Goal: Information Seeking & Learning: Learn about a topic

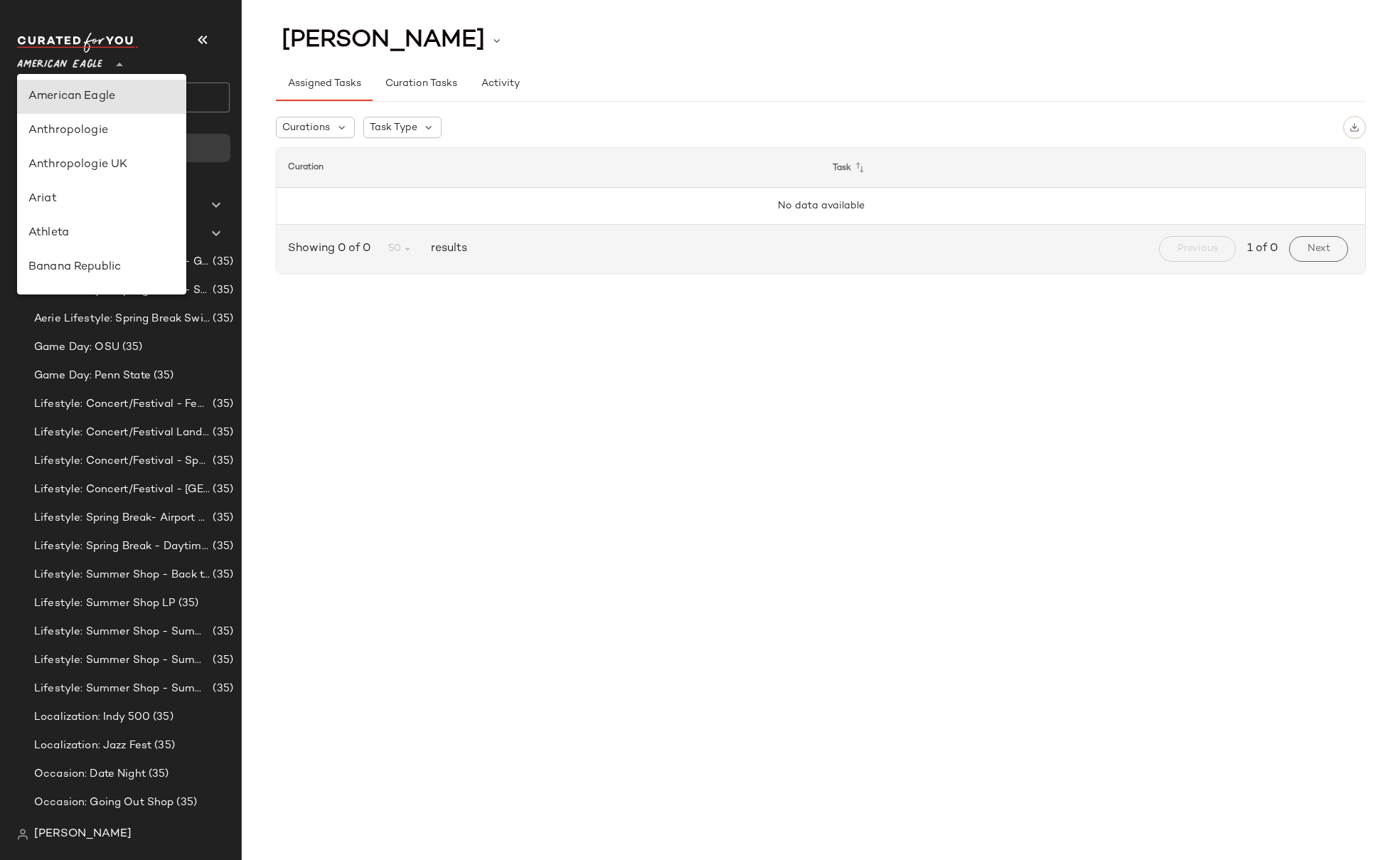
click at [78, 61] on span "American Eagle" at bounding box center [59, 61] width 85 height 25
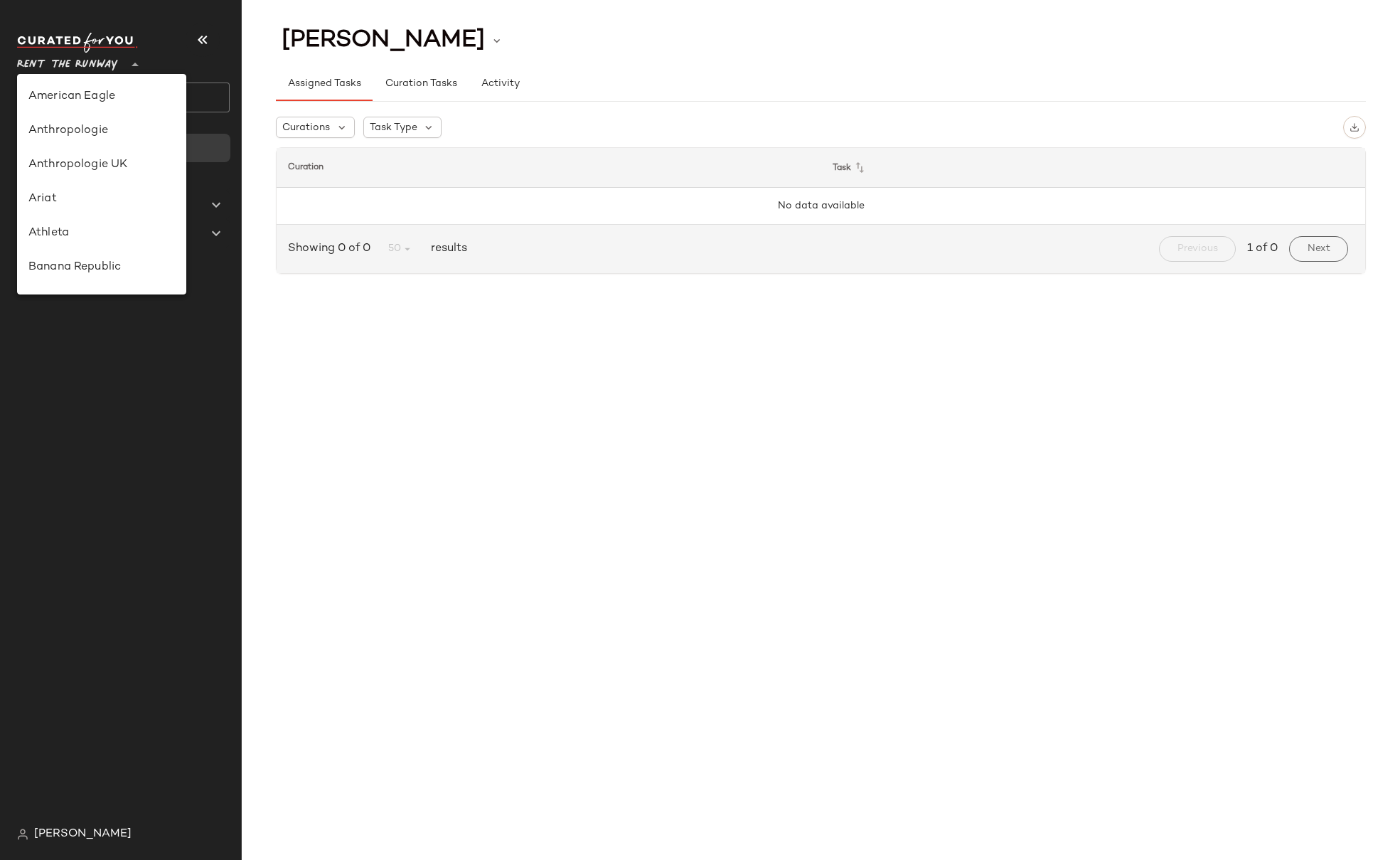
scroll to position [561, 0]
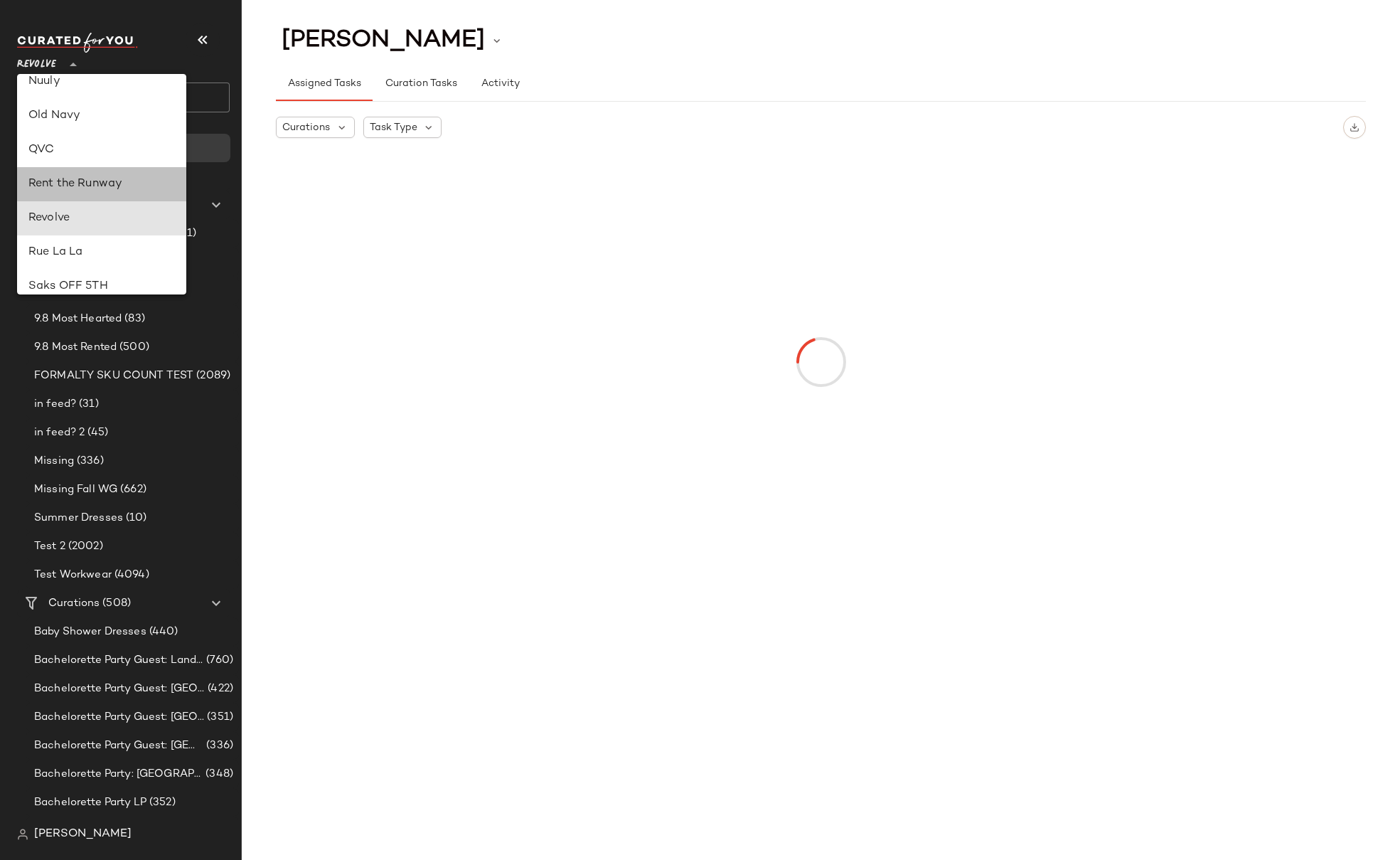
click at [91, 179] on div "Rent the Runway" at bounding box center [101, 184] width 146 height 17
type input "**"
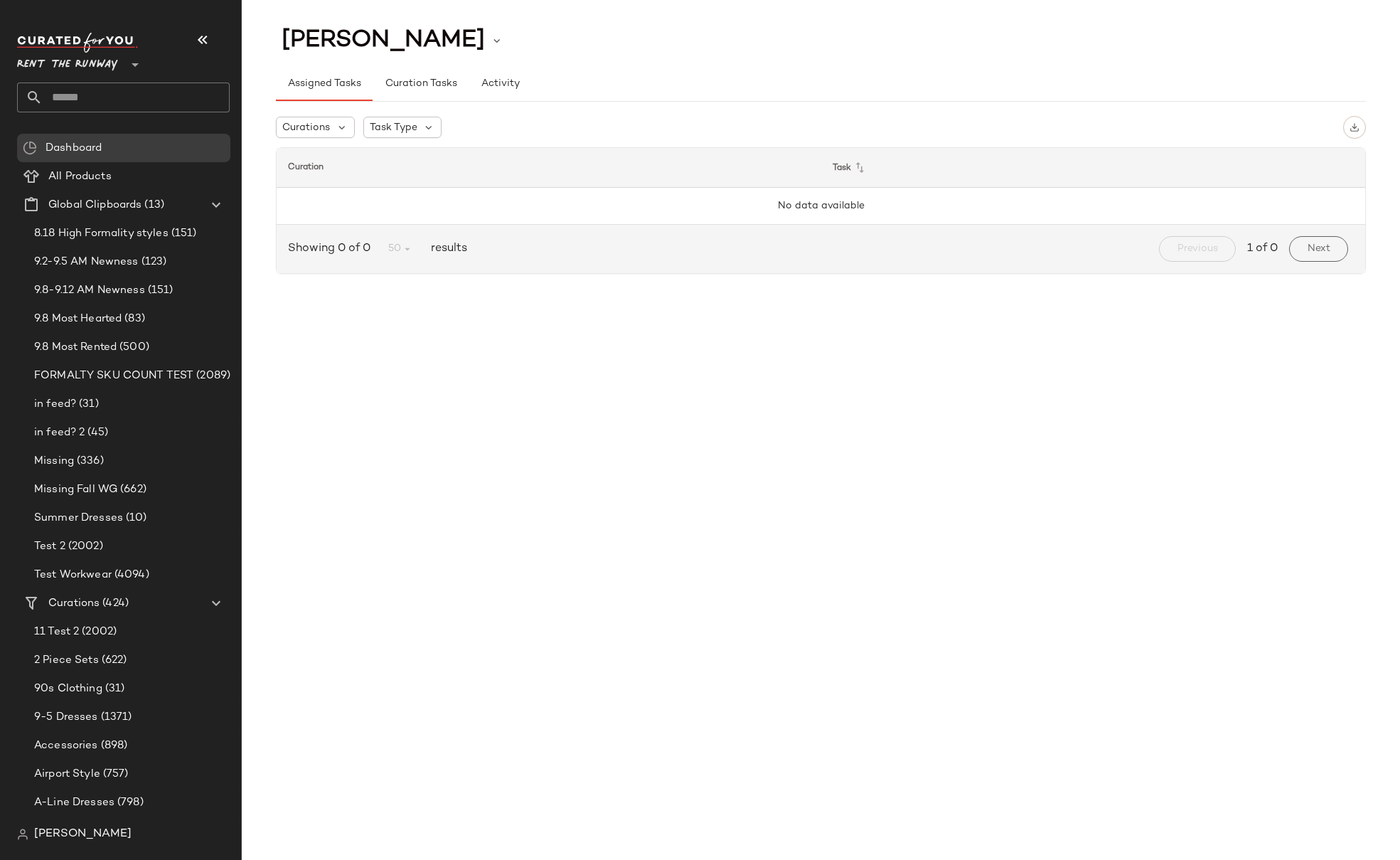
click at [123, 94] on input "text" at bounding box center [136, 97] width 187 height 30
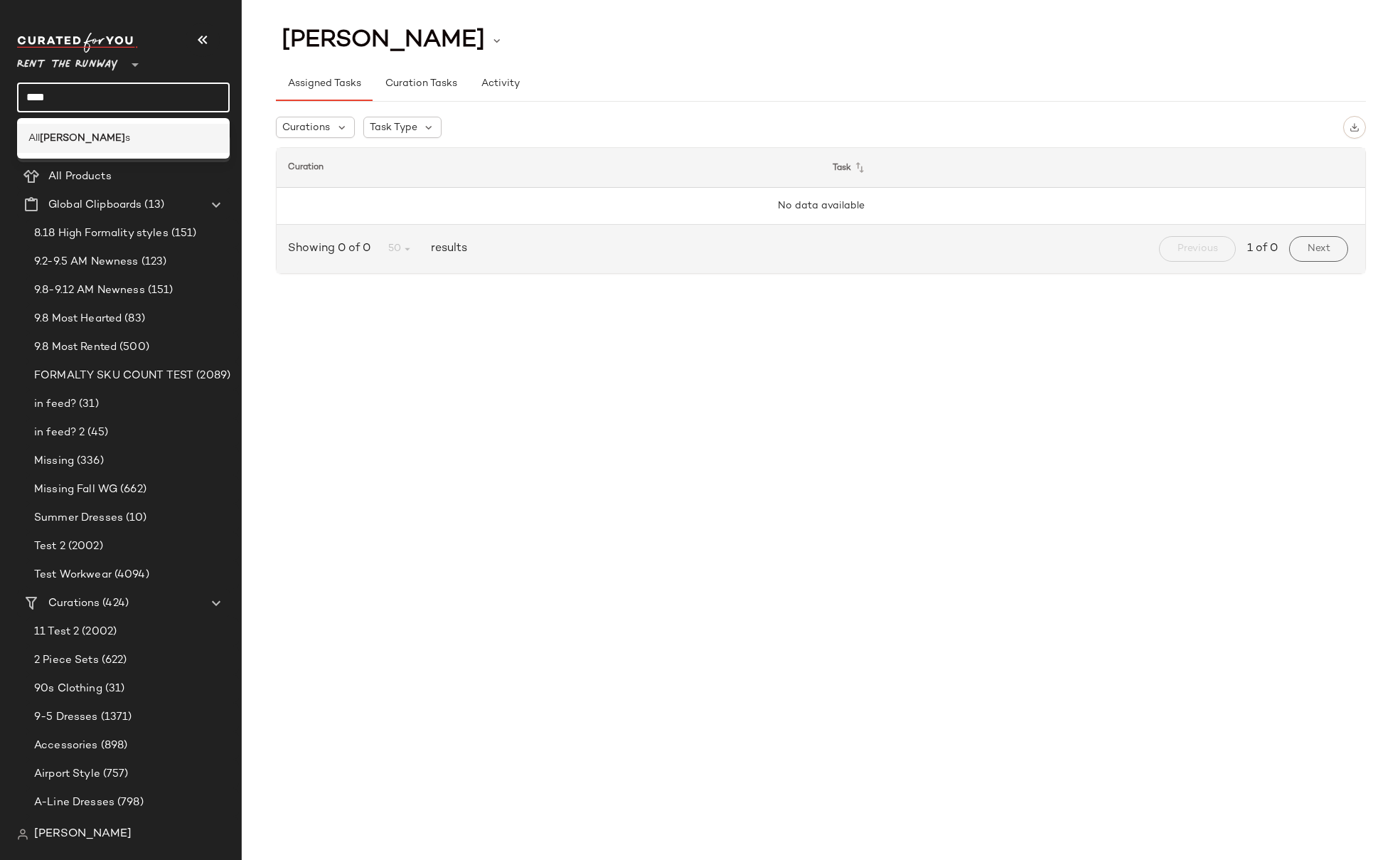
type input "****"
click at [125, 134] on span "s" at bounding box center [127, 138] width 5 height 15
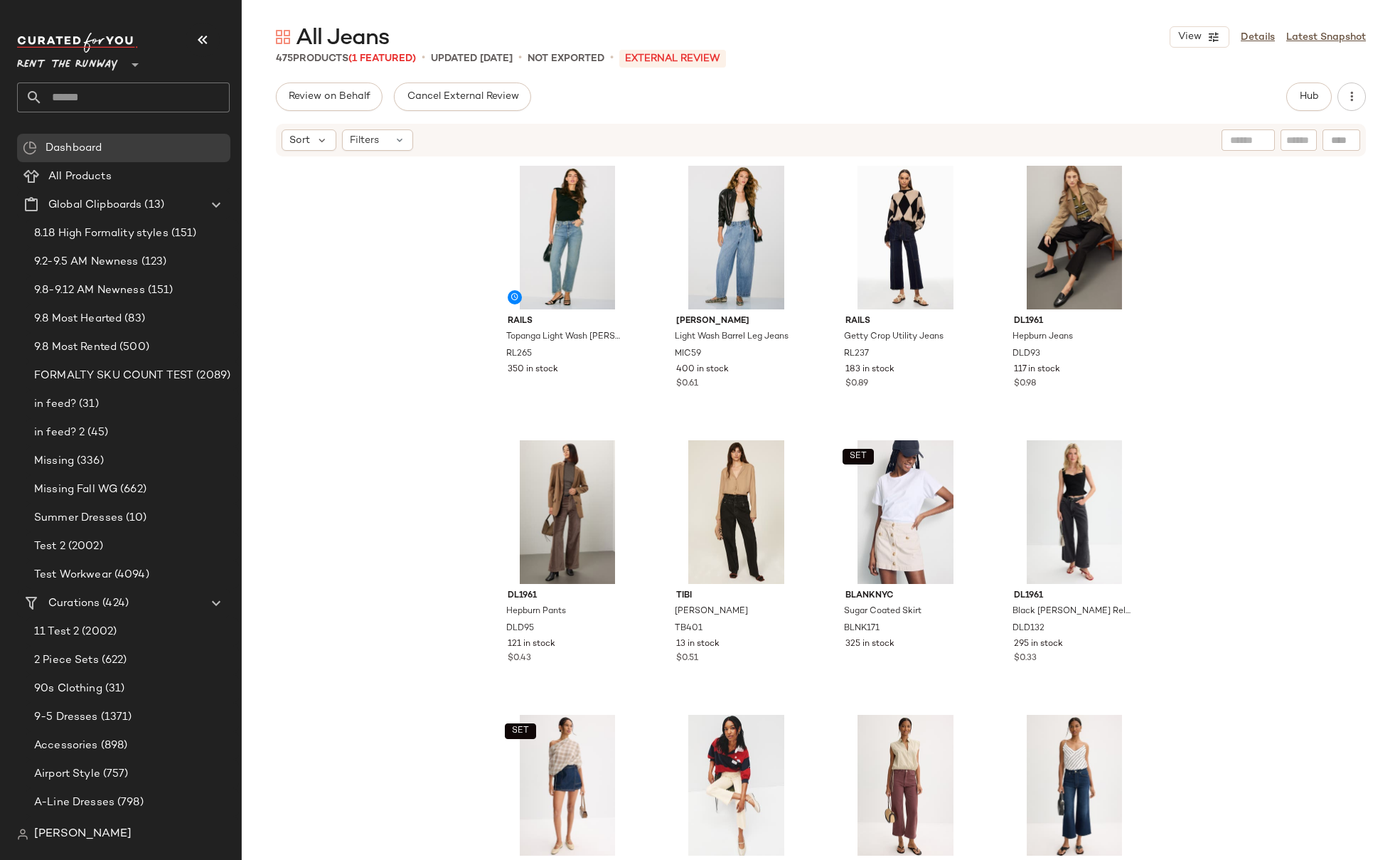
click at [1164, 280] on div "Rails Topanga Light Wash [PERSON_NAME] RL265 350 in stock [PERSON_NAME] Light W…" at bounding box center [820, 507] width 1158 height 698
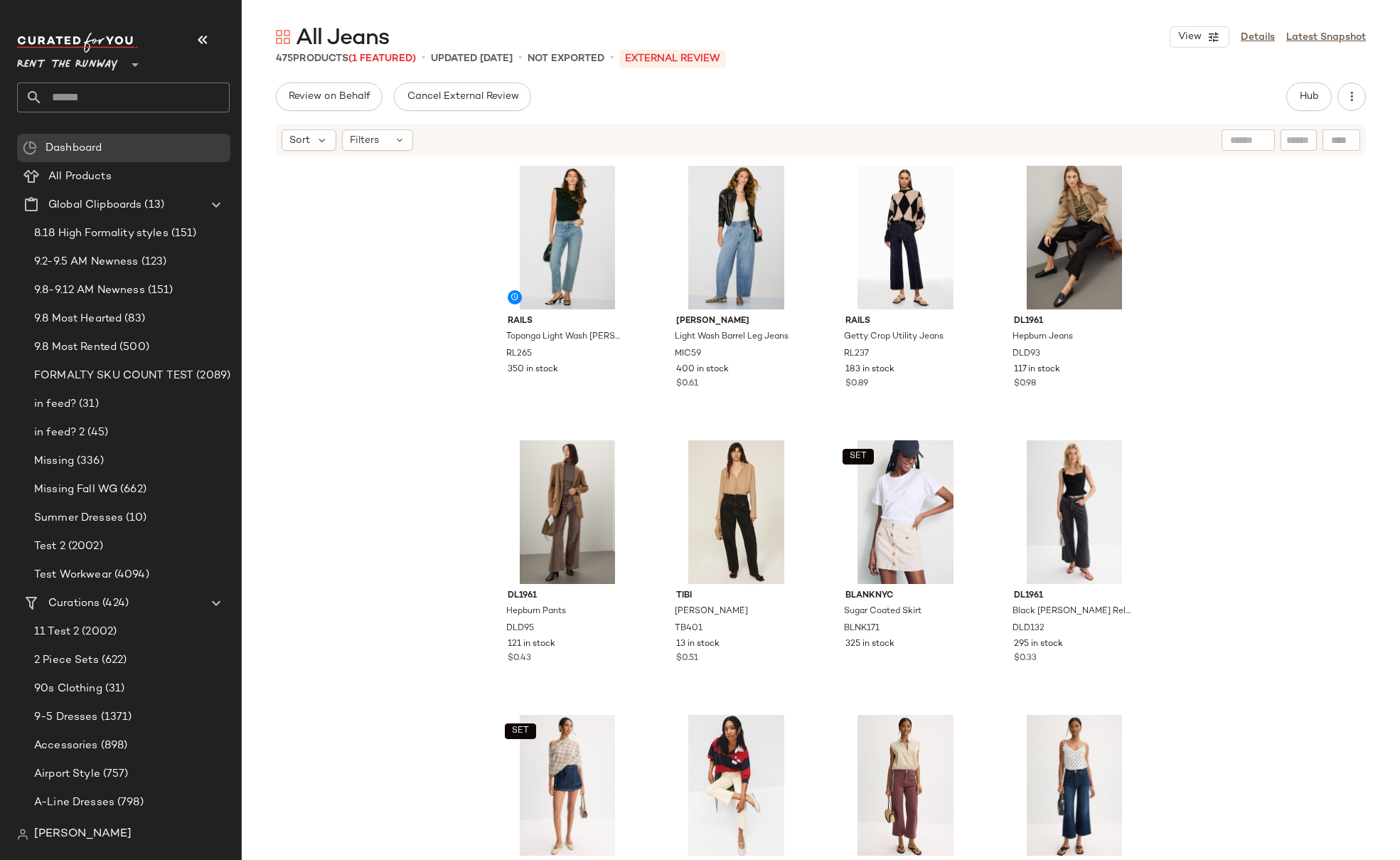
click at [1164, 280] on div "Rails Topanga Light Wash [PERSON_NAME] RL265 350 in stock [PERSON_NAME] Light W…" at bounding box center [820, 507] width 1158 height 698
click at [391, 196] on div "Rails Topanga Light Wash [PERSON_NAME] RL265 350 in stock [PERSON_NAME] Light W…" at bounding box center [820, 507] width 1158 height 698
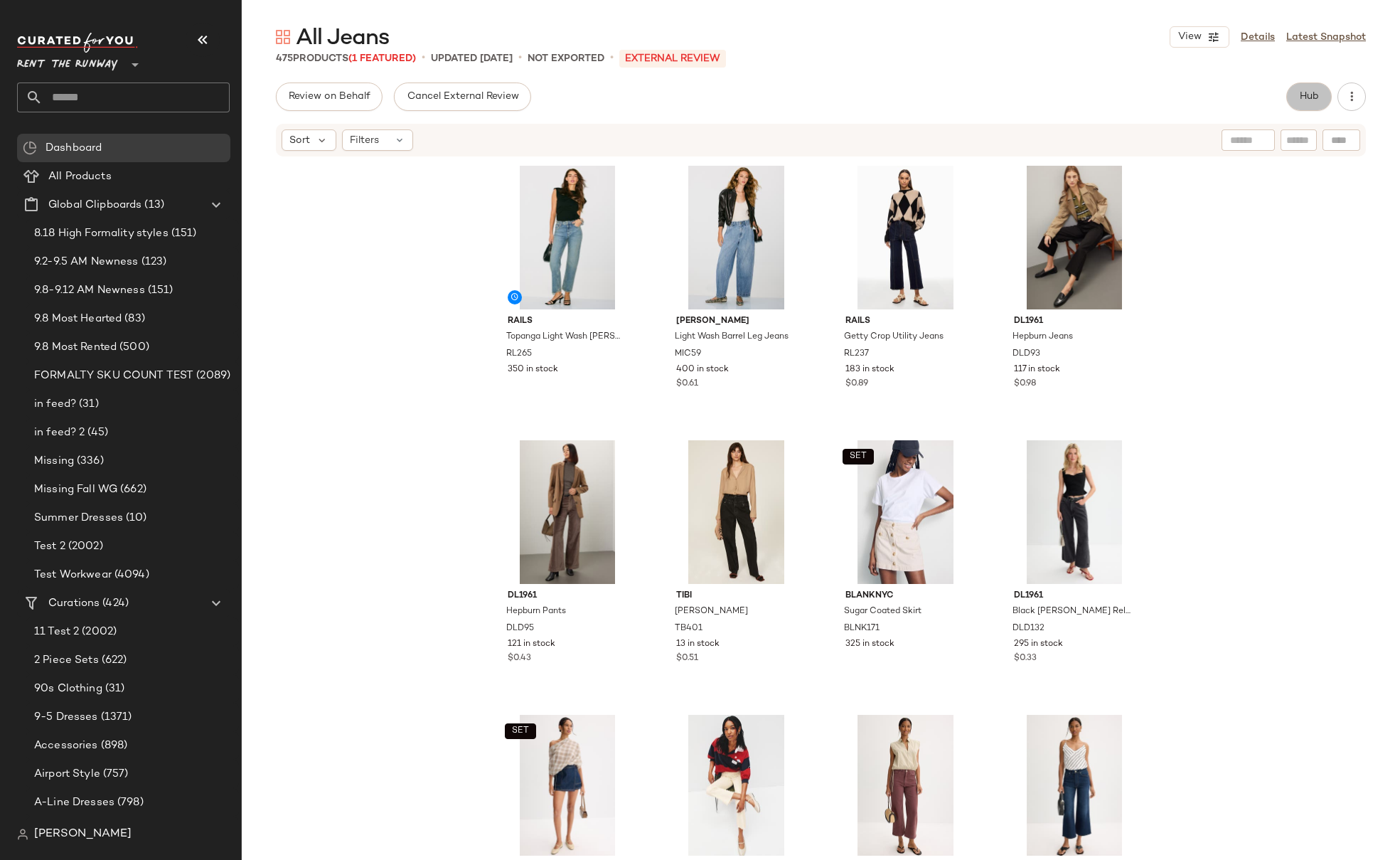
click at [1300, 99] on span "Hub" at bounding box center [1309, 97] width 20 height 11
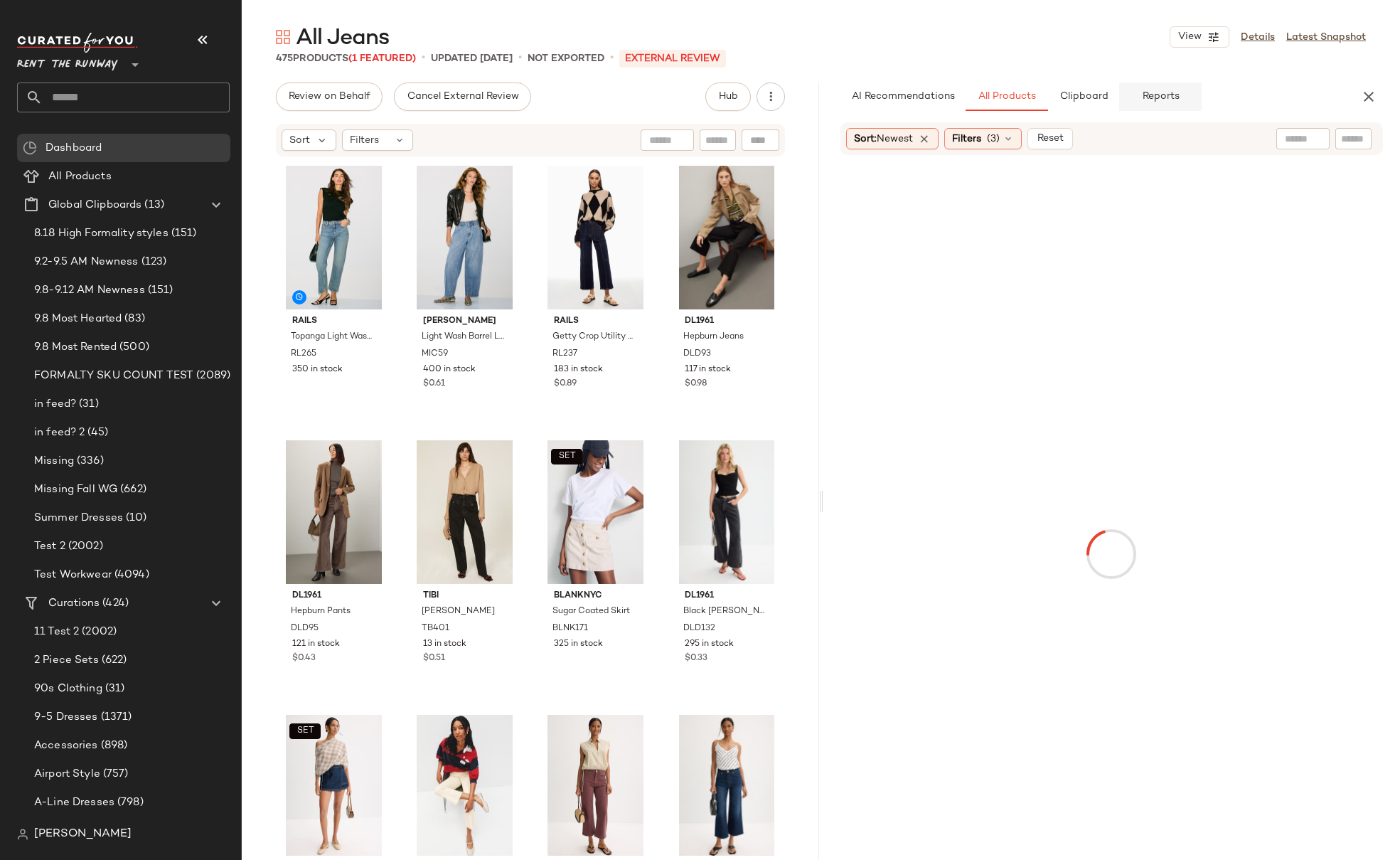
click at [1162, 97] on span "Reports" at bounding box center [1159, 97] width 38 height 11
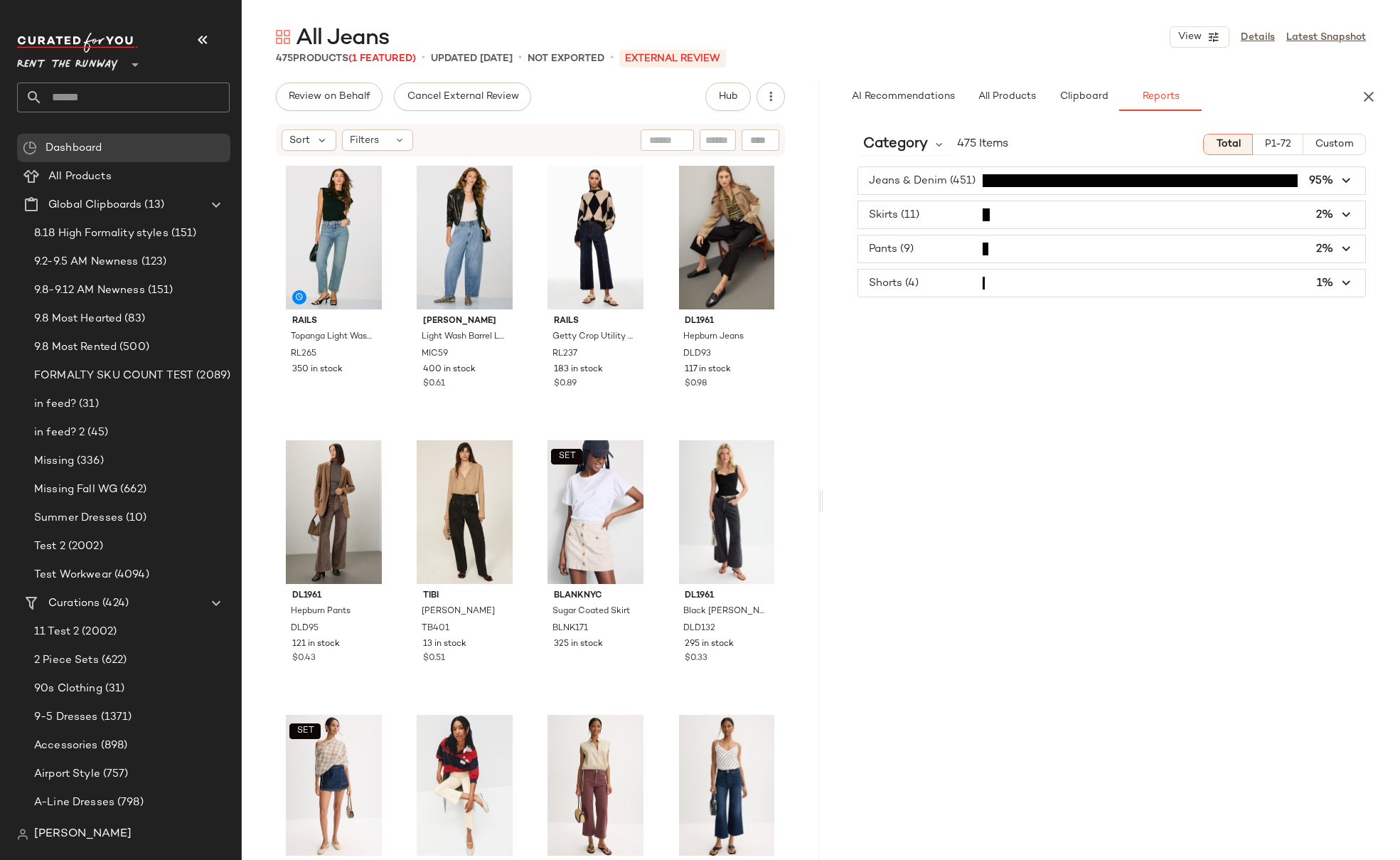
click at [1287, 141] on span "P1-72" at bounding box center [1277, 144] width 27 height 11
click at [1239, 146] on span "Total" at bounding box center [1227, 144] width 25 height 11
click at [1016, 98] on span "All Products" at bounding box center [1006, 97] width 58 height 11
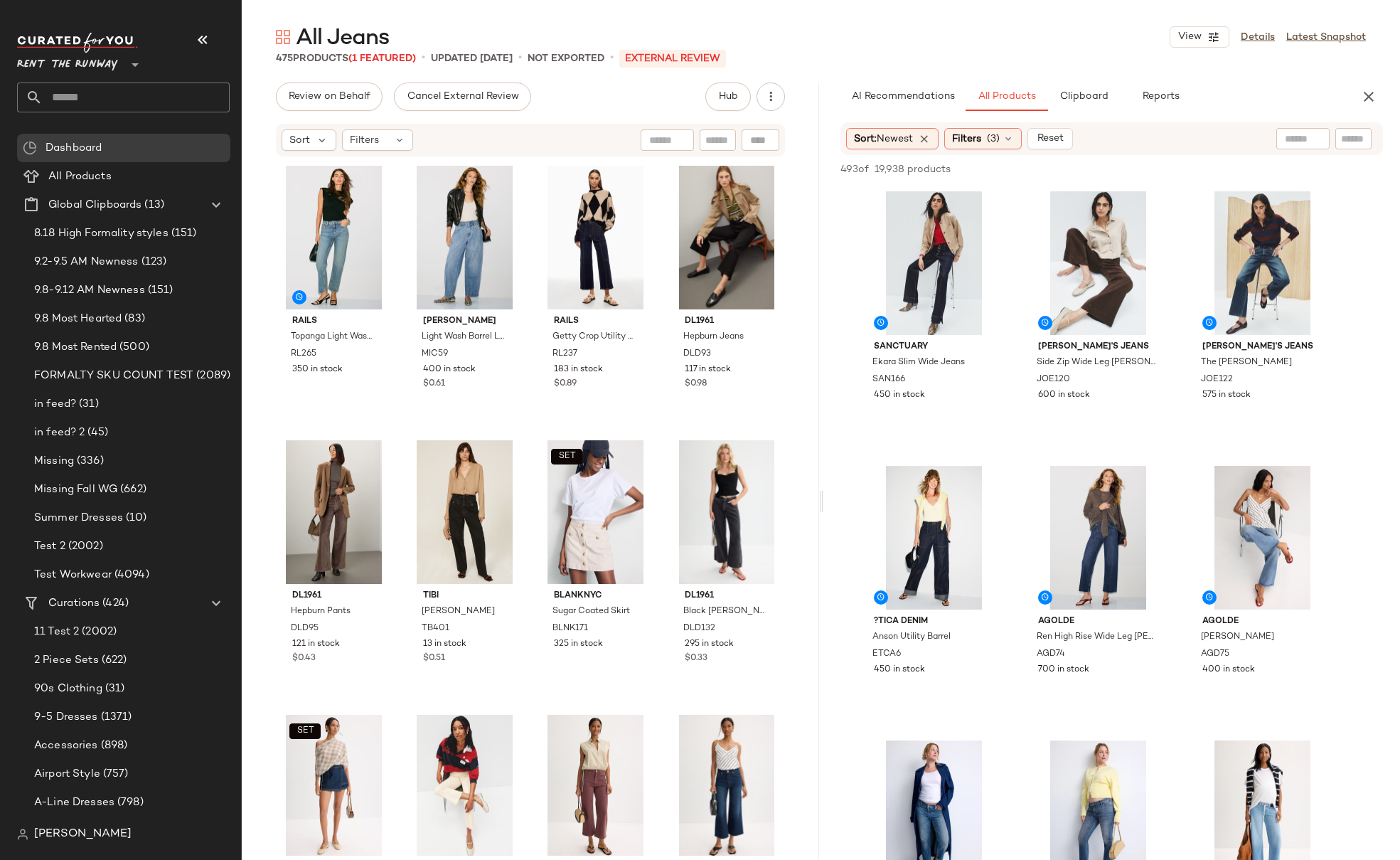
click at [899, 138] on span "Newest" at bounding box center [894, 139] width 36 height 11
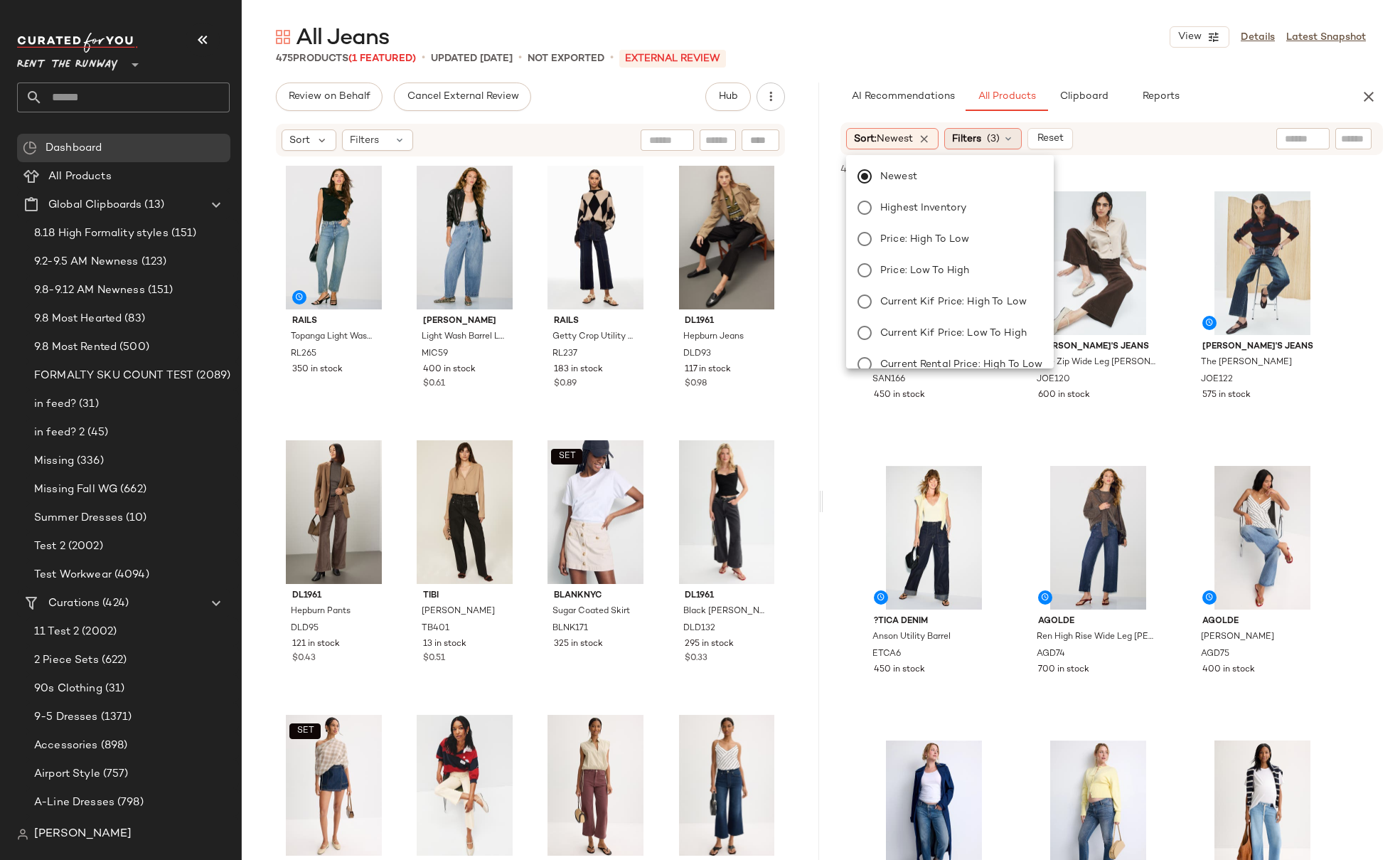
click at [981, 140] on span "Filters" at bounding box center [966, 139] width 29 height 15
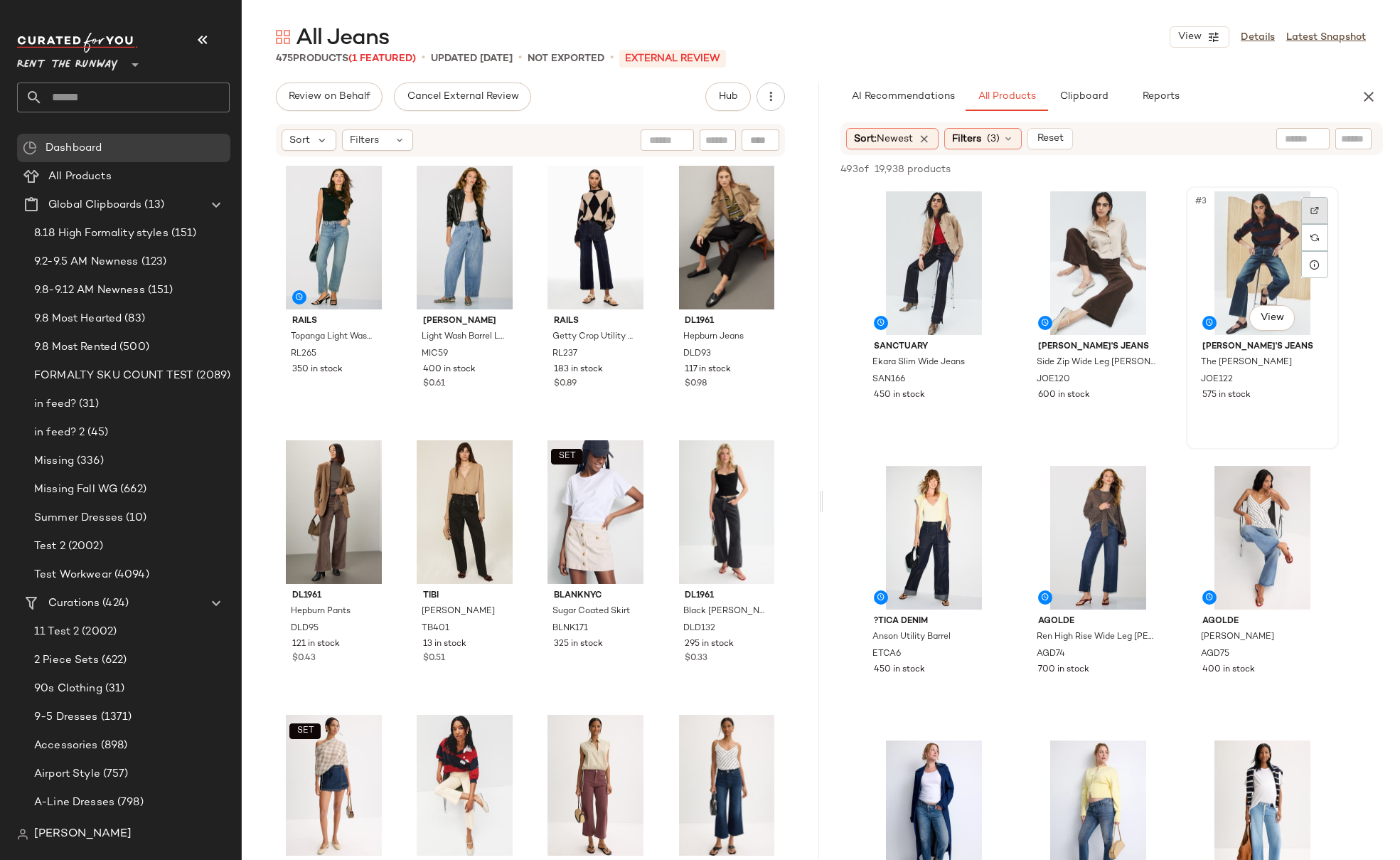
click at [1320, 214] on div at bounding box center [1314, 210] width 27 height 27
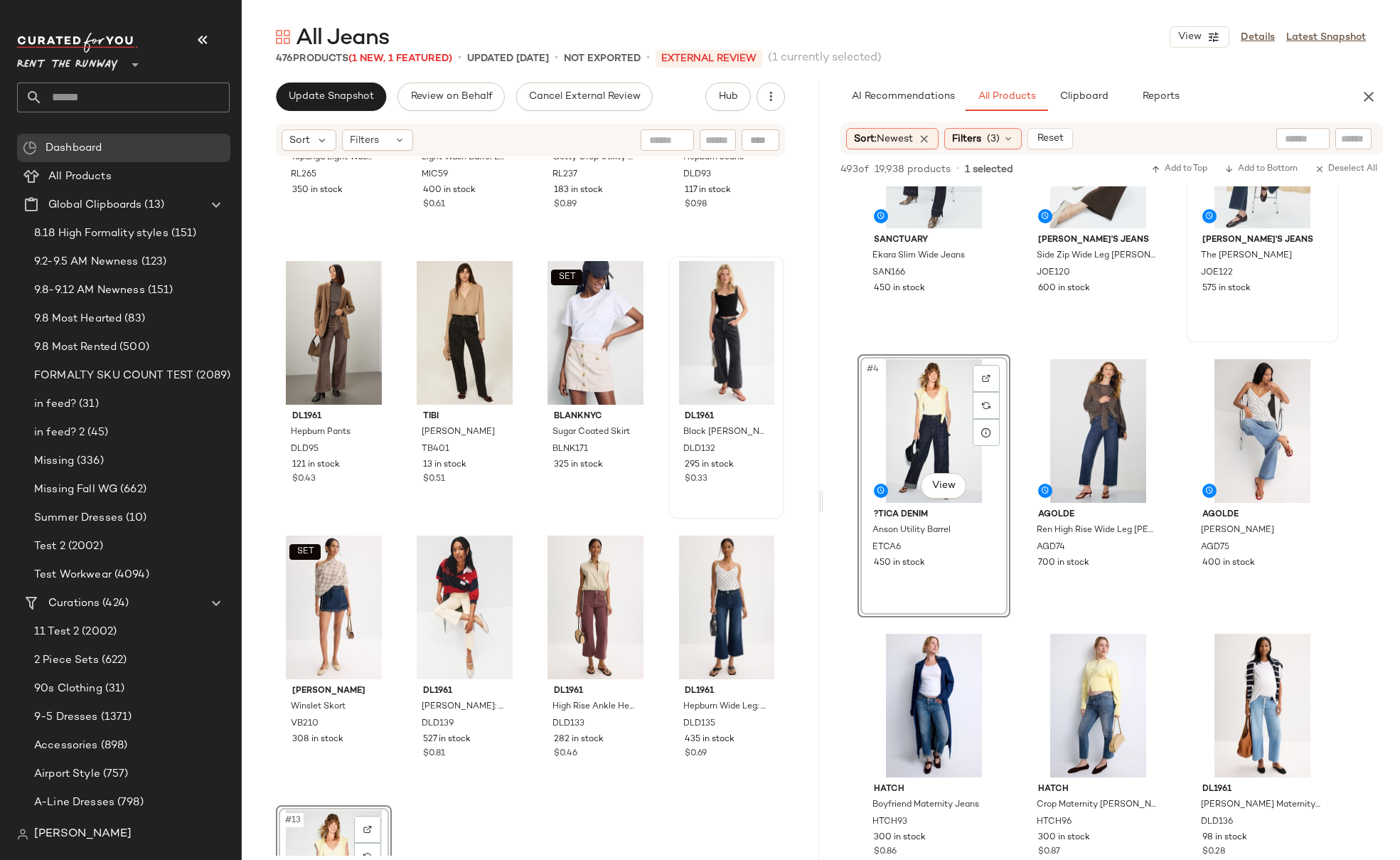
scroll to position [187, 0]
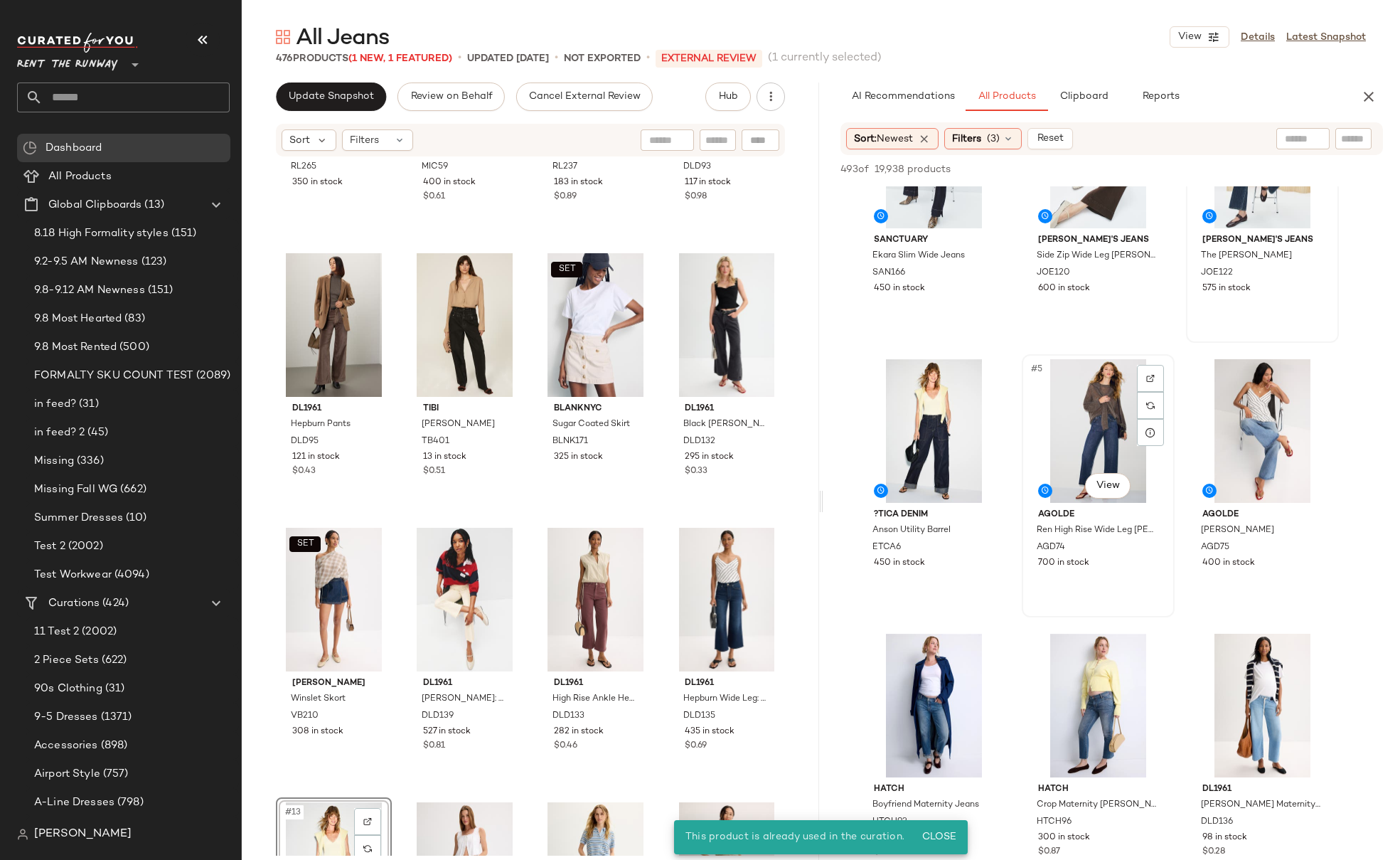
click at [1125, 569] on div "700 in stock" at bounding box center [1097, 563] width 120 height 13
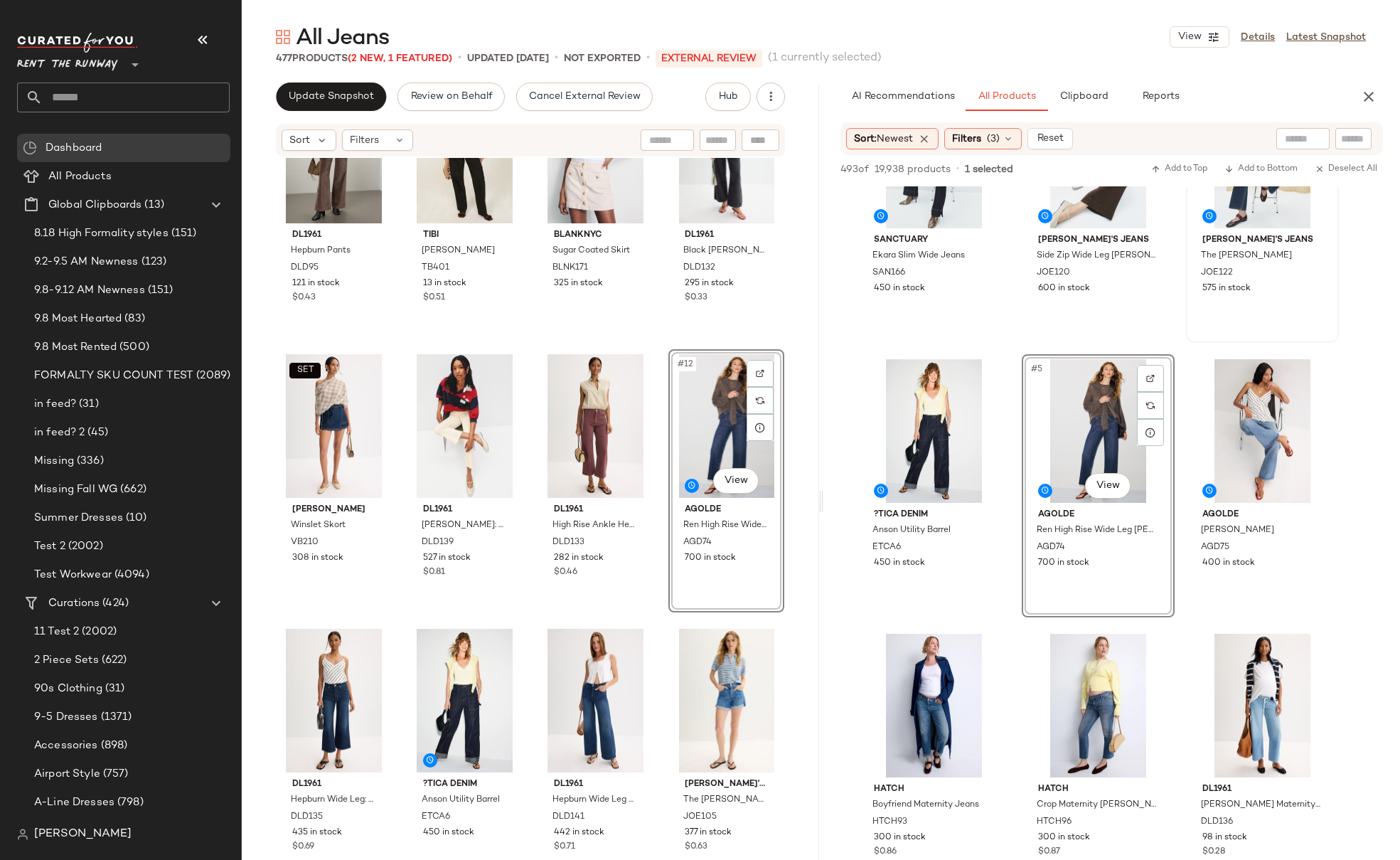
scroll to position [464, 0]
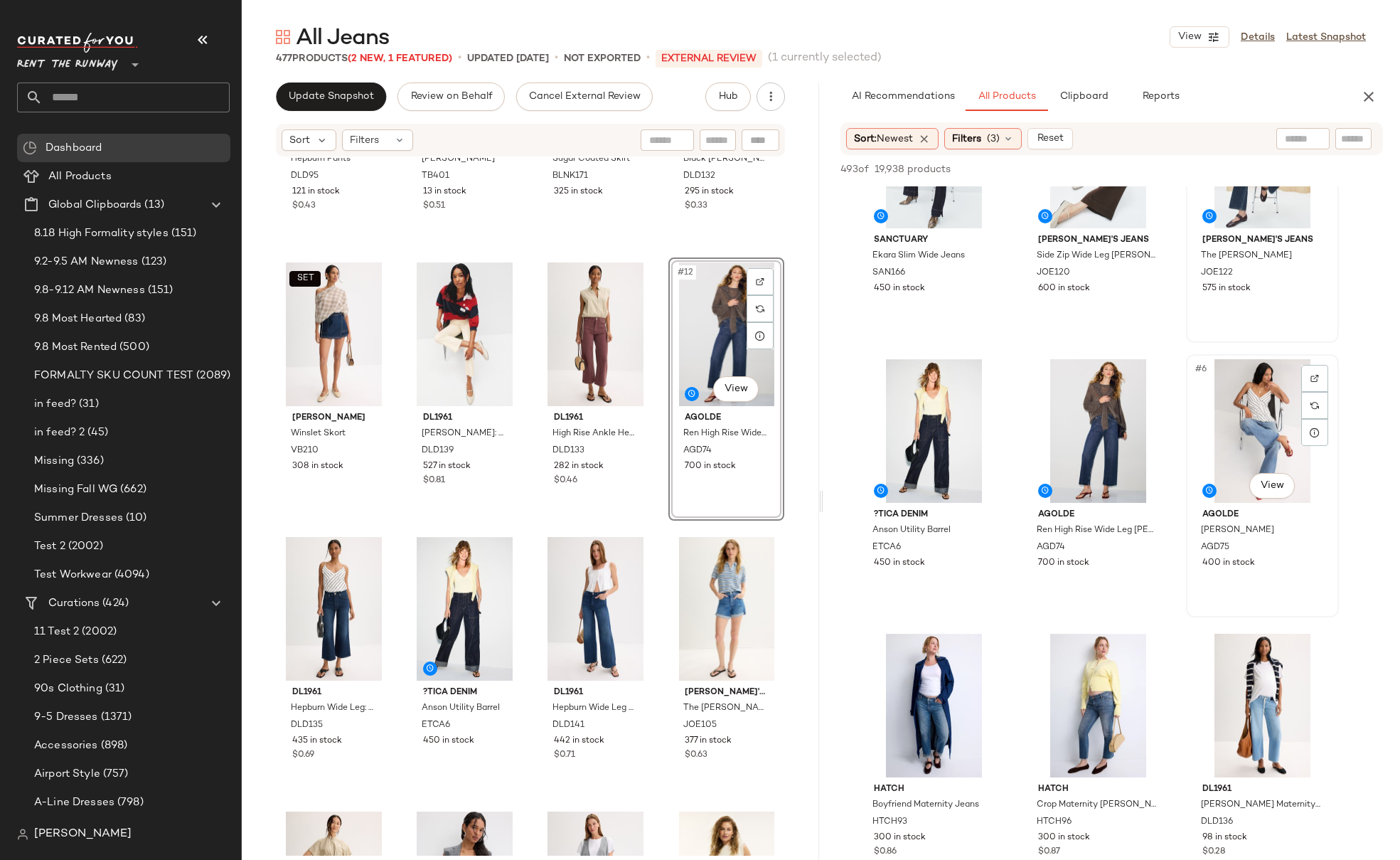
click at [1289, 560] on div "400 in stock" at bounding box center [1262, 563] width 120 height 13
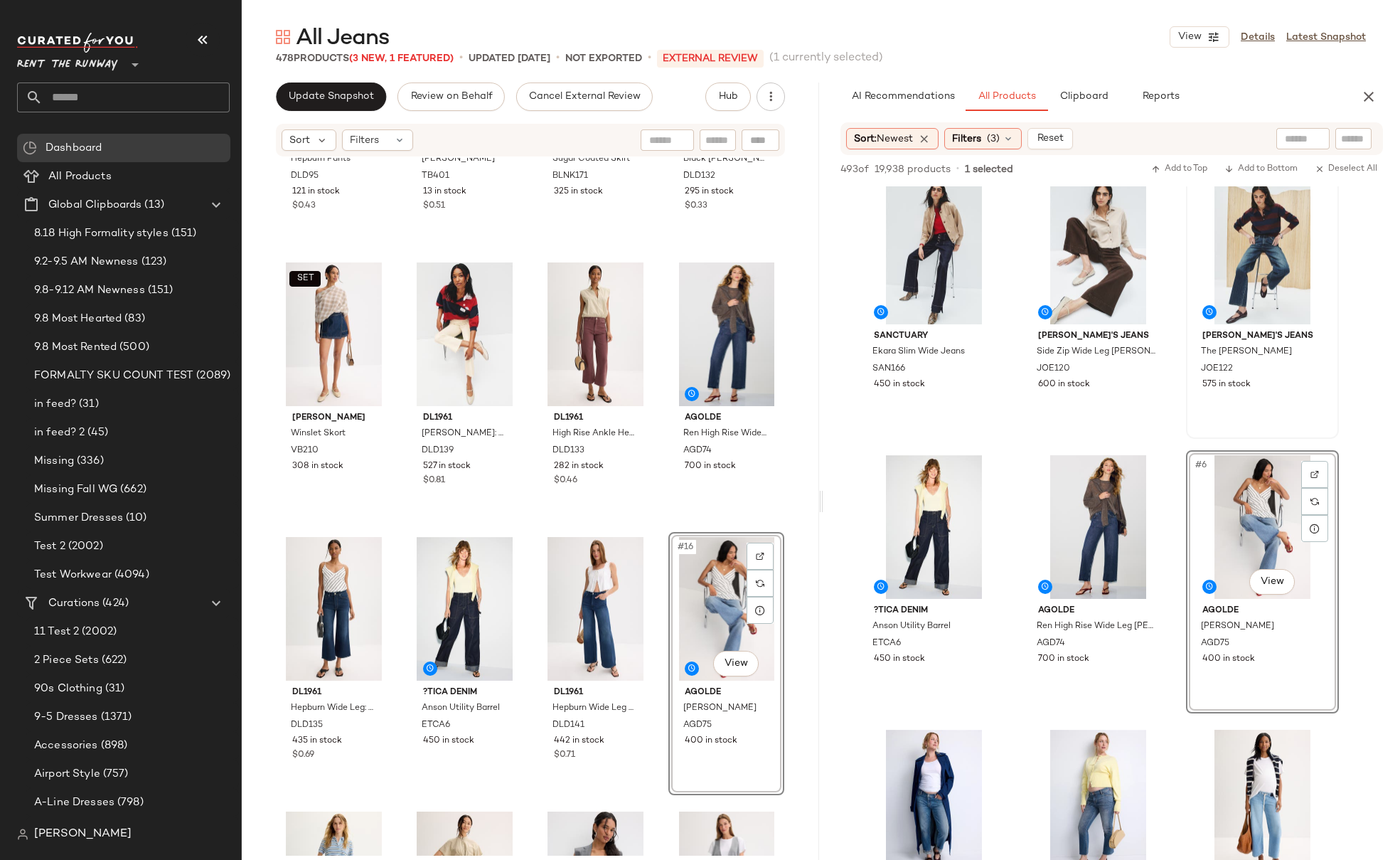
scroll to position [0, 0]
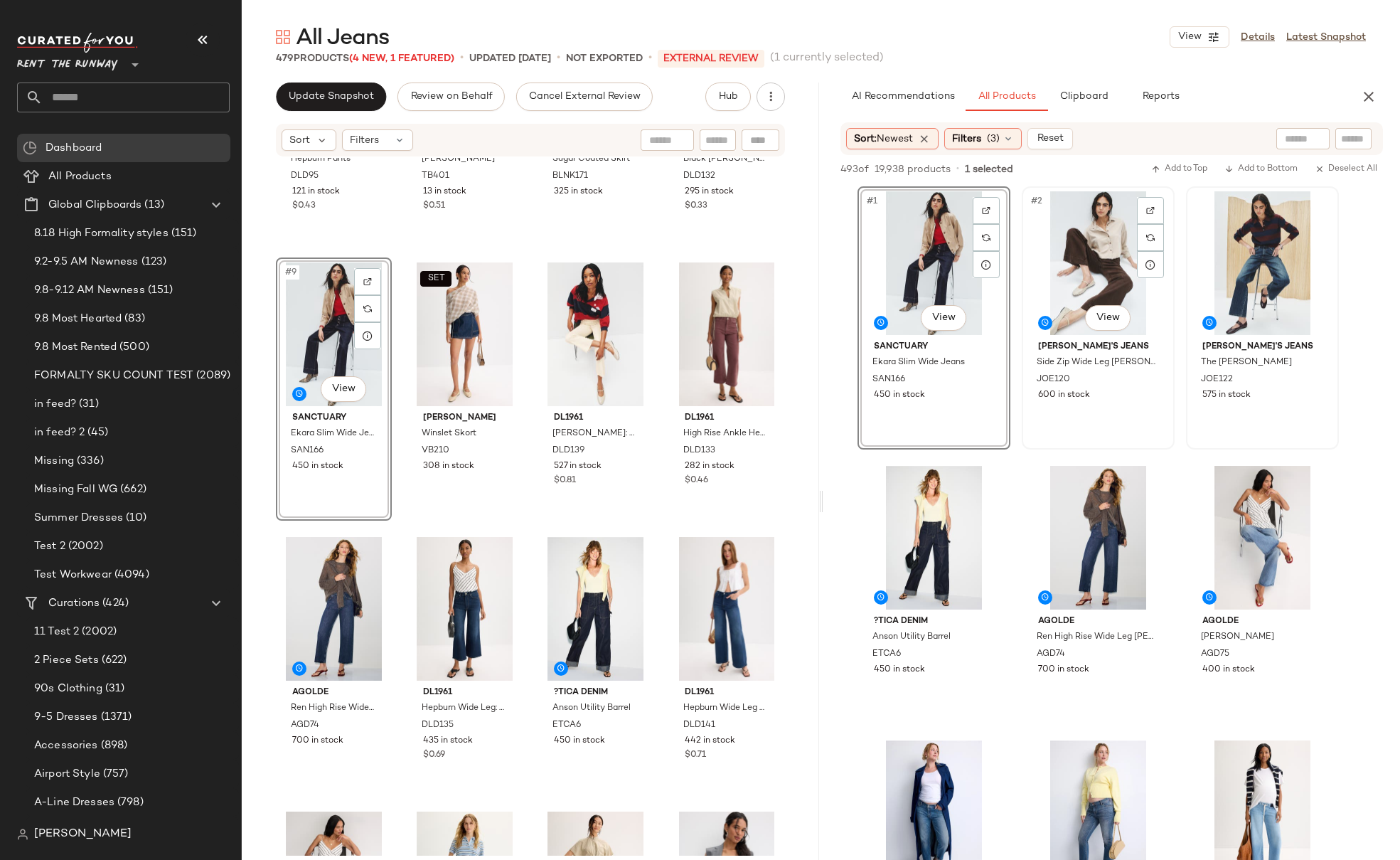
click at [1133, 400] on div "600 in stock" at bounding box center [1097, 395] width 120 height 13
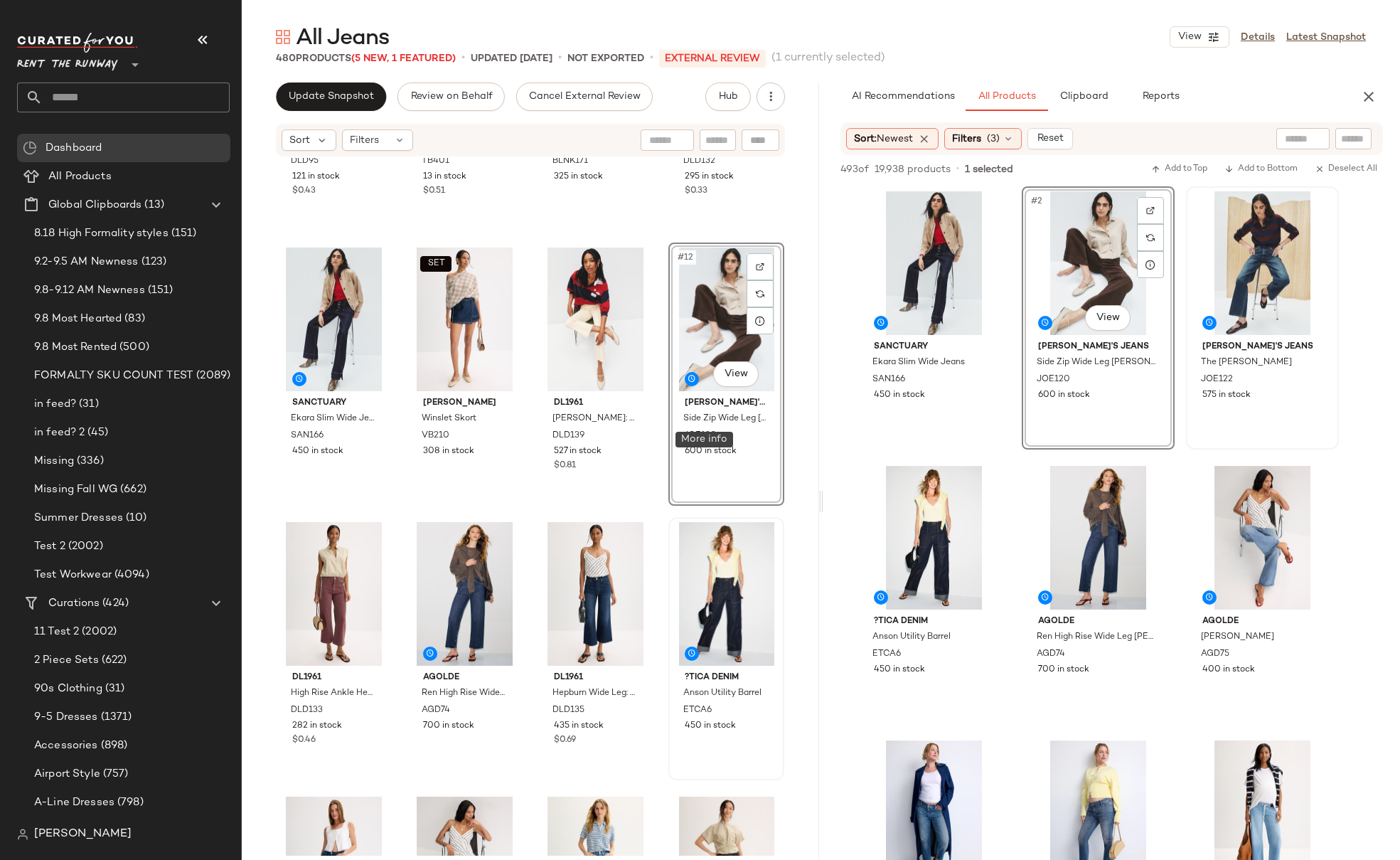
scroll to position [471, 0]
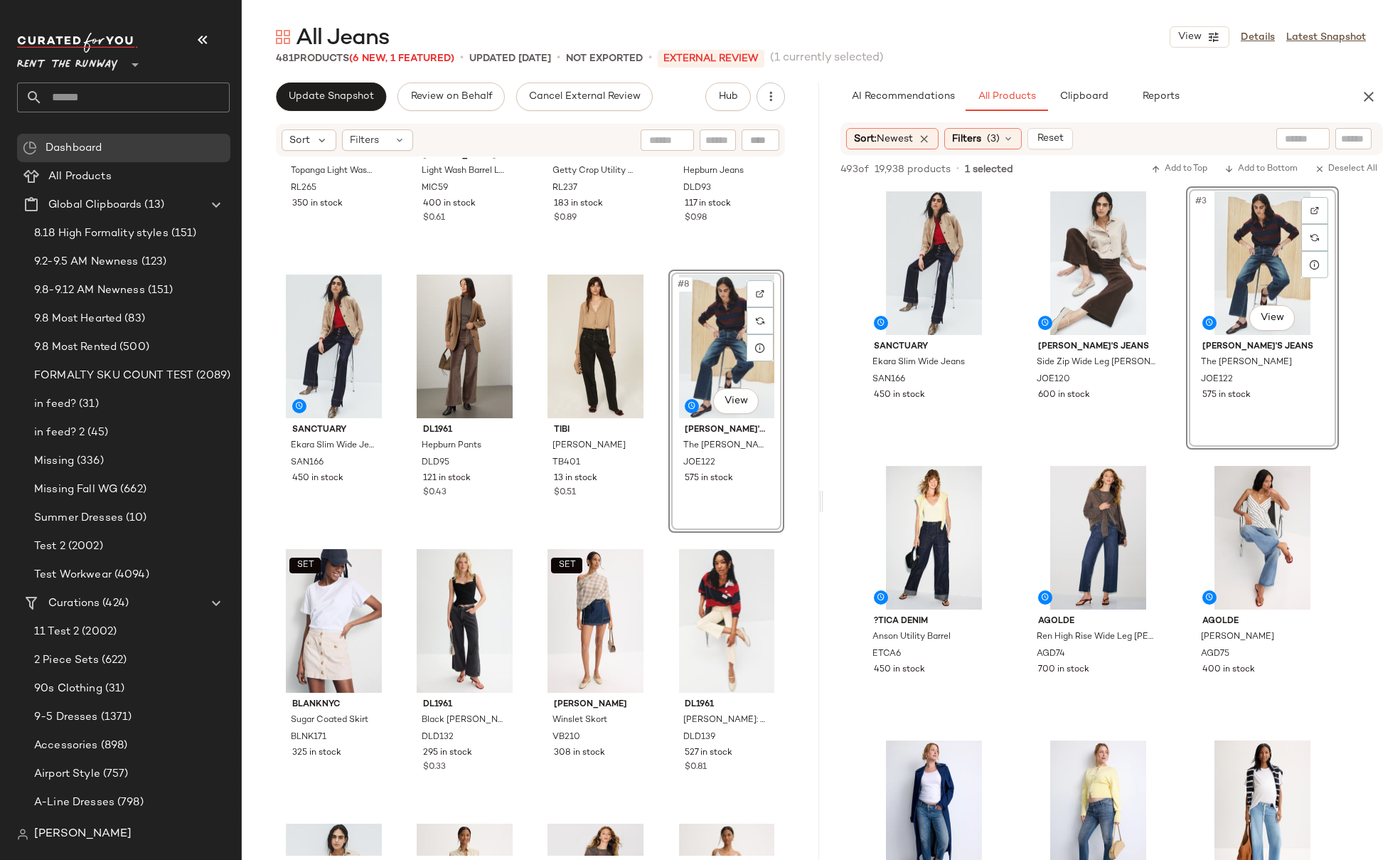
scroll to position [241, 0]
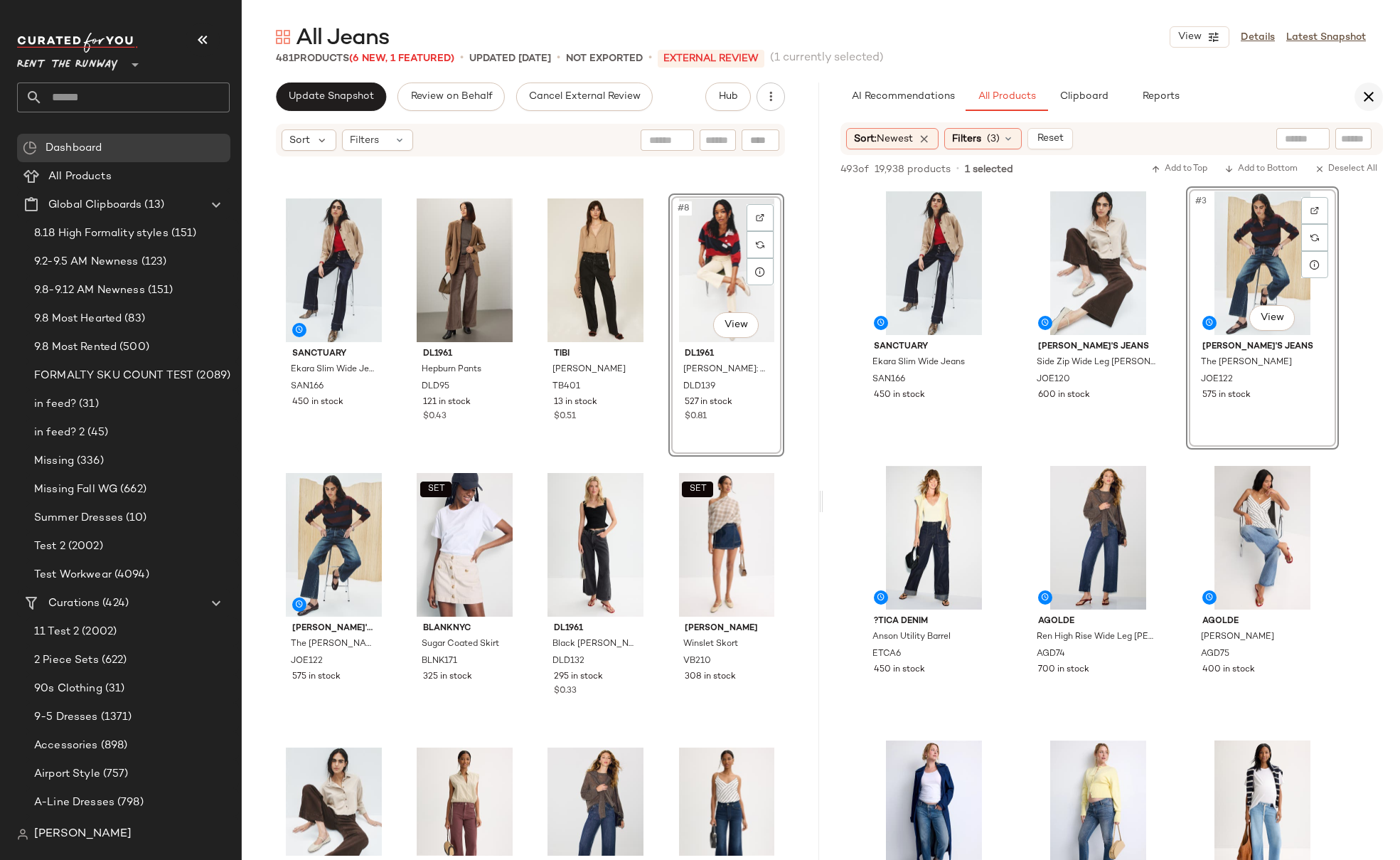
click at [1369, 97] on icon "button" at bounding box center [1369, 97] width 17 height 17
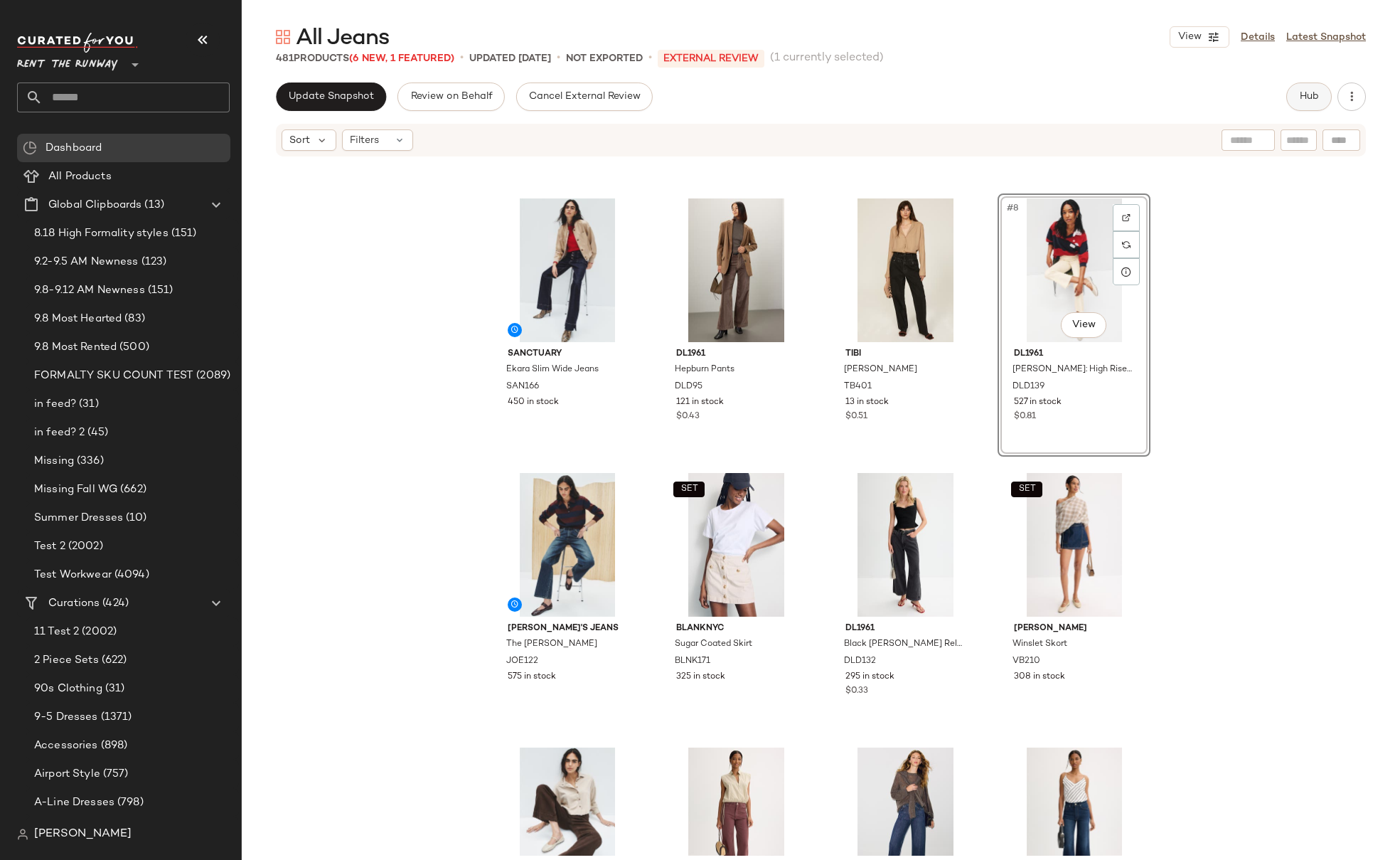
click at [1307, 102] on span "Hub" at bounding box center [1309, 97] width 20 height 11
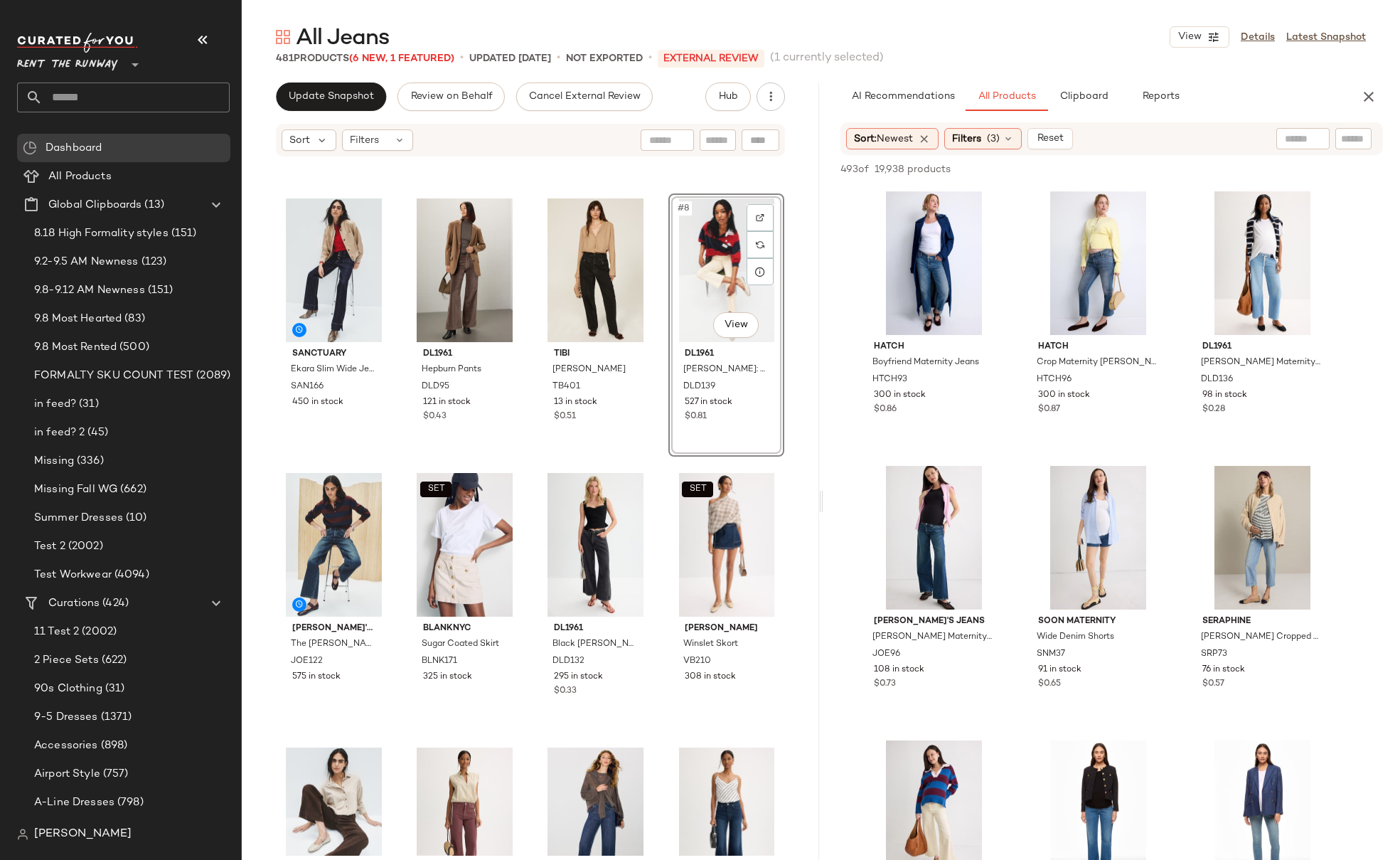
click at [807, 101] on div "Update Snapshot Review on Behalf Cancel External Review Hub" at bounding box center [530, 97] width 577 height 28
click at [507, 20] on main "All Jeans View Details Latest Snapshot 481 Products (6 New, 1 Featured) • updat…" at bounding box center [700, 430] width 1400 height 860
click at [1367, 94] on icon "button" at bounding box center [1369, 97] width 17 height 17
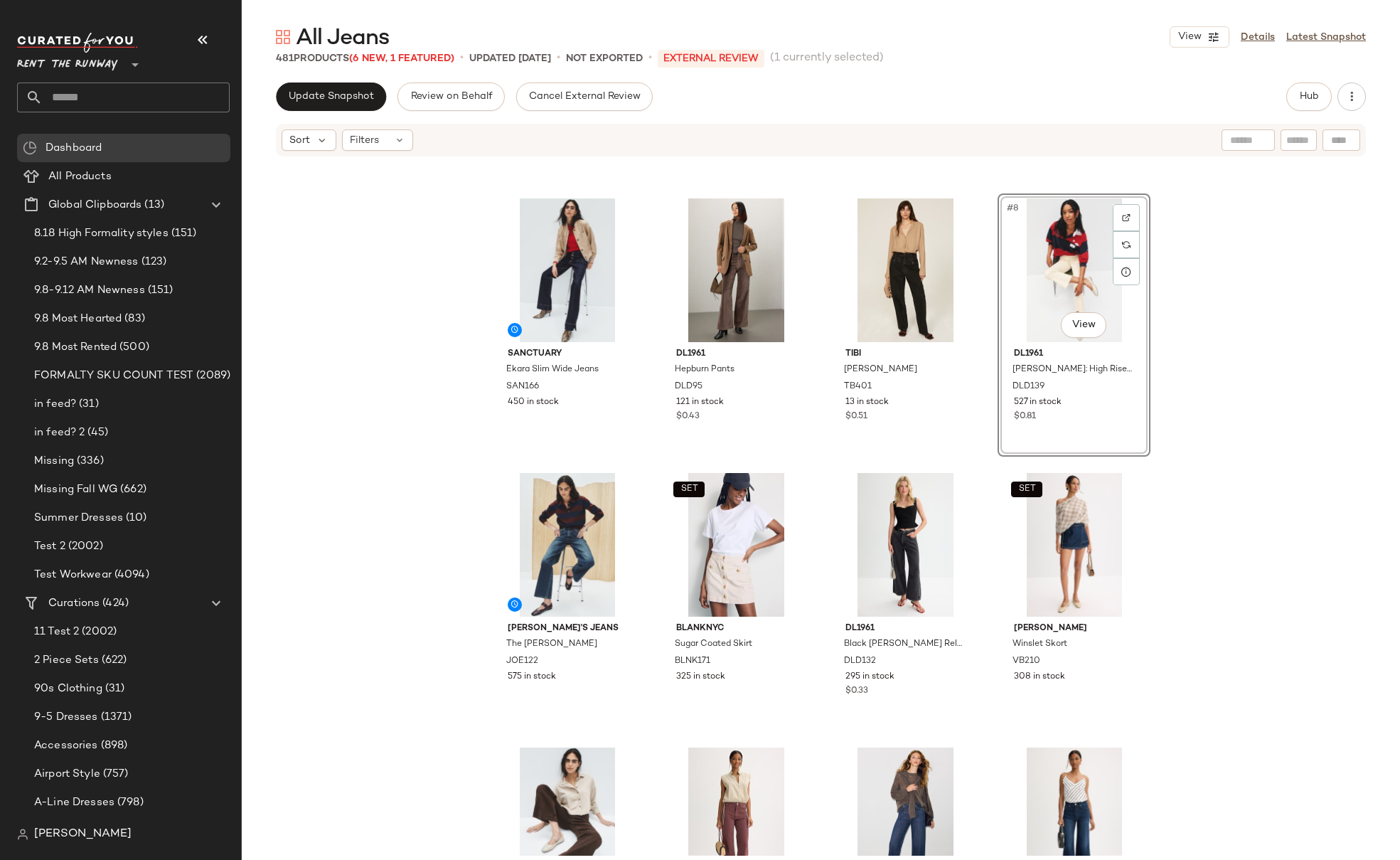
click at [393, 288] on div "Rails Topanga Light Wash [PERSON_NAME] RL265 350 in stock [PERSON_NAME] Light W…" at bounding box center [820, 507] width 1158 height 698
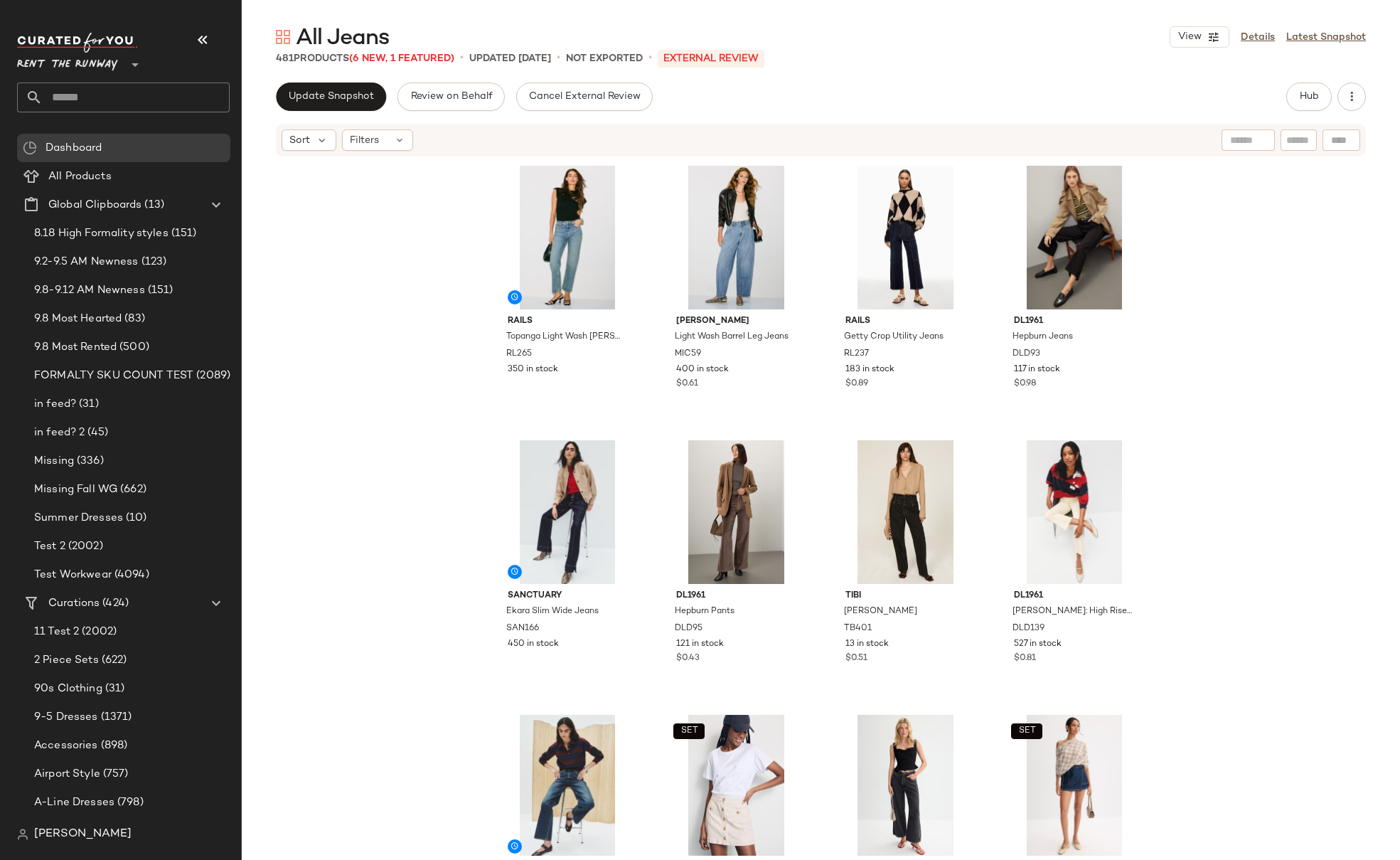
click at [66, 97] on input "text" at bounding box center [136, 97] width 187 height 30
click at [449, 219] on div "Rails Topanga Light Wash [PERSON_NAME] RL265 350 in stock [PERSON_NAME] Light W…" at bounding box center [820, 507] width 1158 height 698
click at [1251, 246] on div "Rails Topanga Light Wash [PERSON_NAME] RL265 350 in stock [PERSON_NAME] Light W…" at bounding box center [820, 507] width 1158 height 698
click at [1313, 102] on span "Hub" at bounding box center [1309, 97] width 20 height 11
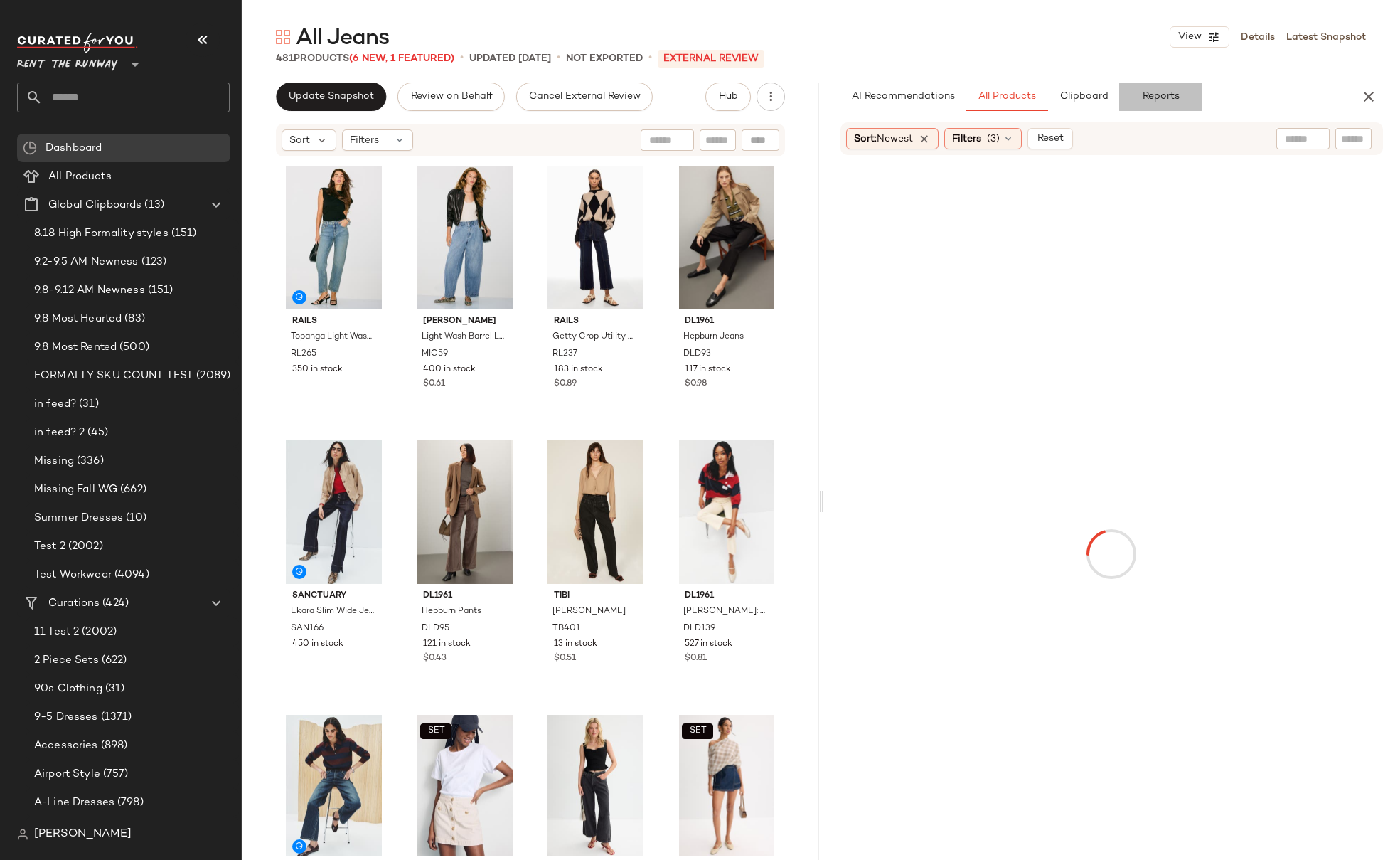
click at [1156, 98] on span "Reports" at bounding box center [1159, 97] width 38 height 11
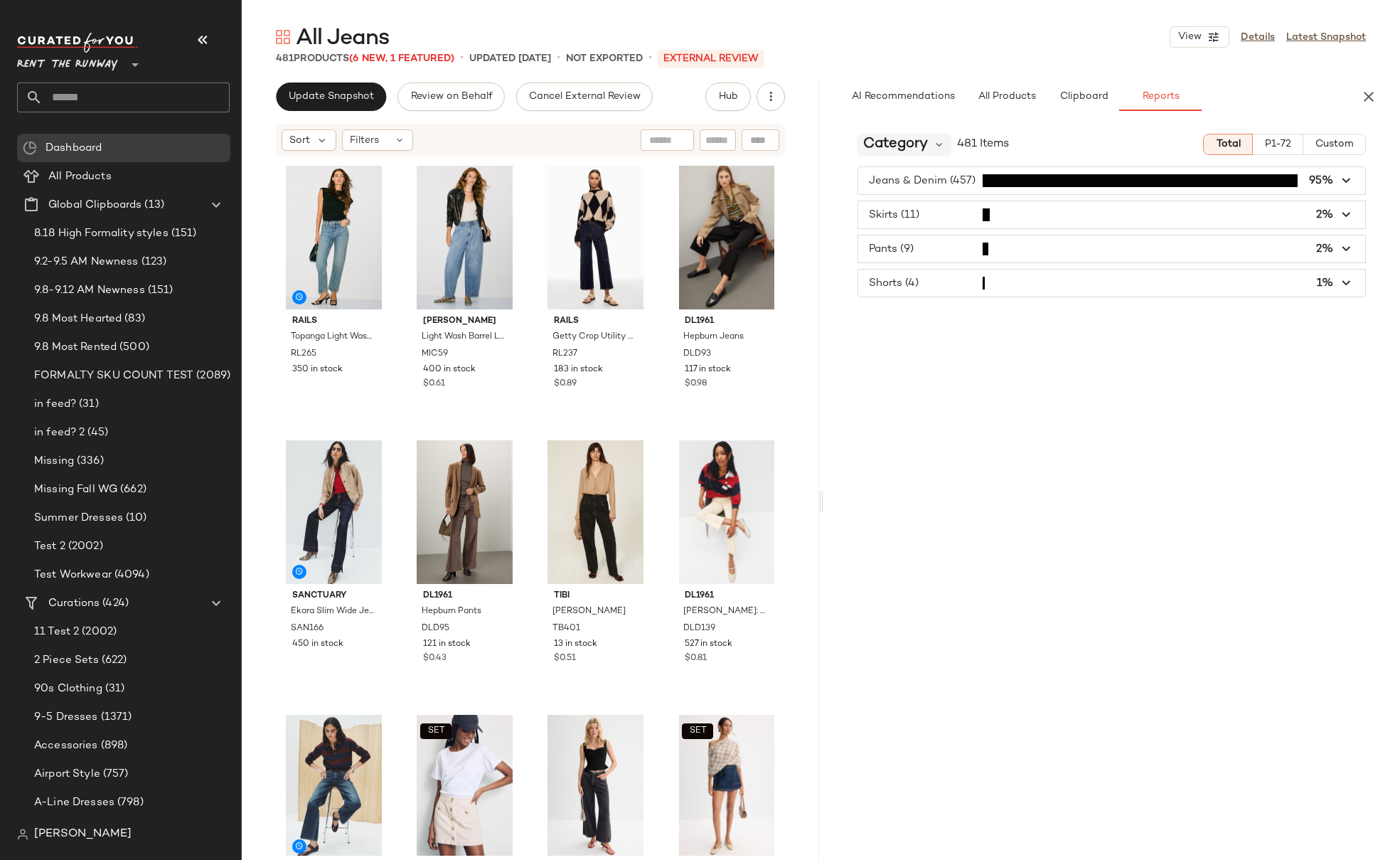
click at [908, 143] on span "Category" at bounding box center [895, 144] width 64 height 21
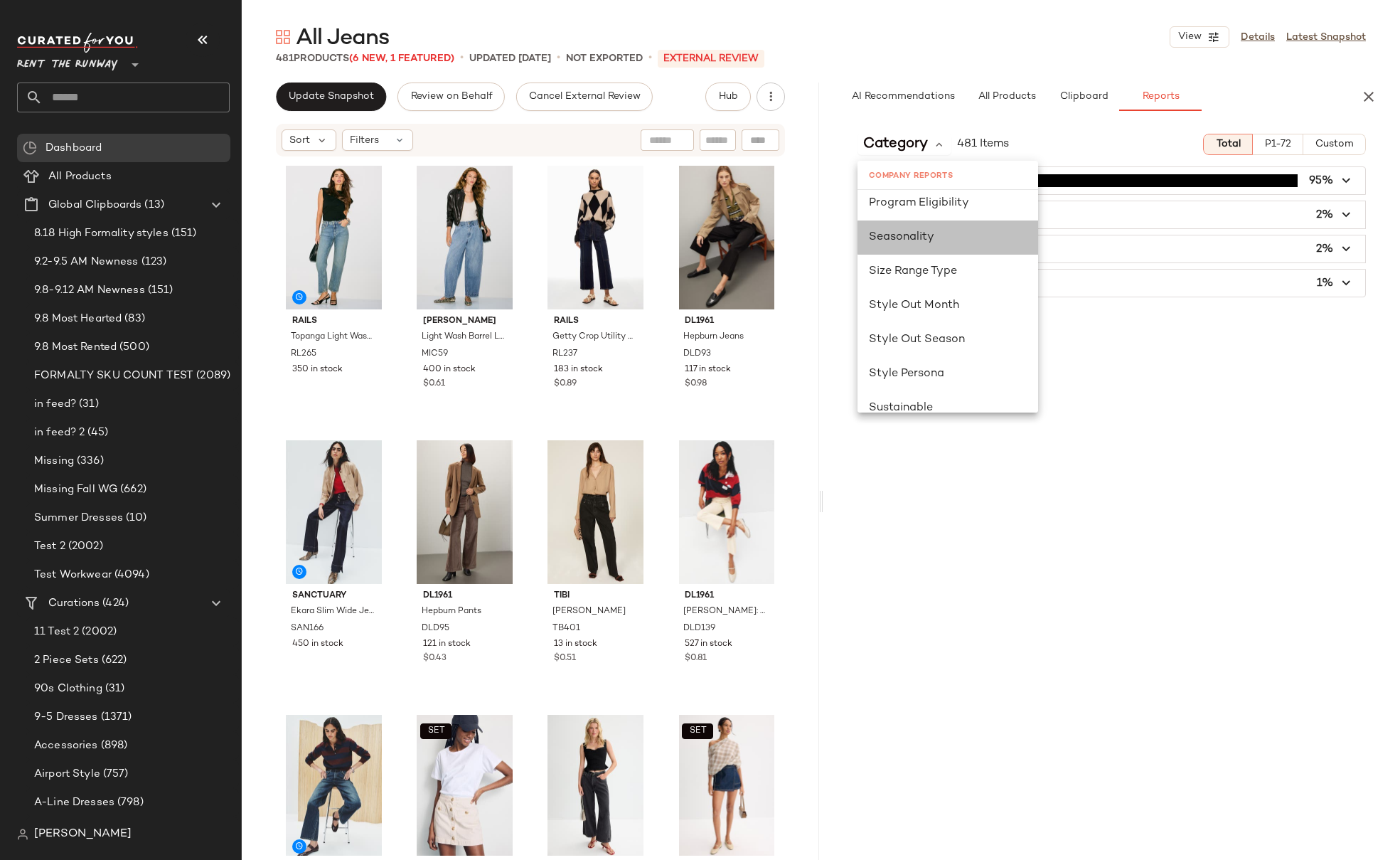
click at [911, 237] on span "Seasonality" at bounding box center [901, 238] width 65 height 12
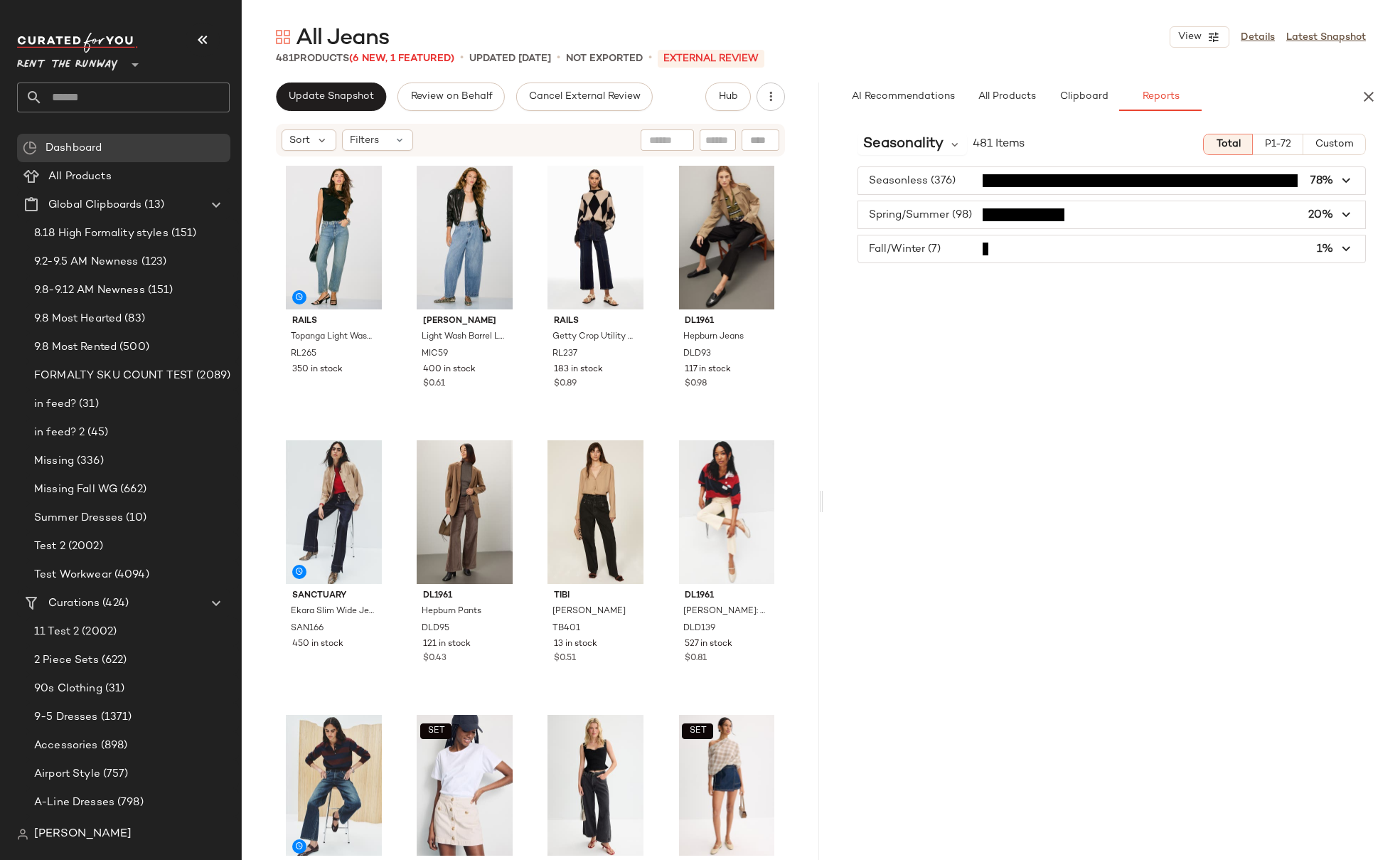
click at [1331, 149] on span "Custom" at bounding box center [1333, 144] width 39 height 11
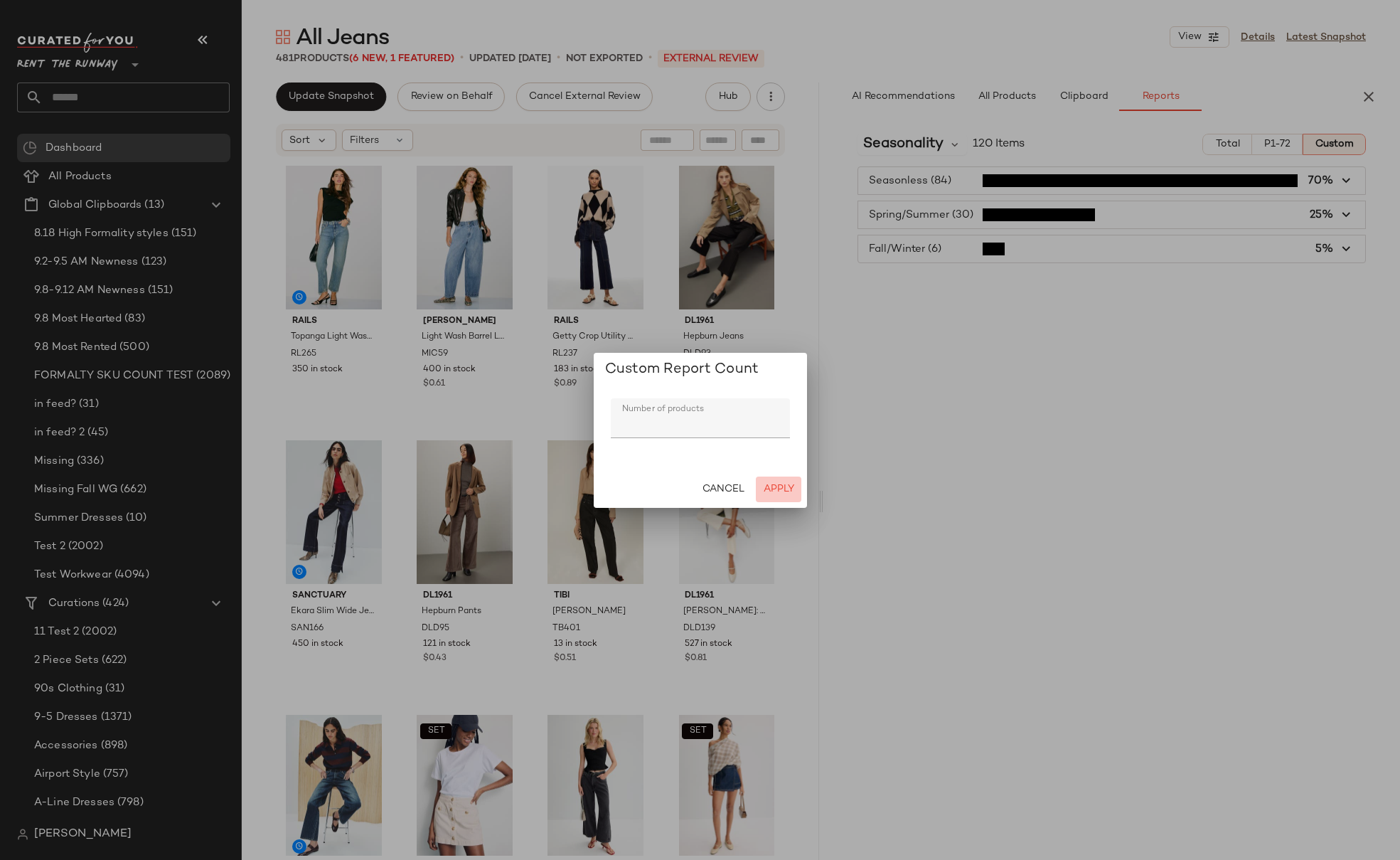
click at [780, 484] on span "Apply" at bounding box center [778, 489] width 31 height 11
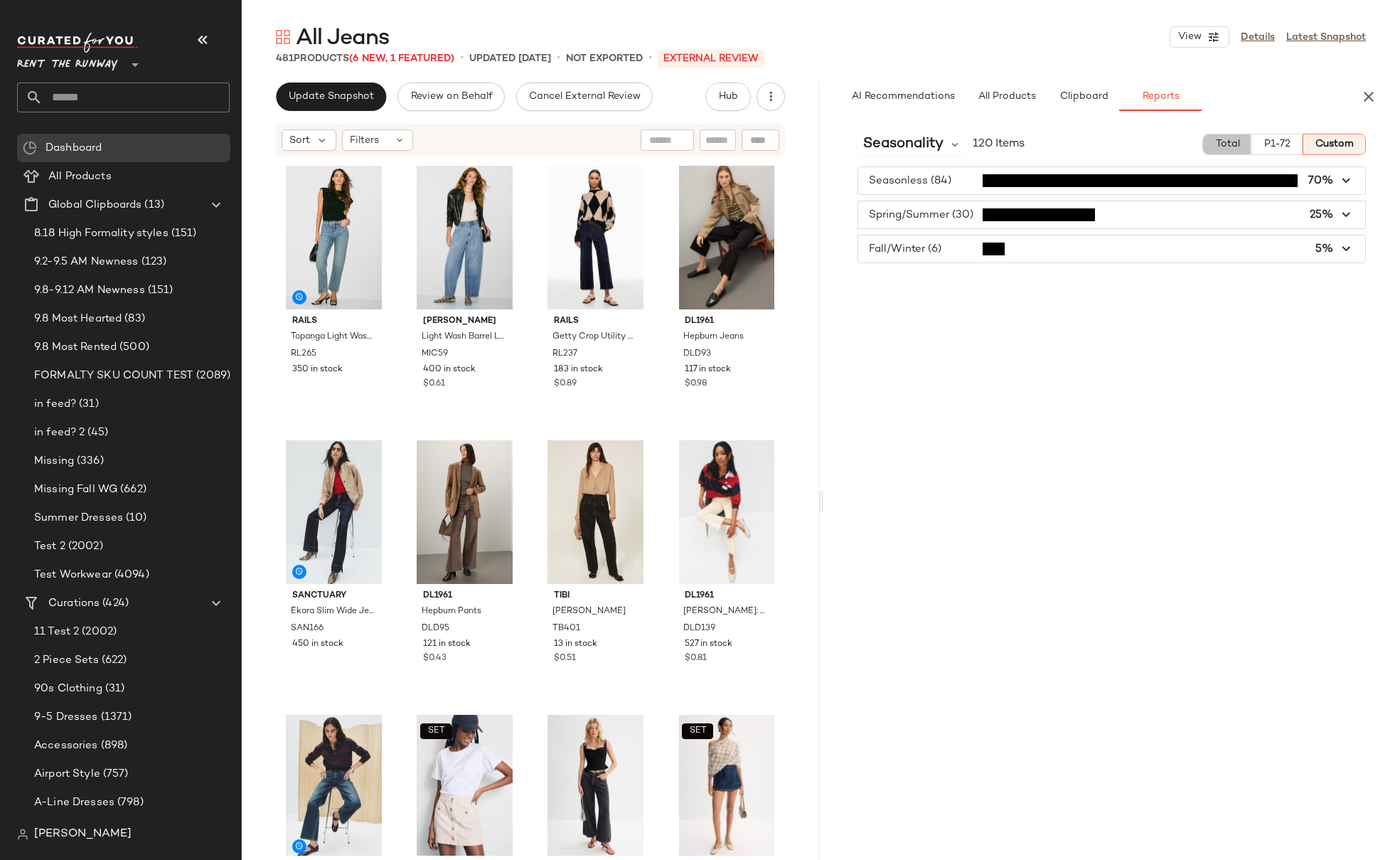
click at [1208, 143] on button "Total" at bounding box center [1227, 144] width 49 height 21
click at [1330, 143] on span "Custom" at bounding box center [1333, 144] width 39 height 11
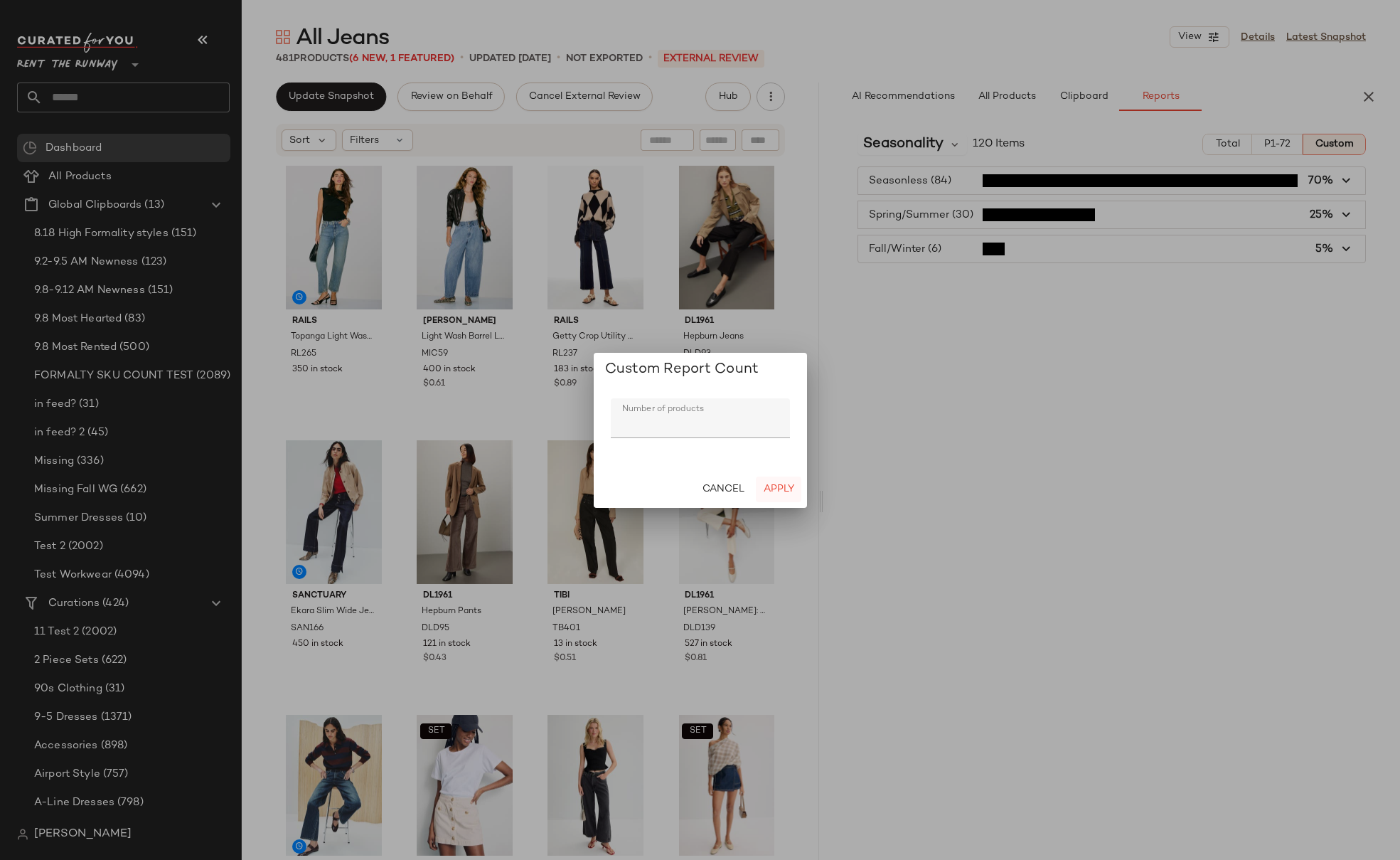
click at [789, 484] on span "Apply" at bounding box center [778, 489] width 31 height 11
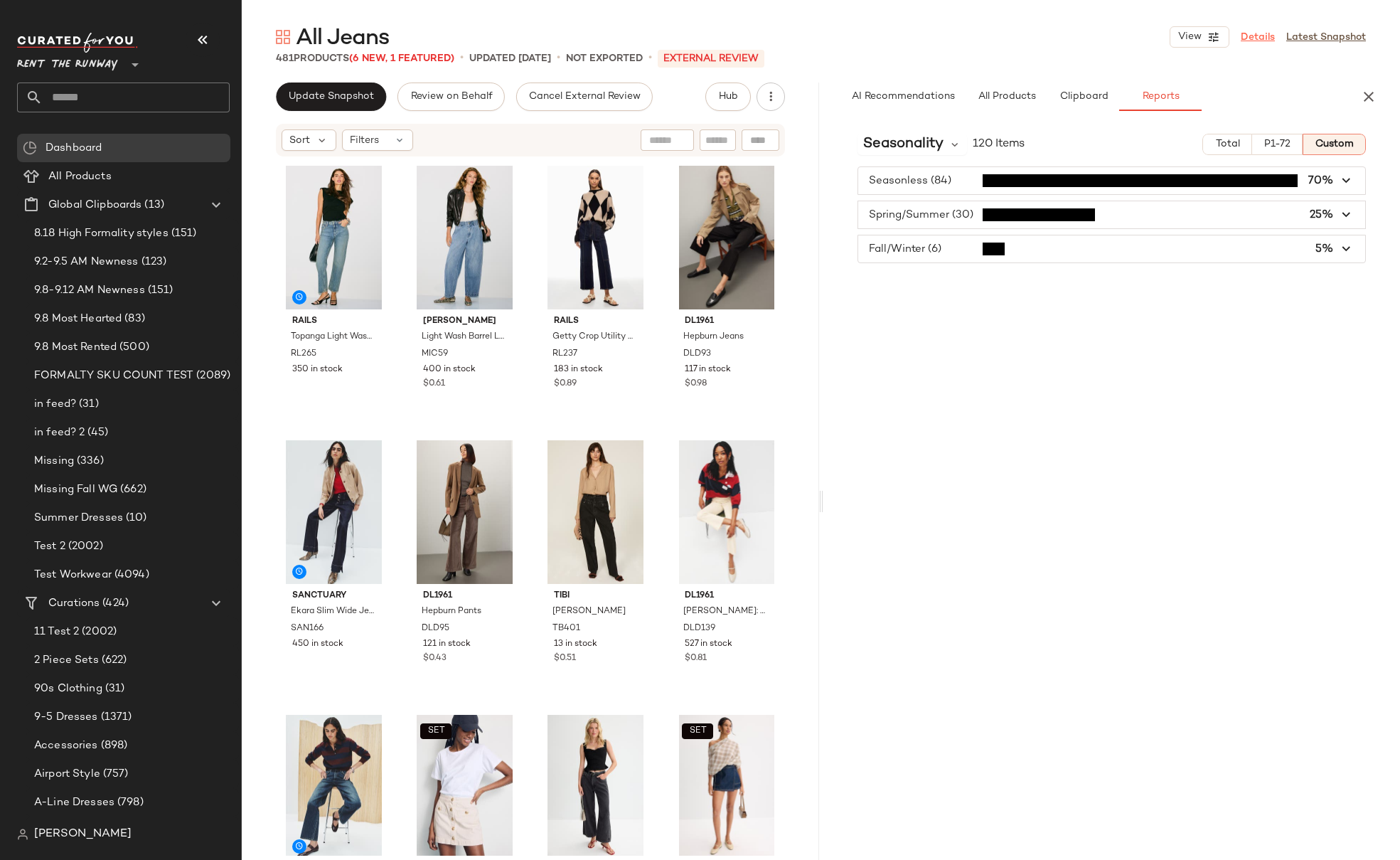
click at [1260, 33] on link "Details" at bounding box center [1257, 37] width 34 height 15
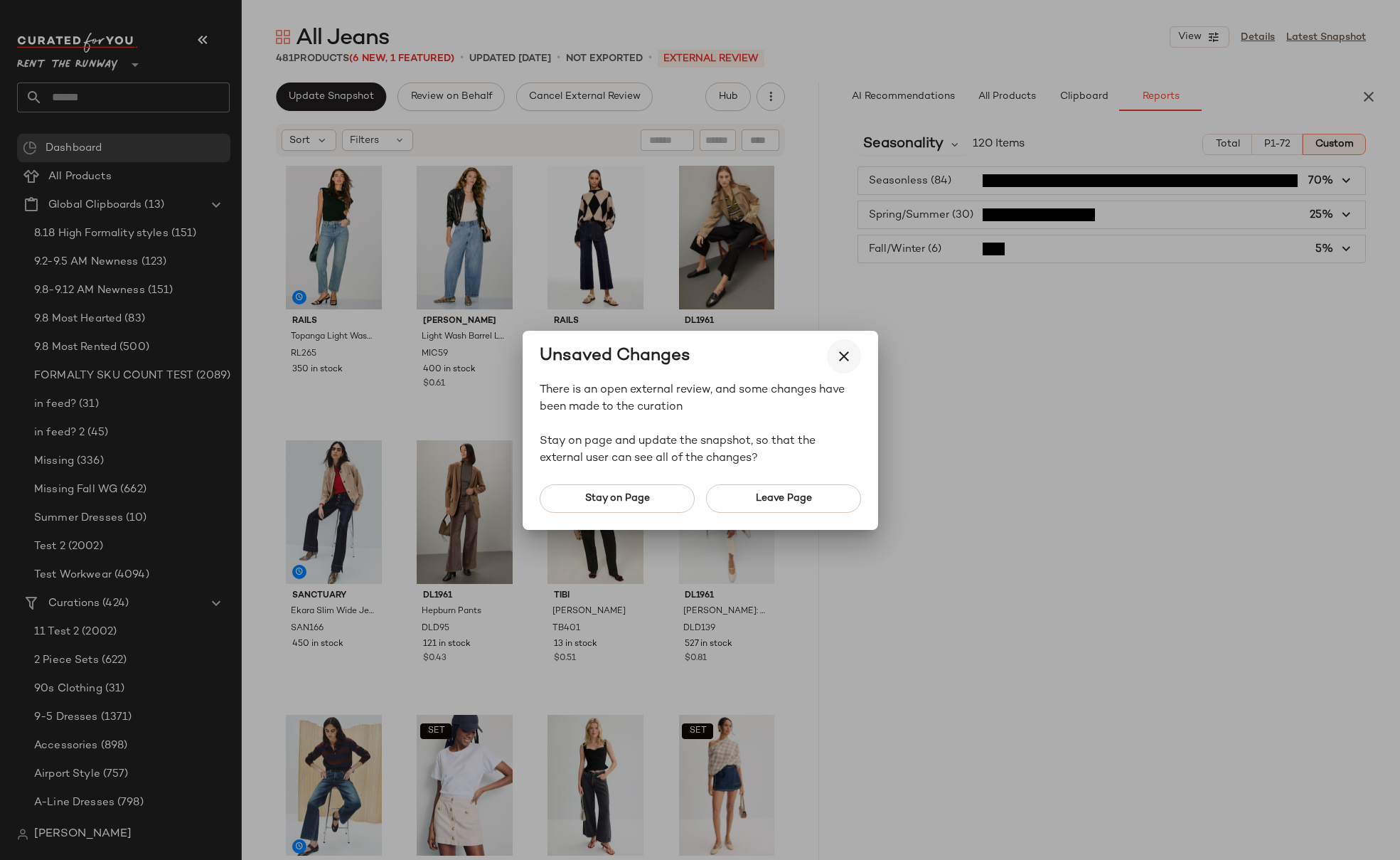
click at [850, 356] on icon "button" at bounding box center [844, 356] width 17 height 17
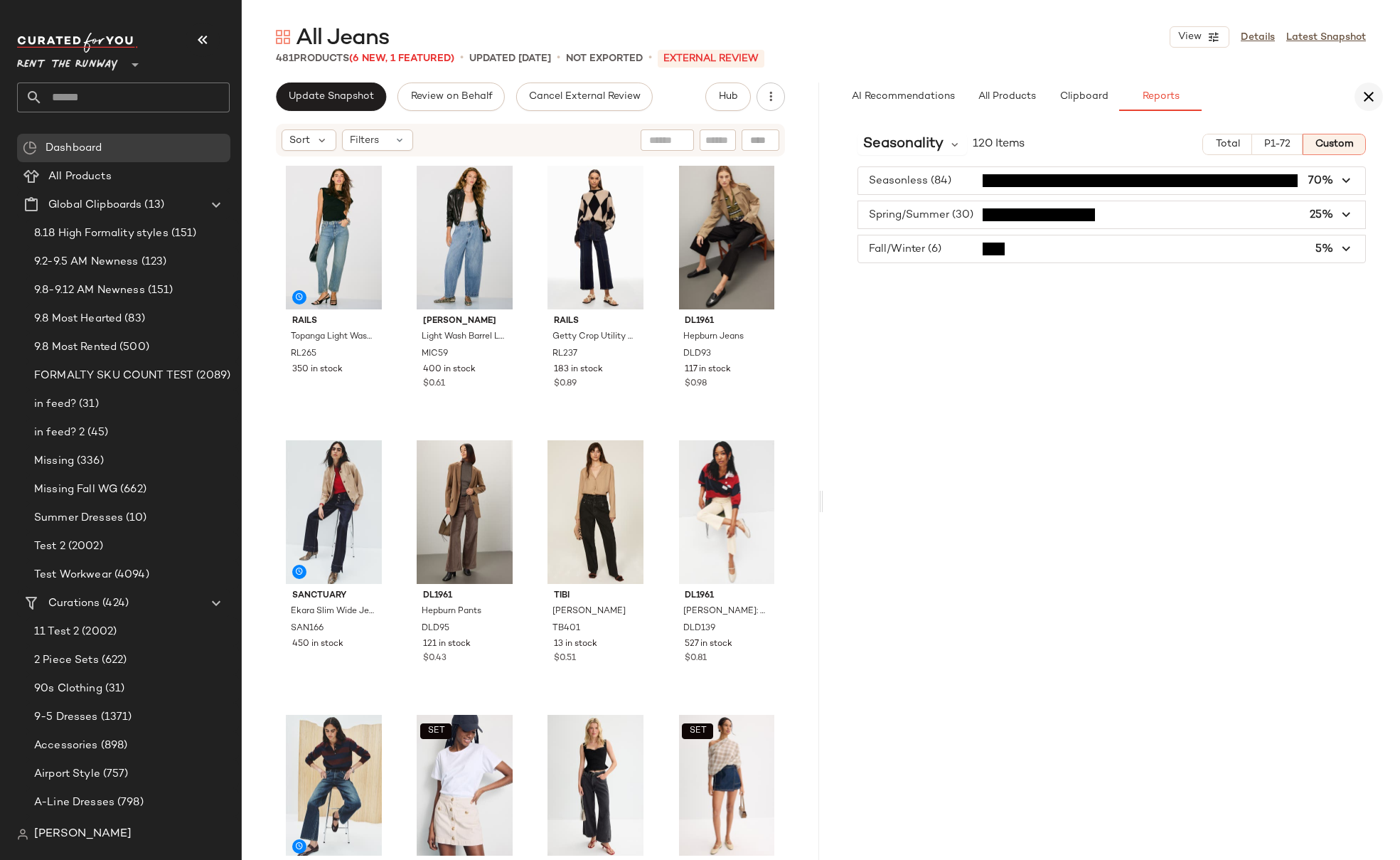
click at [1370, 90] on icon "button" at bounding box center [1369, 97] width 17 height 17
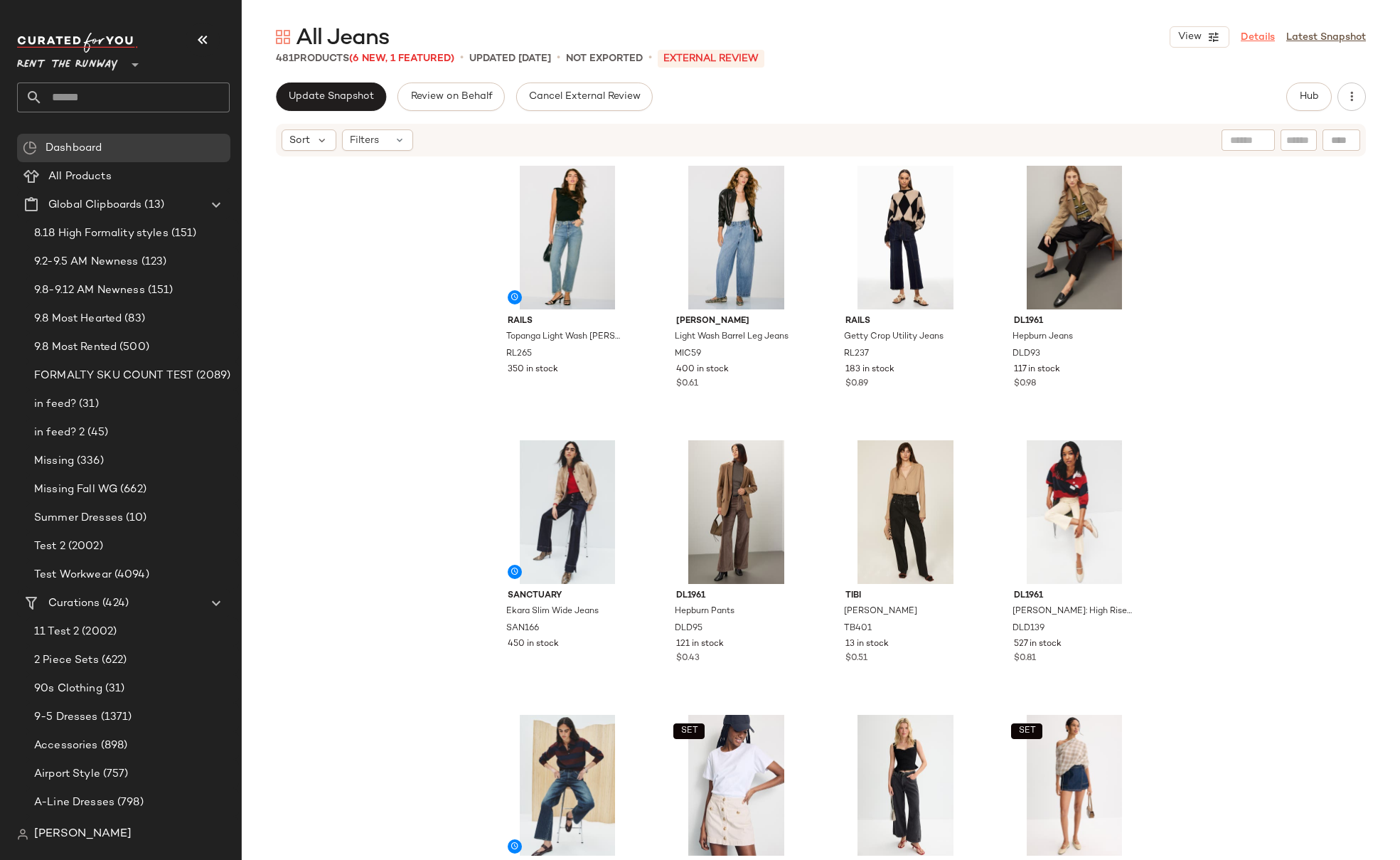
click at [1256, 35] on link "Details" at bounding box center [1257, 37] width 34 height 15
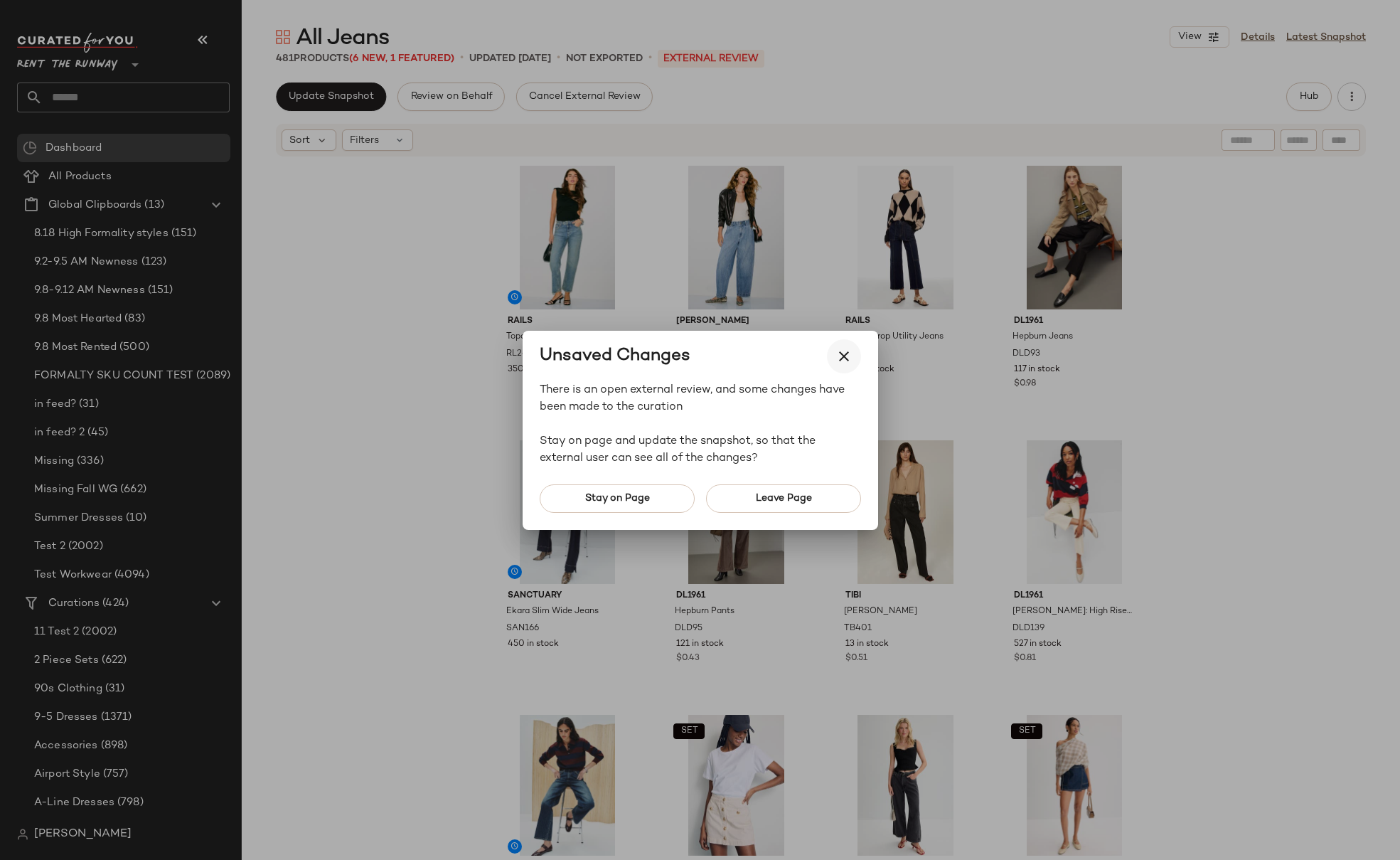
click at [839, 359] on icon "button" at bounding box center [844, 356] width 17 height 17
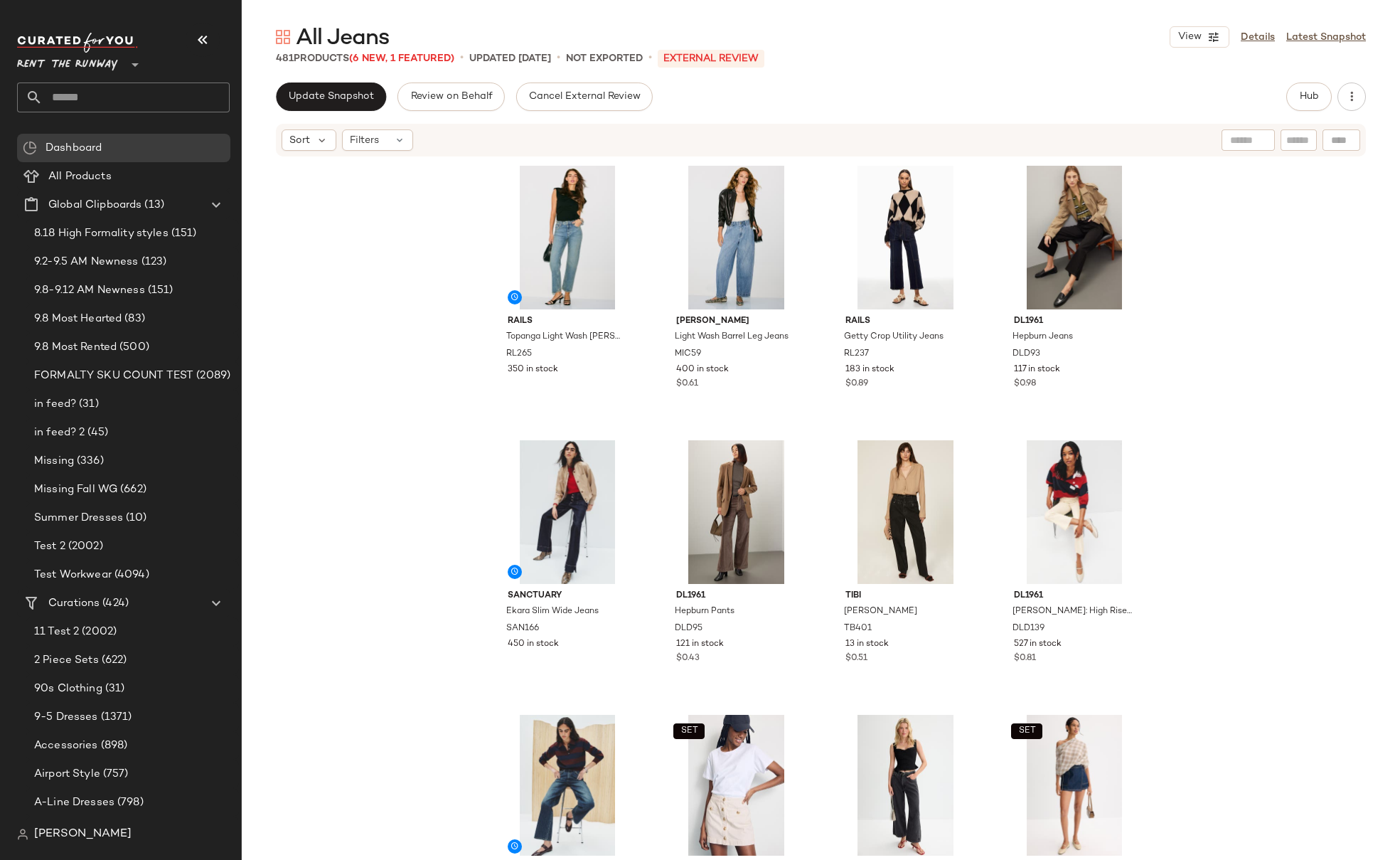
click at [923, 84] on div "Update Snapshot Review on Behalf Cancel External Review Hub" at bounding box center [821, 97] width 1090 height 28
click at [1040, 94] on div "Update Snapshot Review on Behalf Cancel External Review Hub" at bounding box center [821, 97] width 1090 height 28
click at [1247, 35] on link "Details" at bounding box center [1257, 37] width 34 height 15
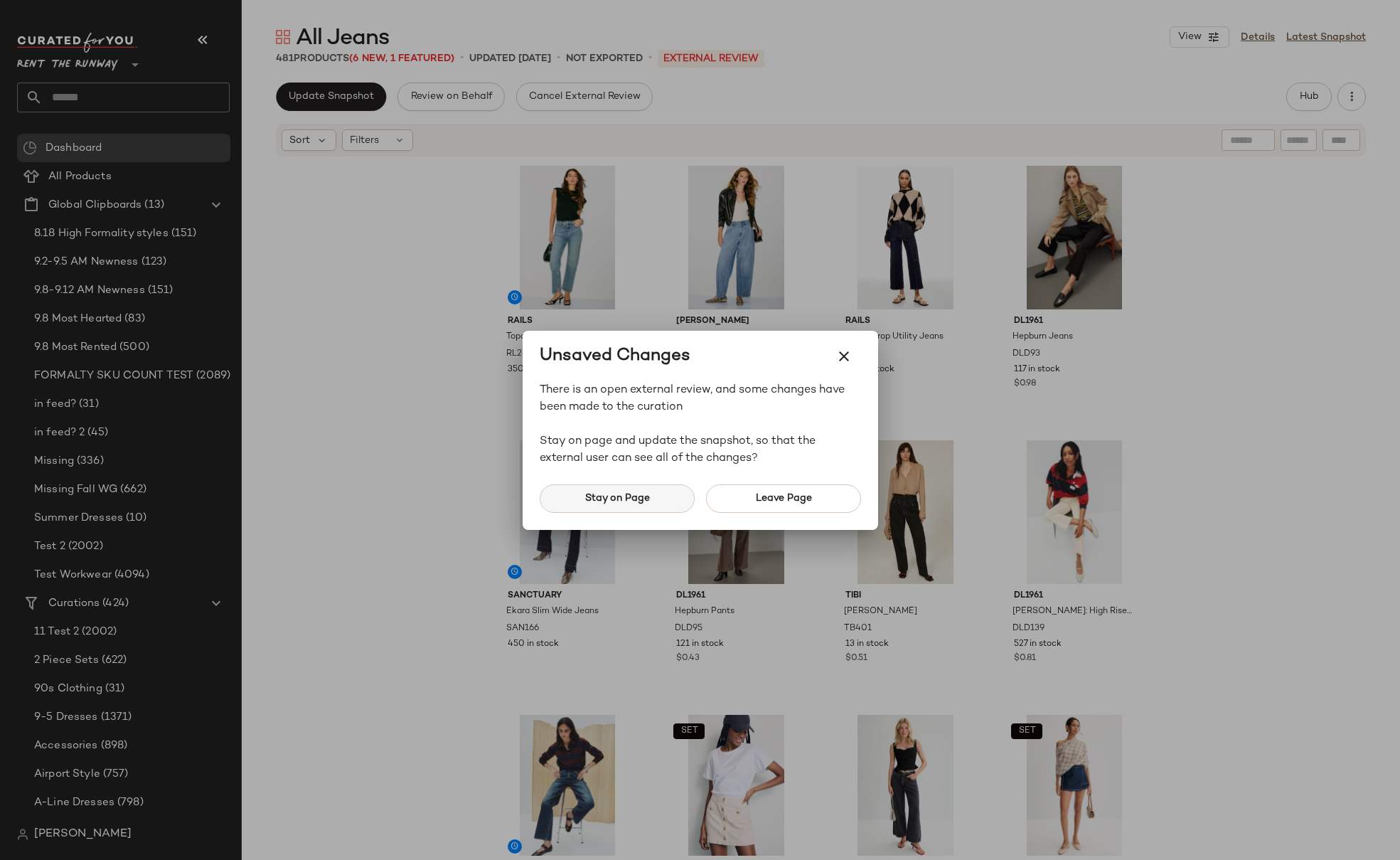
click at [605, 499] on span "Stay on Page" at bounding box center [616, 498] width 65 height 11
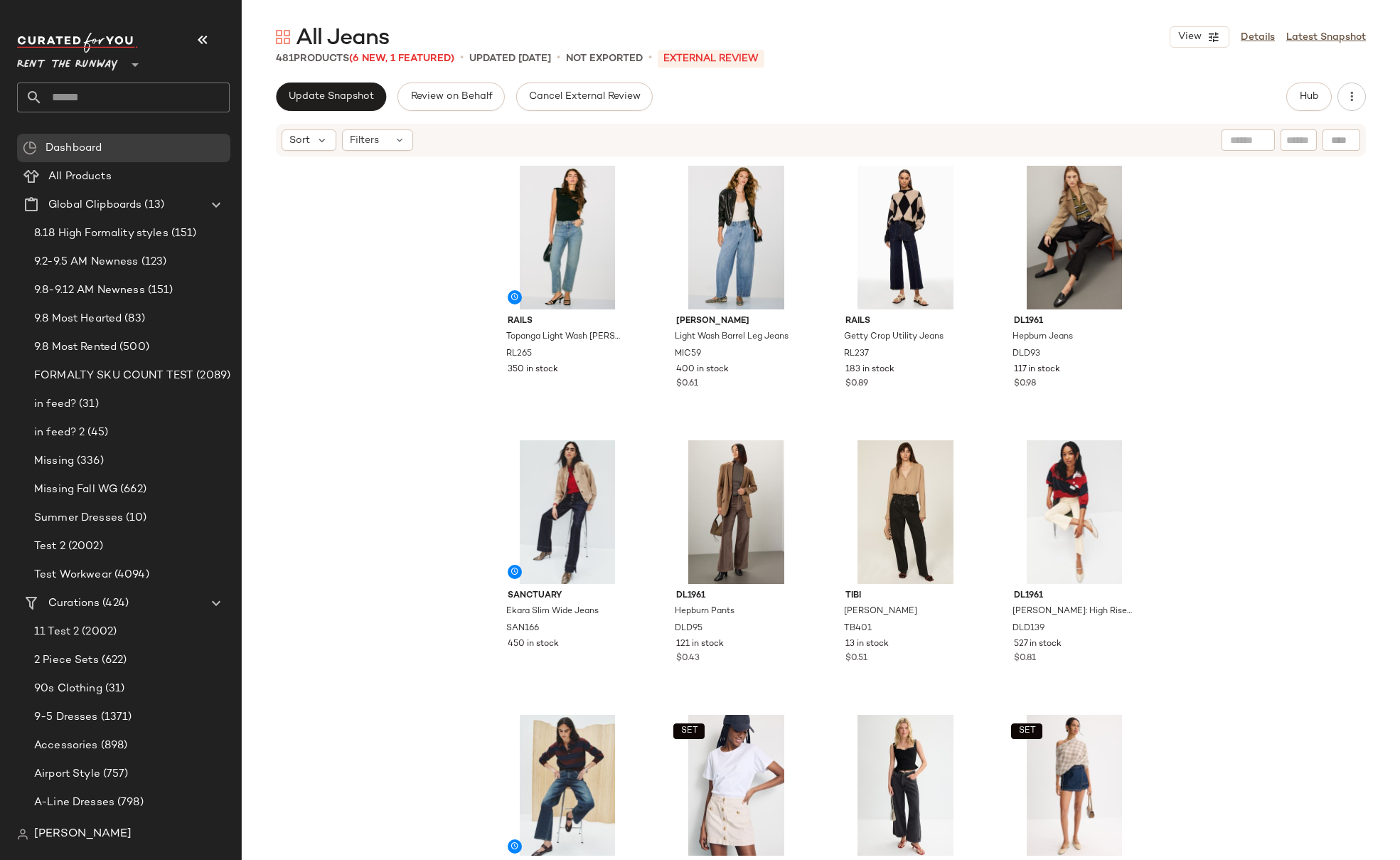
click at [1295, 187] on div "Rails Topanga Light Wash [PERSON_NAME] RL265 350 in stock [PERSON_NAME] Light W…" at bounding box center [820, 507] width 1158 height 698
click at [1355, 179] on div "Rails Topanga Light Wash [PERSON_NAME] RL265 350 in stock [PERSON_NAME] Light W…" at bounding box center [820, 507] width 1158 height 698
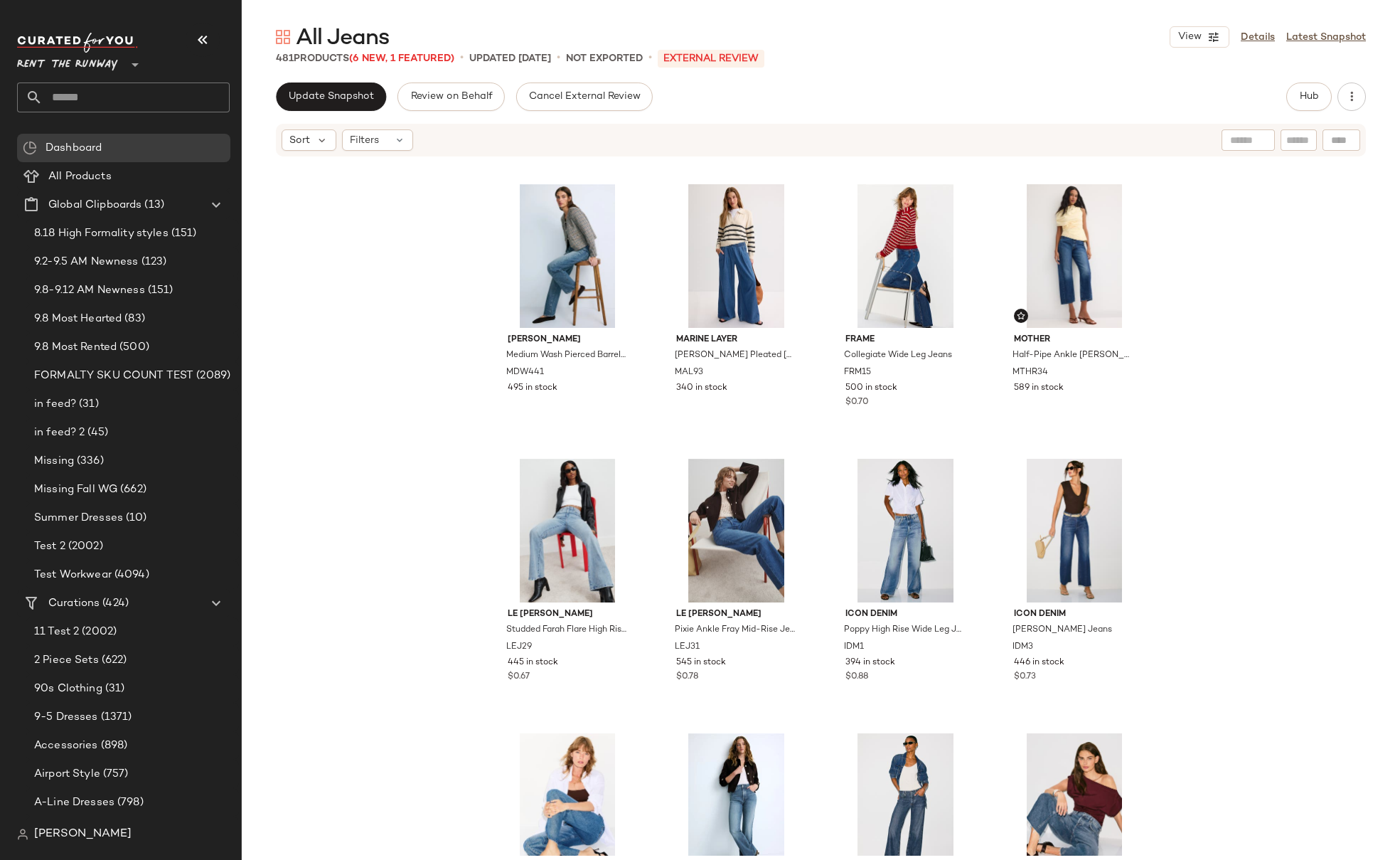
scroll to position [0, 0]
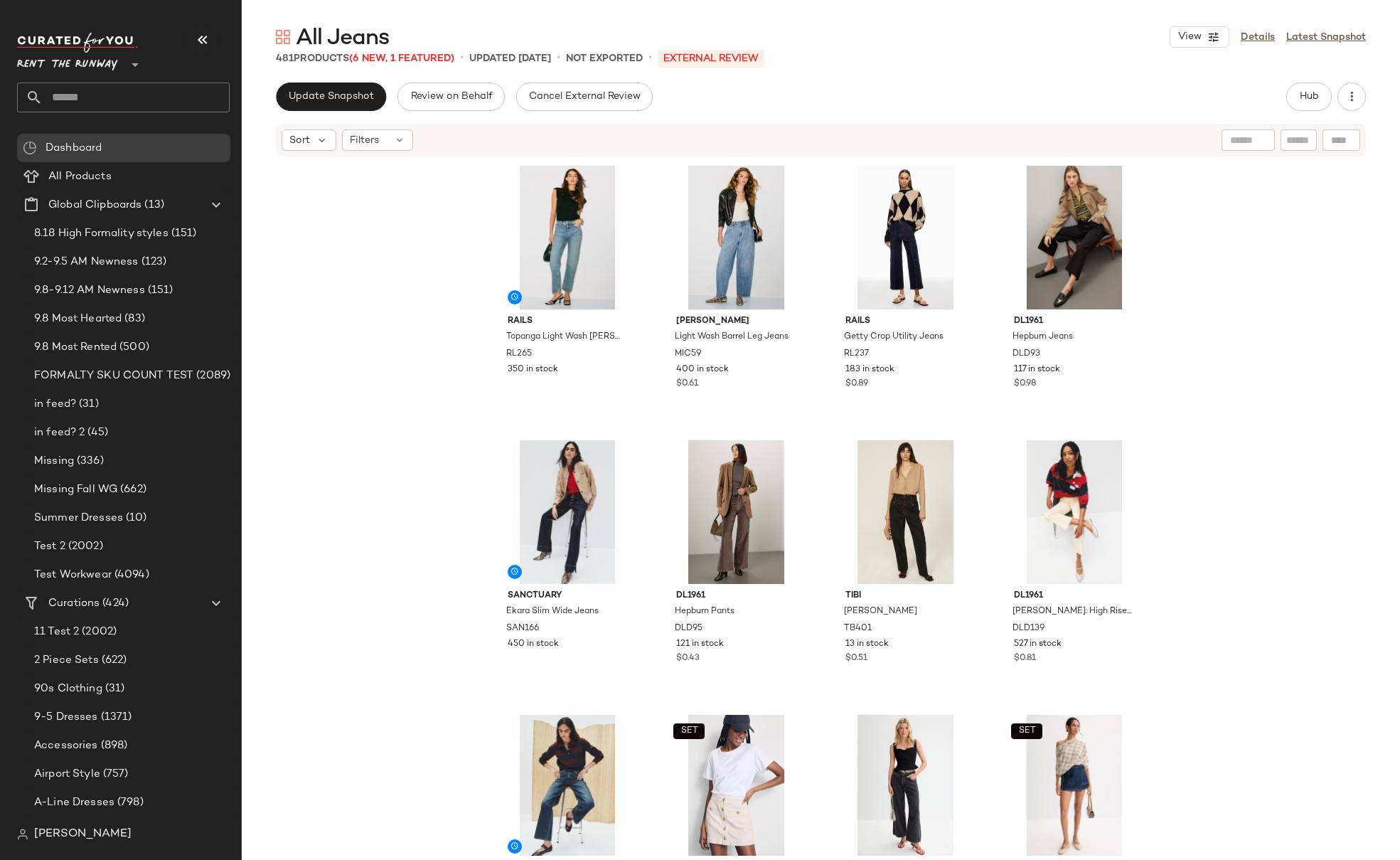
click at [1284, 185] on div "Rails Topanga Light Wash [PERSON_NAME] RL265 350 in stock [PERSON_NAME] Light W…" at bounding box center [820, 507] width 1158 height 698
click at [1305, 95] on span "Hub" at bounding box center [1309, 97] width 20 height 11
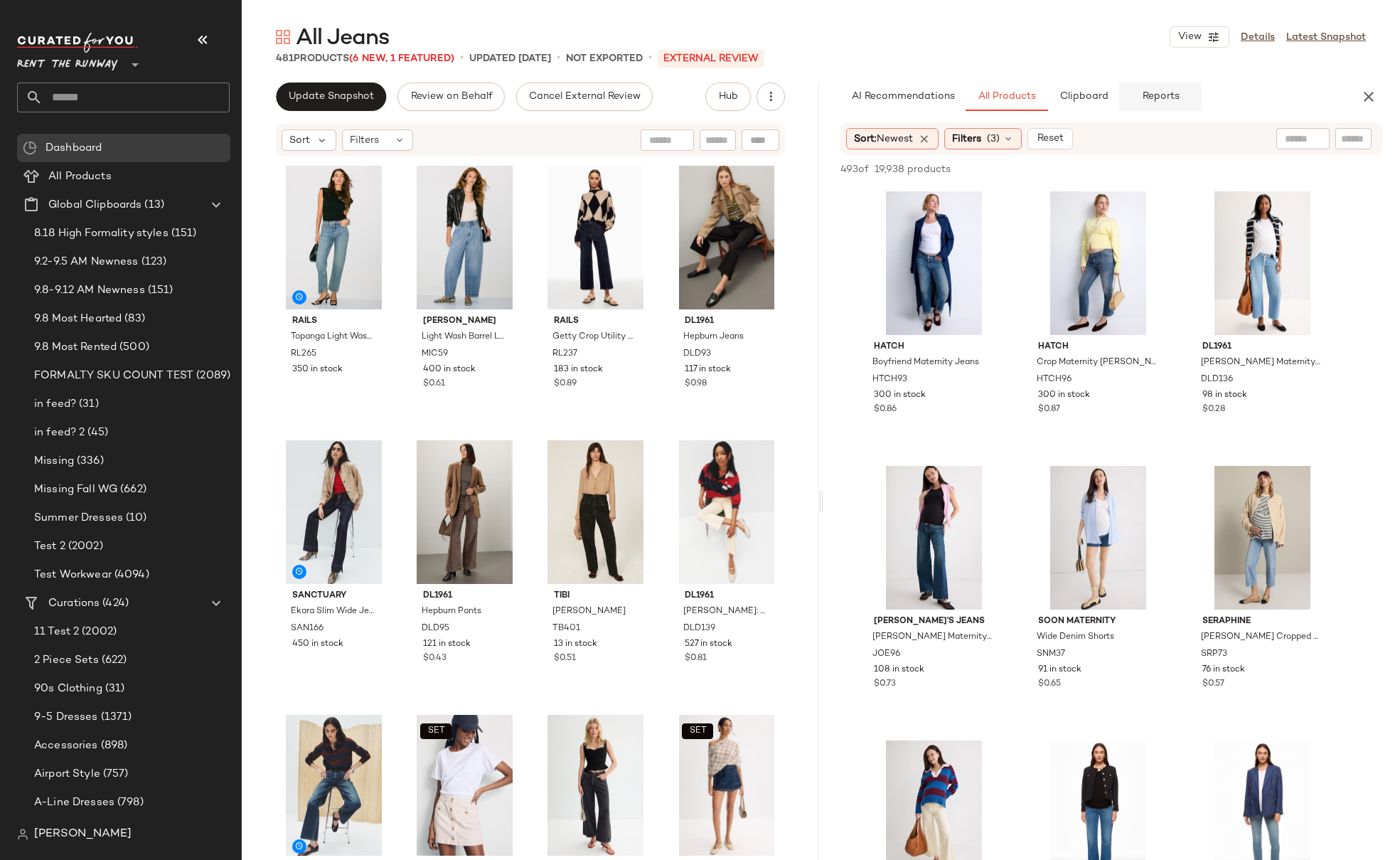
click at [1166, 92] on span "Reports" at bounding box center [1159, 97] width 38 height 11
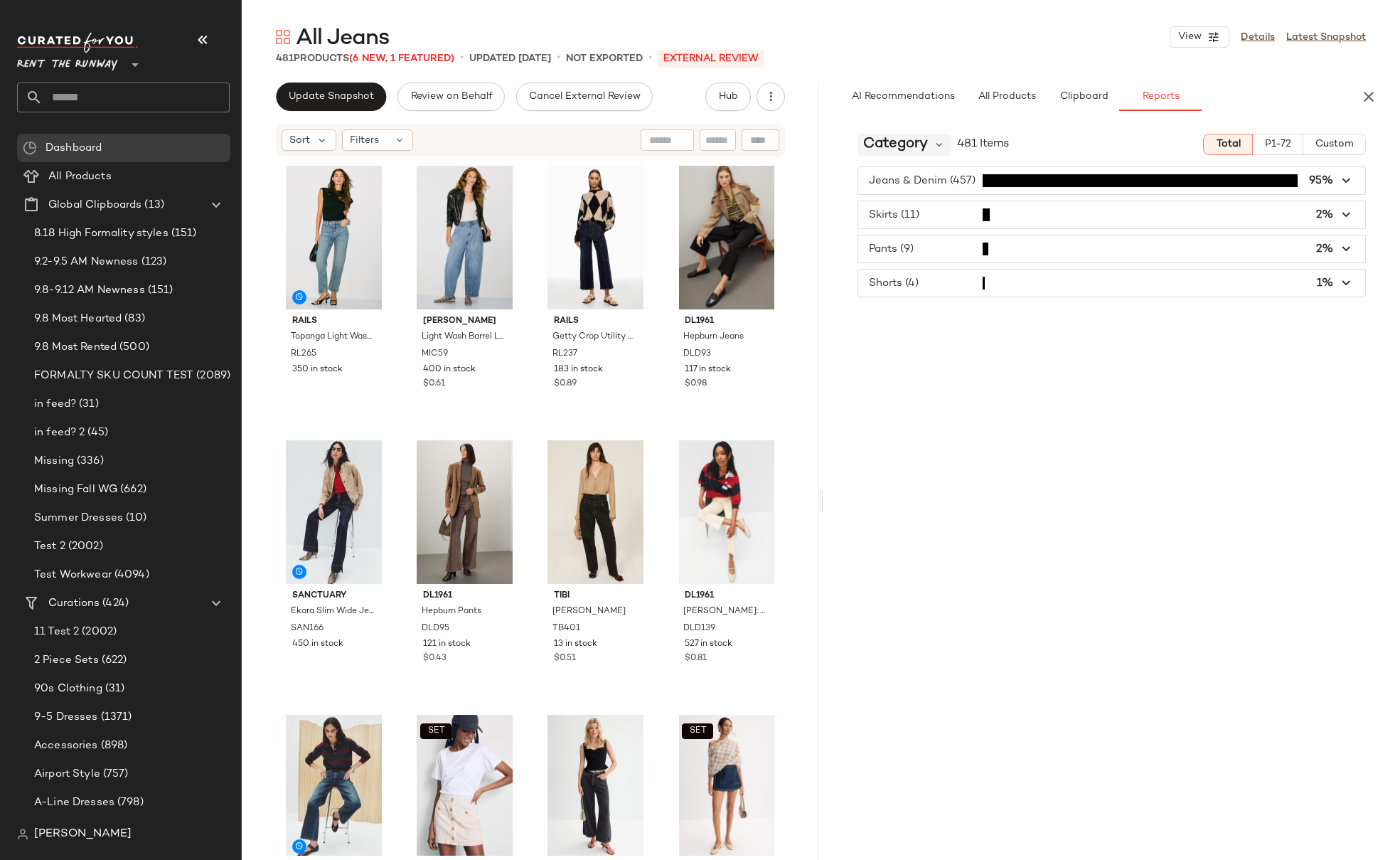
click at [904, 141] on span "Category" at bounding box center [895, 144] width 64 height 21
click at [1377, 185] on div "Jeans & Denim (457) 95% Skirts (11) 2% Pants (9) 2% Shorts (4) 1%" at bounding box center [1111, 231] width 577 height 131
click at [1374, 95] on icon "button" at bounding box center [1369, 97] width 17 height 17
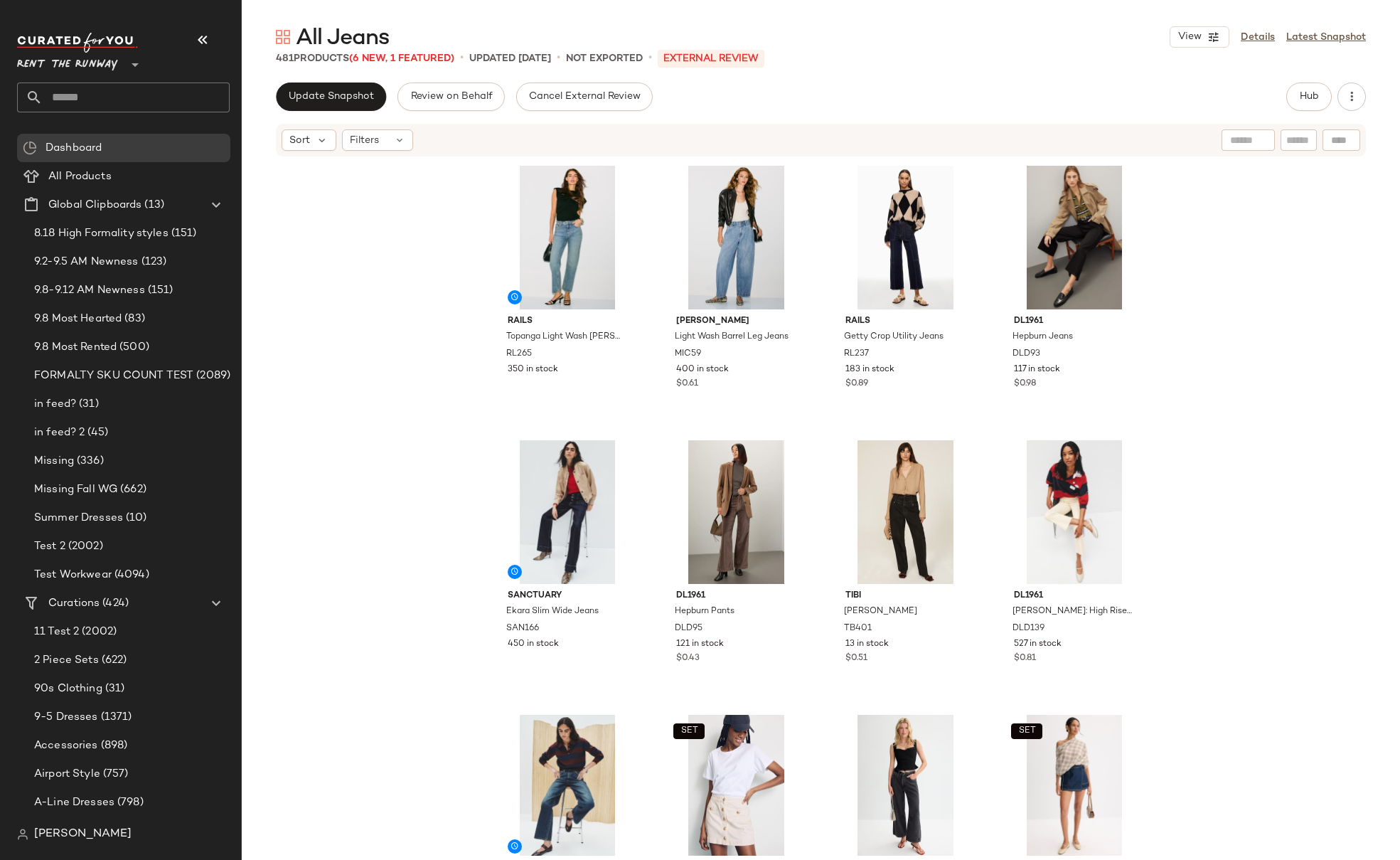
click at [363, 212] on div "Rails Topanga Light Wash [PERSON_NAME] RL265 350 in stock [PERSON_NAME] Light W…" at bounding box center [820, 507] width 1158 height 698
click at [320, 100] on span "Update Snapshot" at bounding box center [331, 97] width 86 height 11
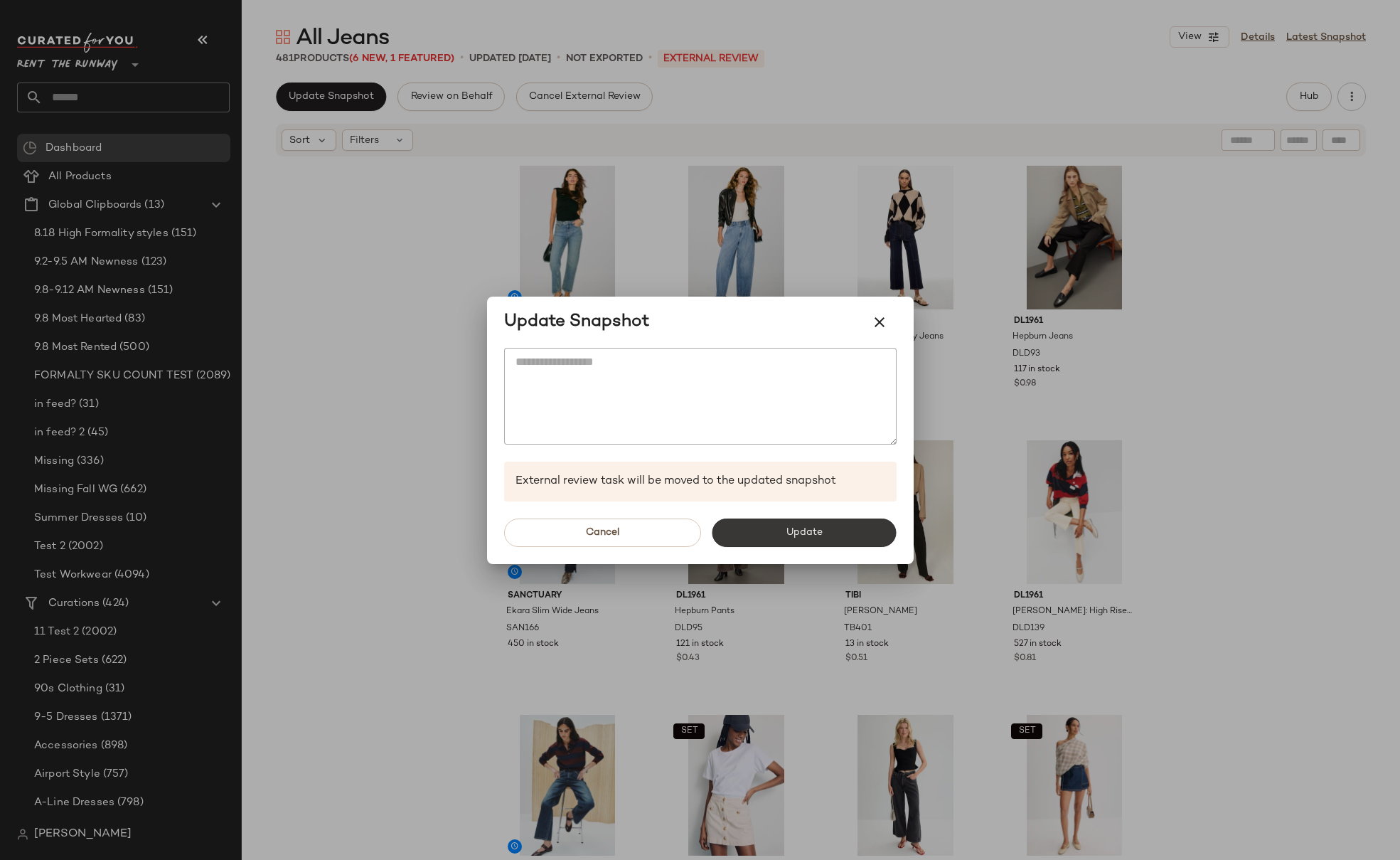
click at [800, 535] on span "Update" at bounding box center [804, 532] width 37 height 11
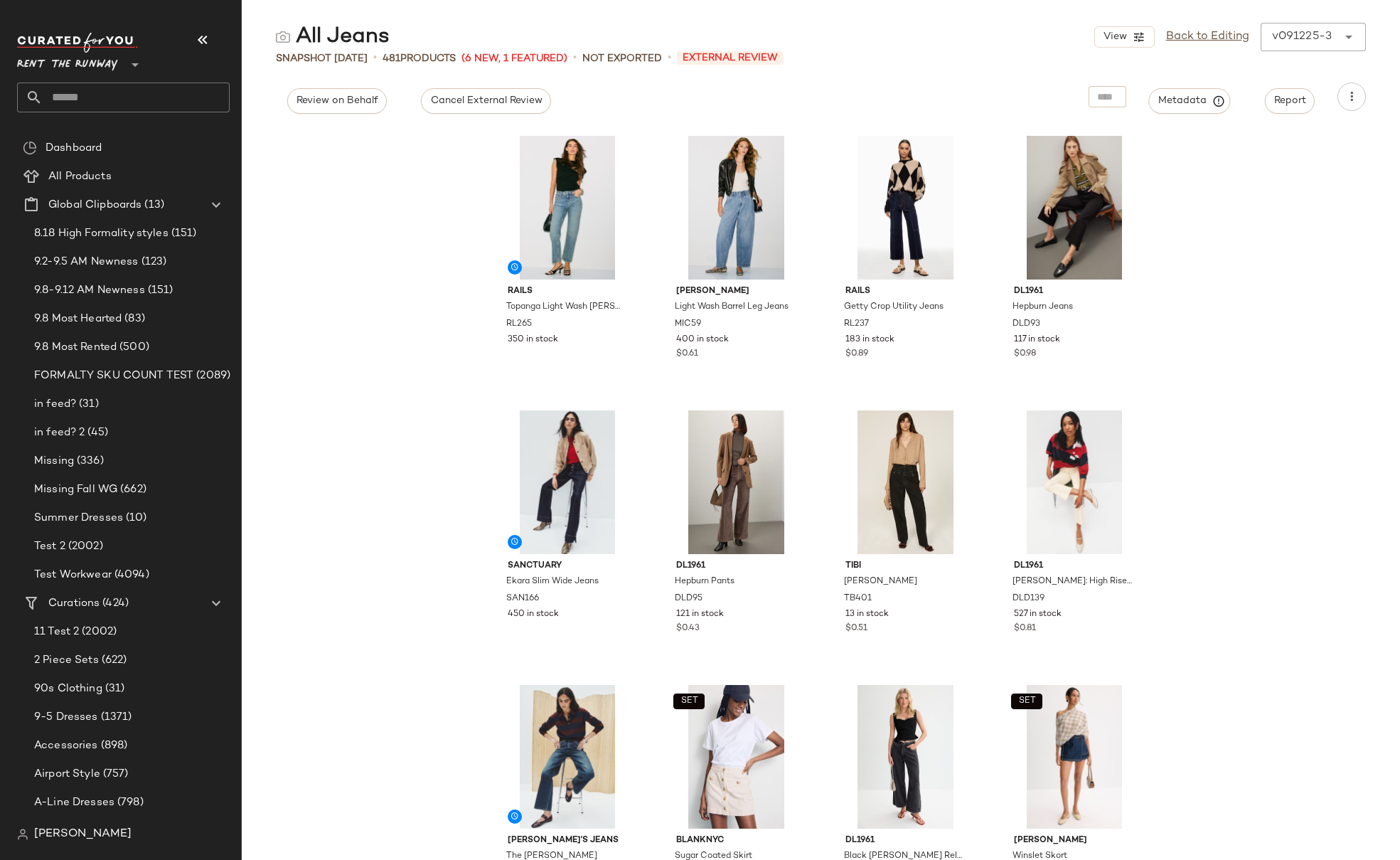
click at [424, 271] on div "Rails Topanga Light Wash [PERSON_NAME] RL265 350 in stock [PERSON_NAME] Light W…" at bounding box center [820, 494] width 1158 height 732
click at [428, 264] on div "Rails Topanga Light Wash [PERSON_NAME] RL265 350 in stock [PERSON_NAME] Light W…" at bounding box center [820, 494] width 1158 height 732
click at [426, 321] on div "Rails Topanga Light Wash [PERSON_NAME] RL265 350 in stock [PERSON_NAME] Light W…" at bounding box center [820, 494] width 1158 height 732
click at [375, 213] on div "Rails Topanga Light Wash [PERSON_NAME] RL265 350 in stock [PERSON_NAME] Light W…" at bounding box center [820, 494] width 1158 height 732
click at [378, 218] on div "Rails Topanga Light Wash [PERSON_NAME] RL265 350 in stock [PERSON_NAME] Light W…" at bounding box center [820, 494] width 1158 height 732
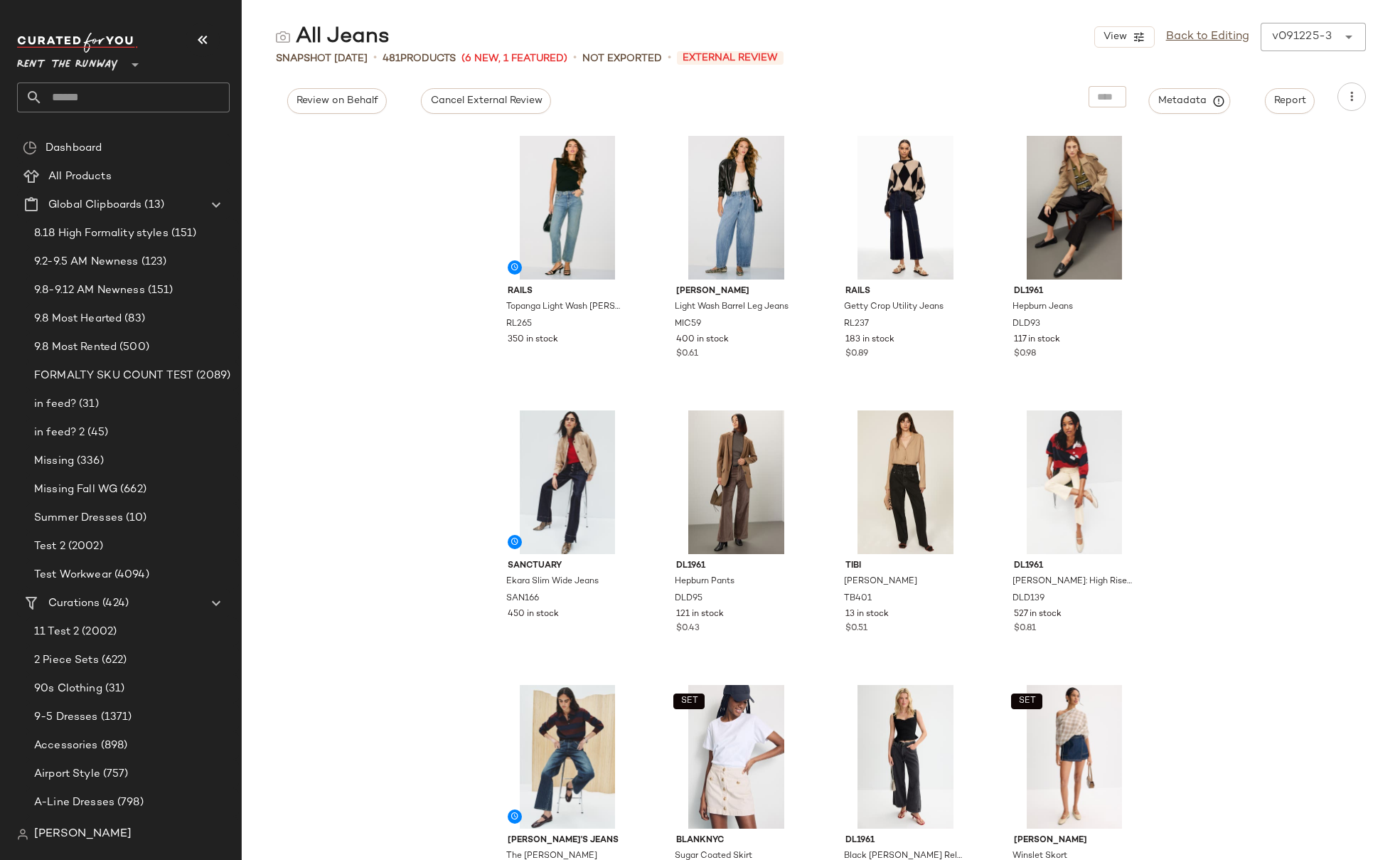
click at [378, 218] on div "Rails Topanga Light Wash [PERSON_NAME] RL265 350 in stock [PERSON_NAME] Light W…" at bounding box center [820, 494] width 1158 height 732
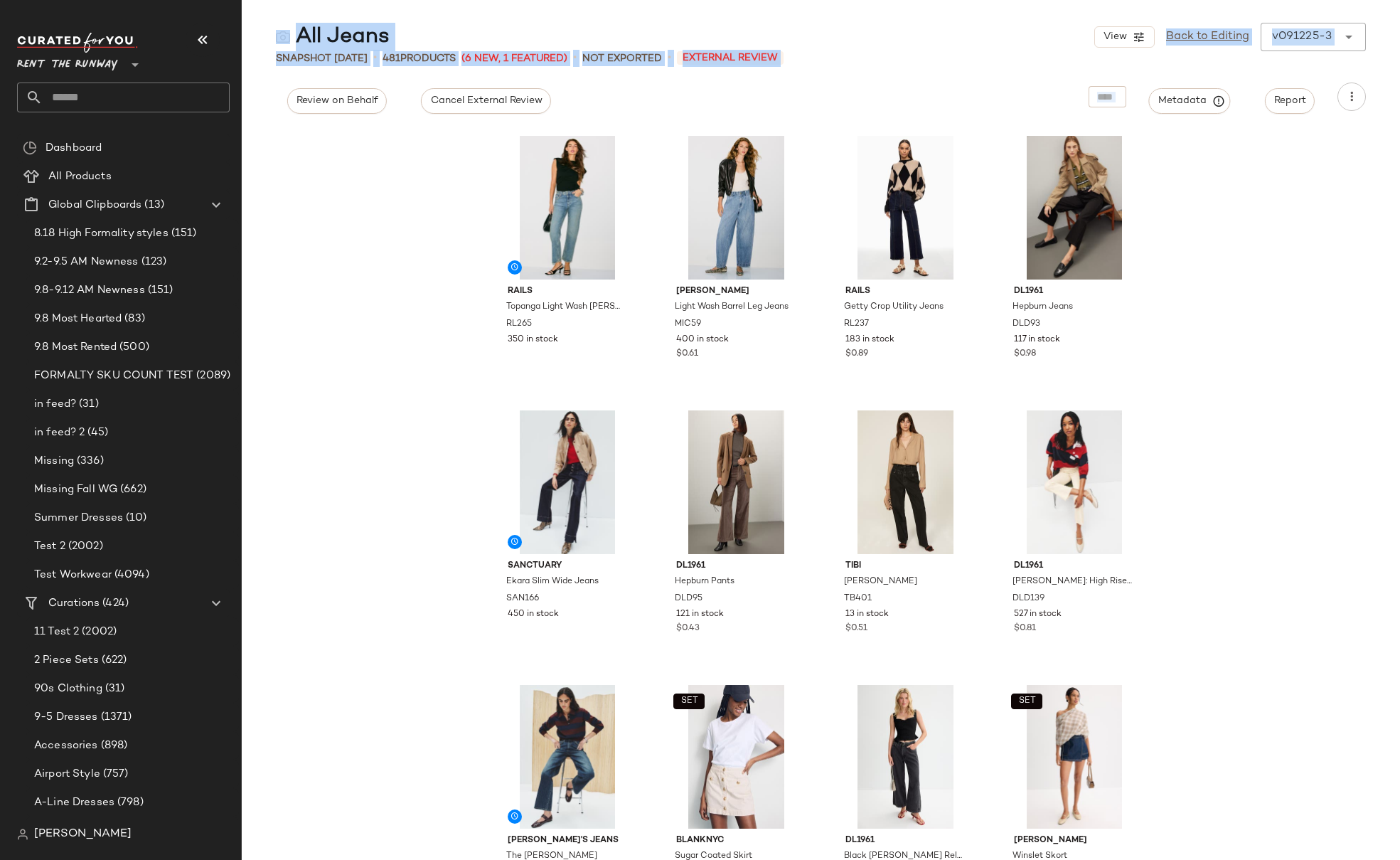
click at [378, 218] on div "Rails Topanga Light Wash [PERSON_NAME] RL265 350 in stock [PERSON_NAME] Light W…" at bounding box center [820, 494] width 1158 height 732
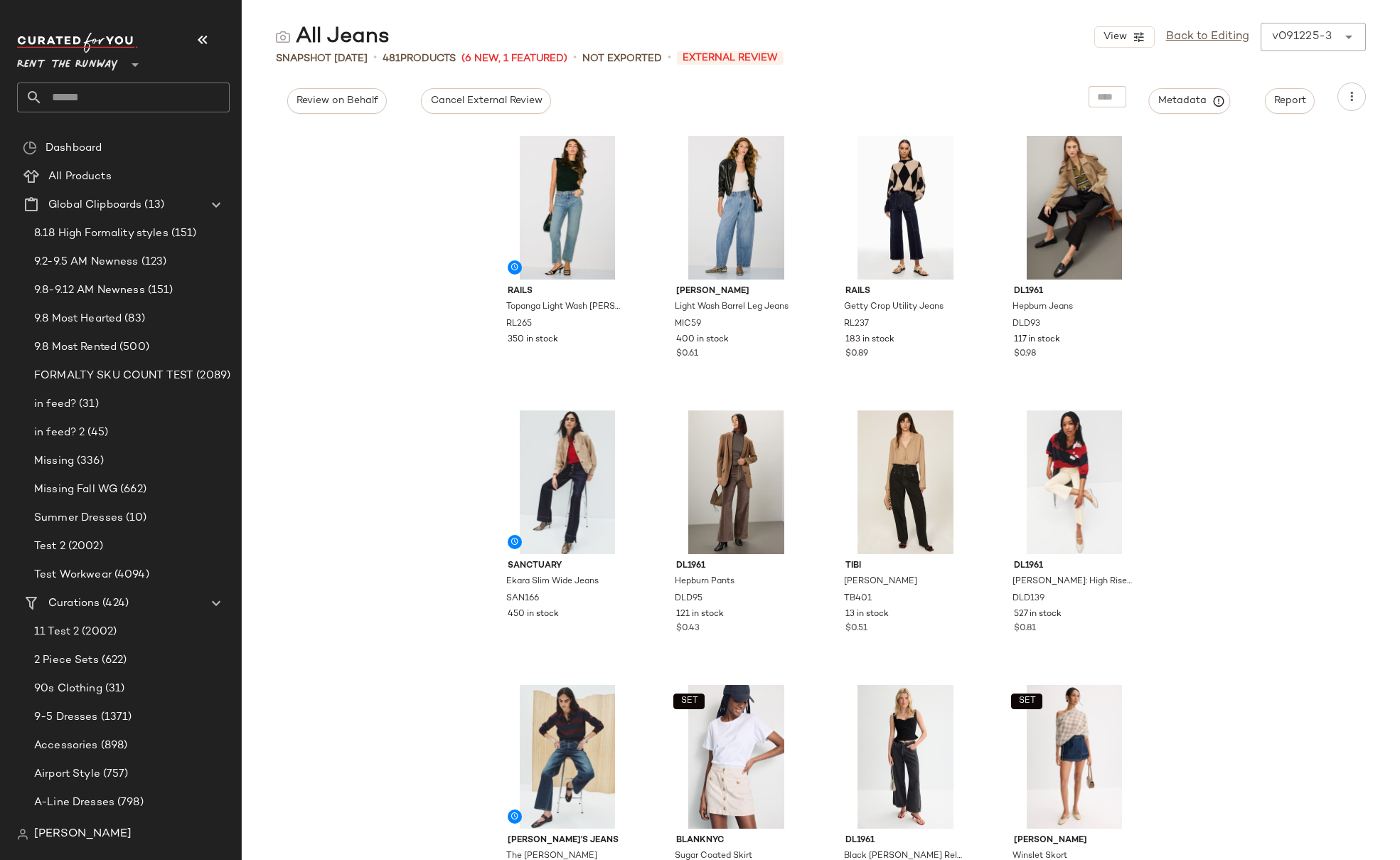
click at [359, 192] on div "Rails Topanga Light Wash [PERSON_NAME] RL265 350 in stock [PERSON_NAME] Light W…" at bounding box center [820, 494] width 1158 height 732
click at [71, 169] on span "All Products" at bounding box center [80, 176] width 64 height 16
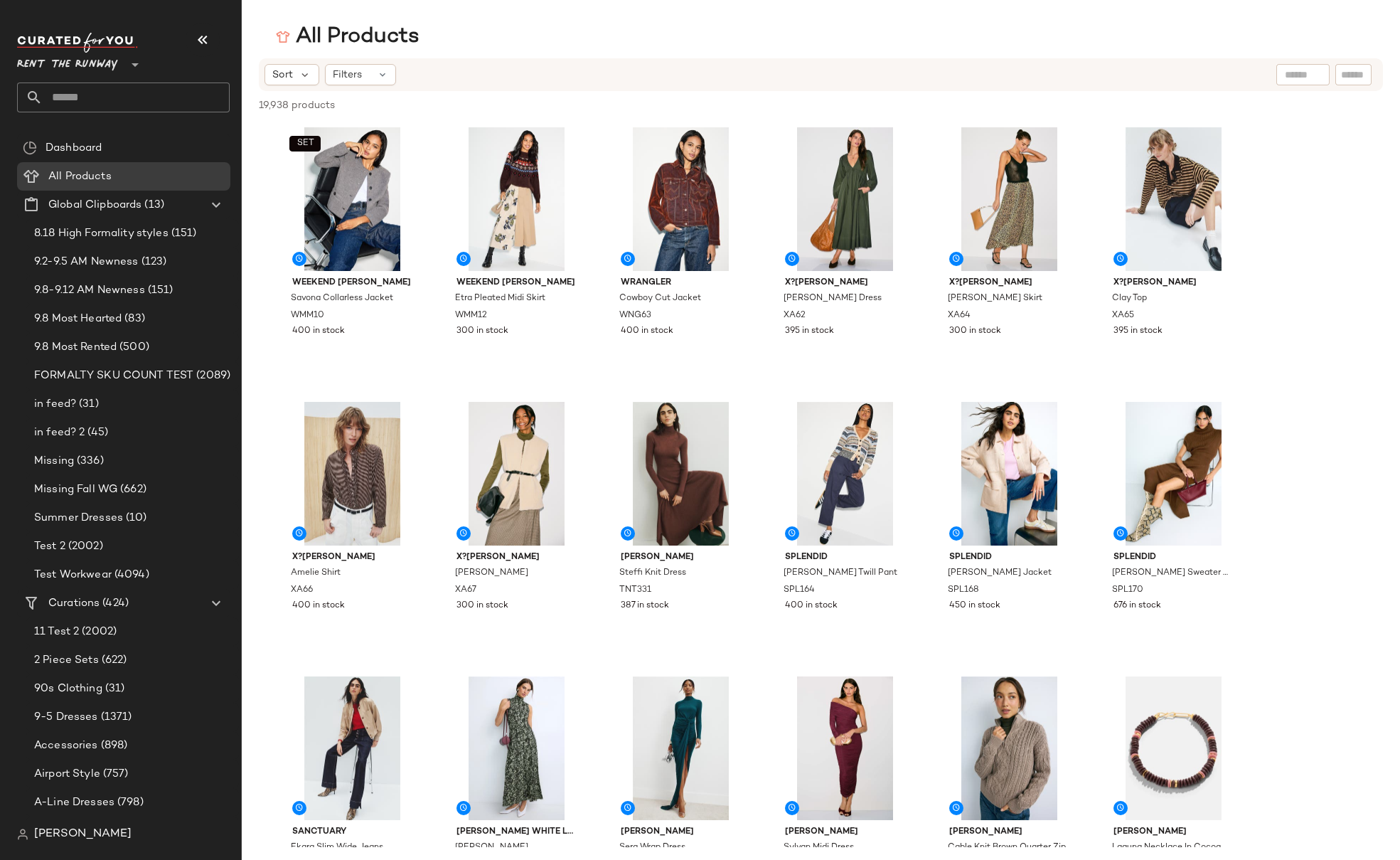
click at [344, 85] on div "Sort Filters" at bounding box center [821, 74] width 1124 height 33
click at [352, 78] on span "Filters" at bounding box center [347, 74] width 29 height 15
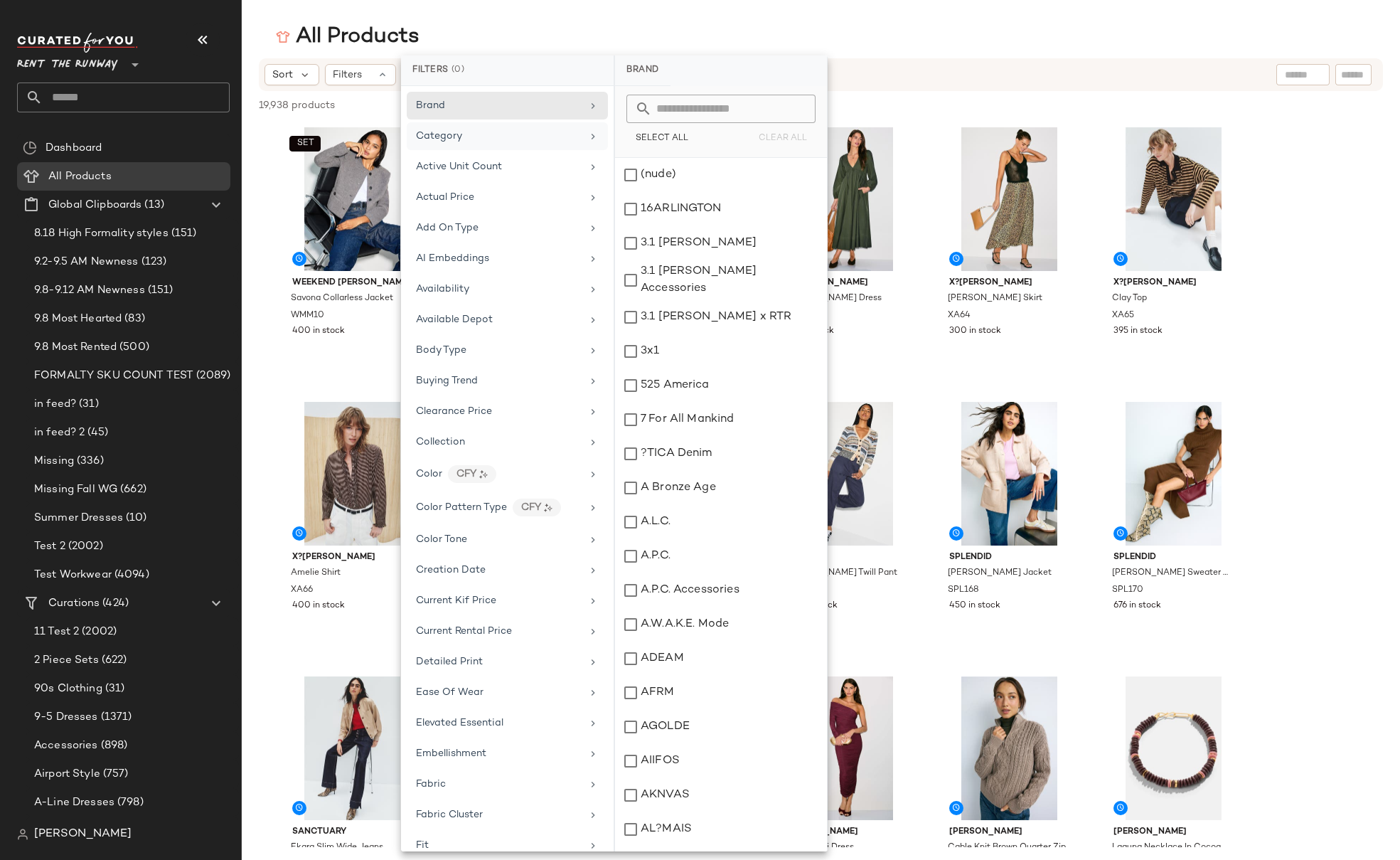
click at [461, 135] on div "Category" at bounding box center [499, 136] width 166 height 15
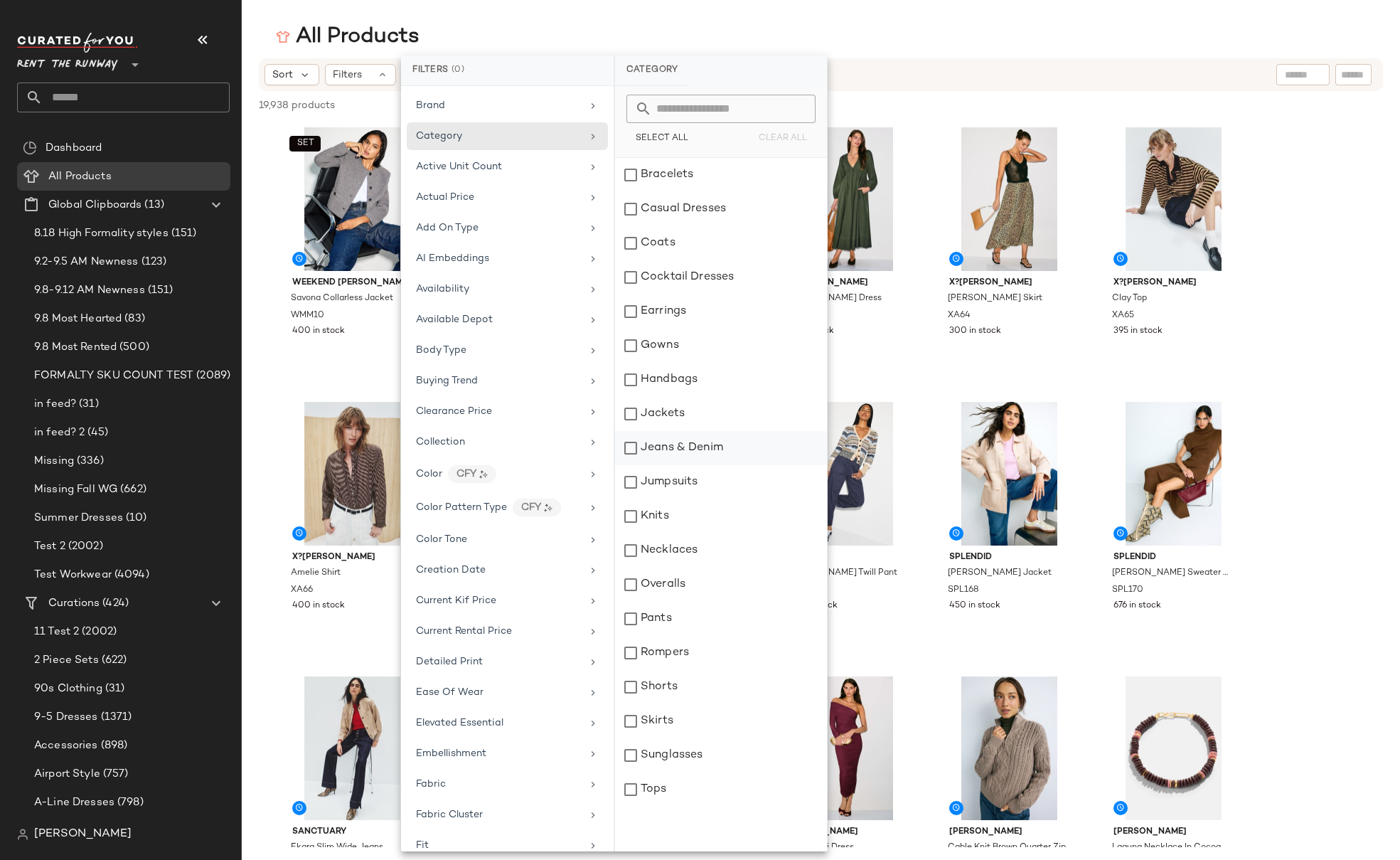
click at [703, 445] on div "Jeans & Denim" at bounding box center [720, 448] width 211 height 34
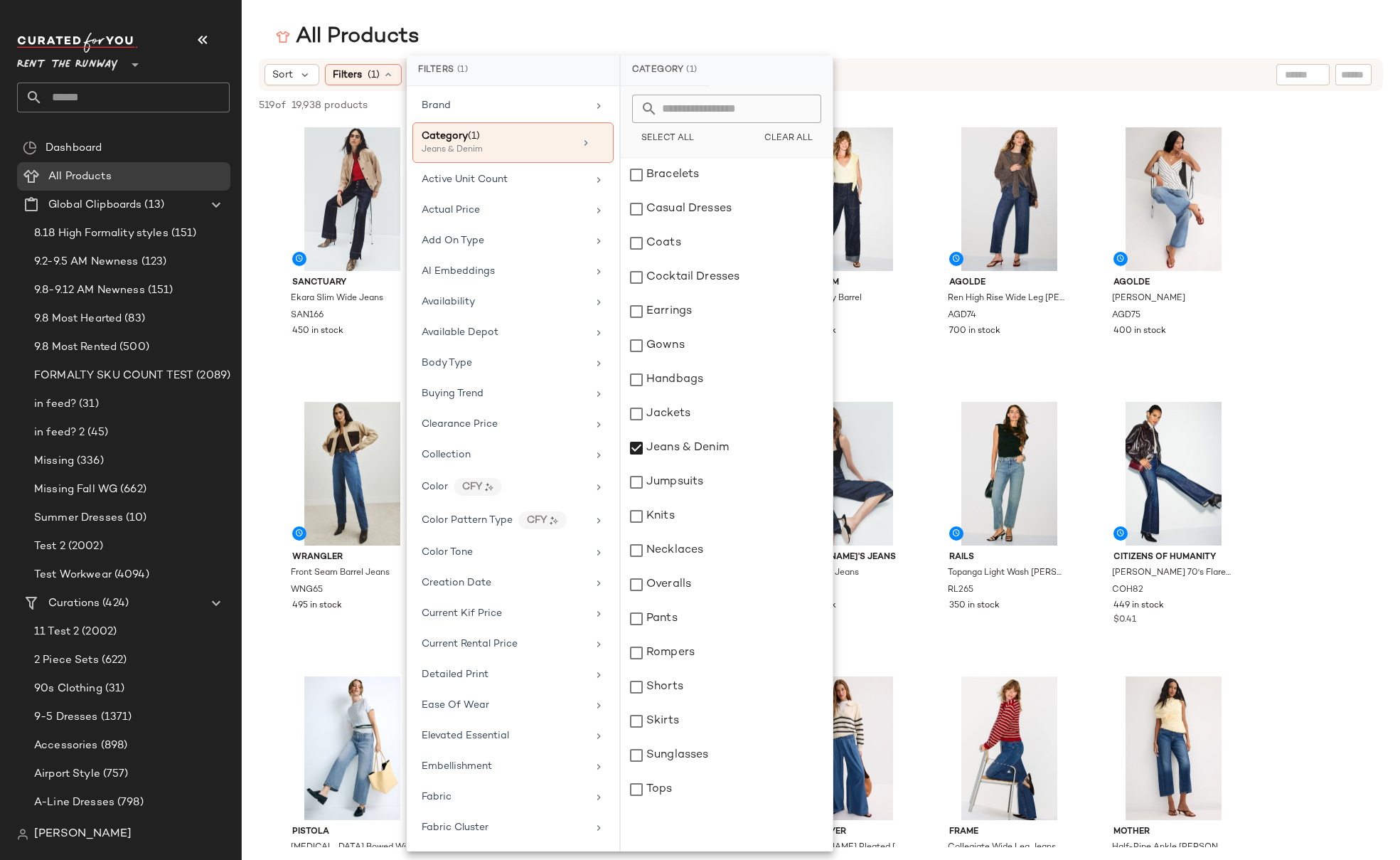
click at [998, 37] on div "All Products" at bounding box center [820, 37] width 1158 height 28
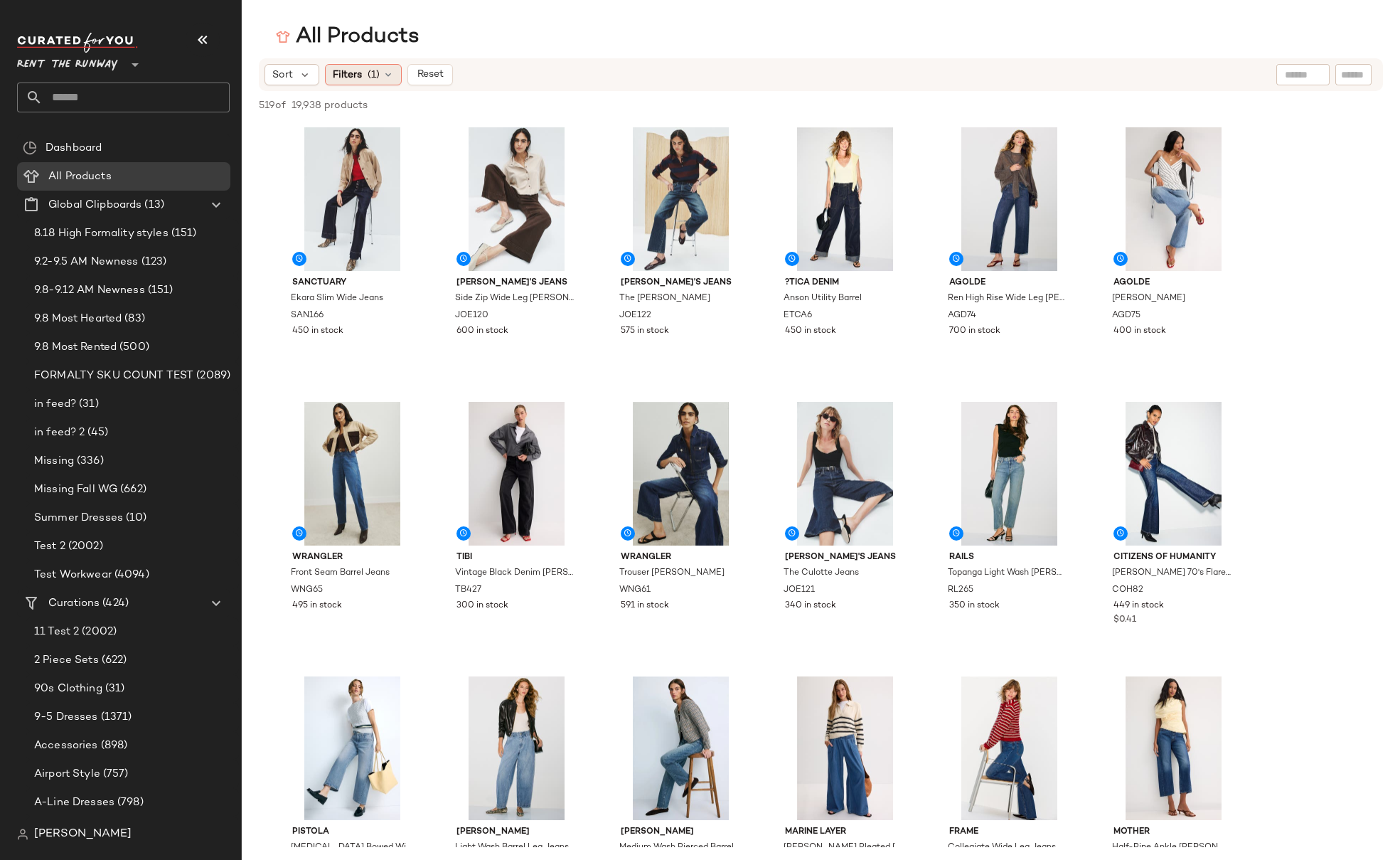
click at [379, 73] on div "Filters (1)" at bounding box center [363, 74] width 77 height 21
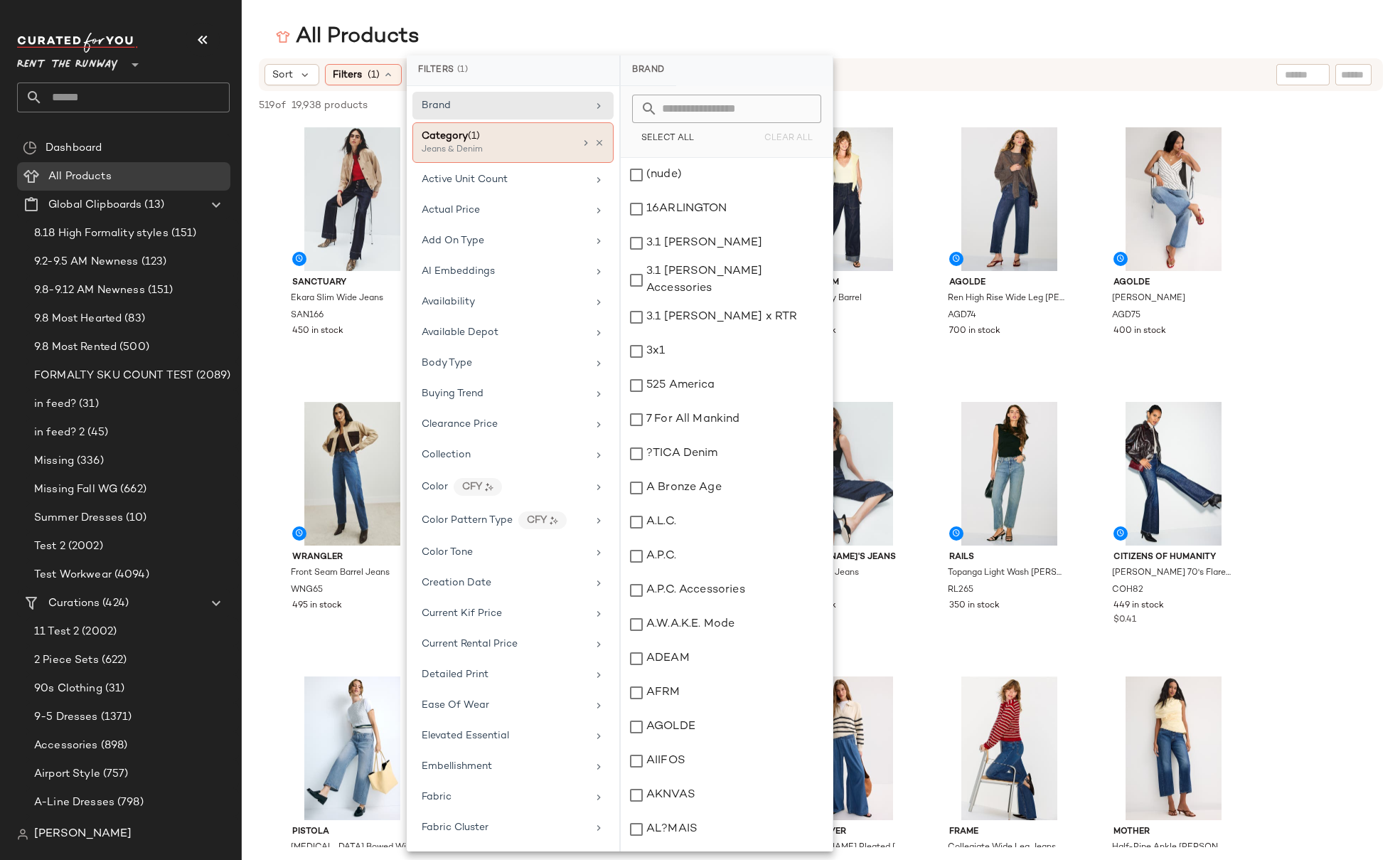
click at [464, 143] on div "Jeans & Denim" at bounding box center [493, 149] width 143 height 13
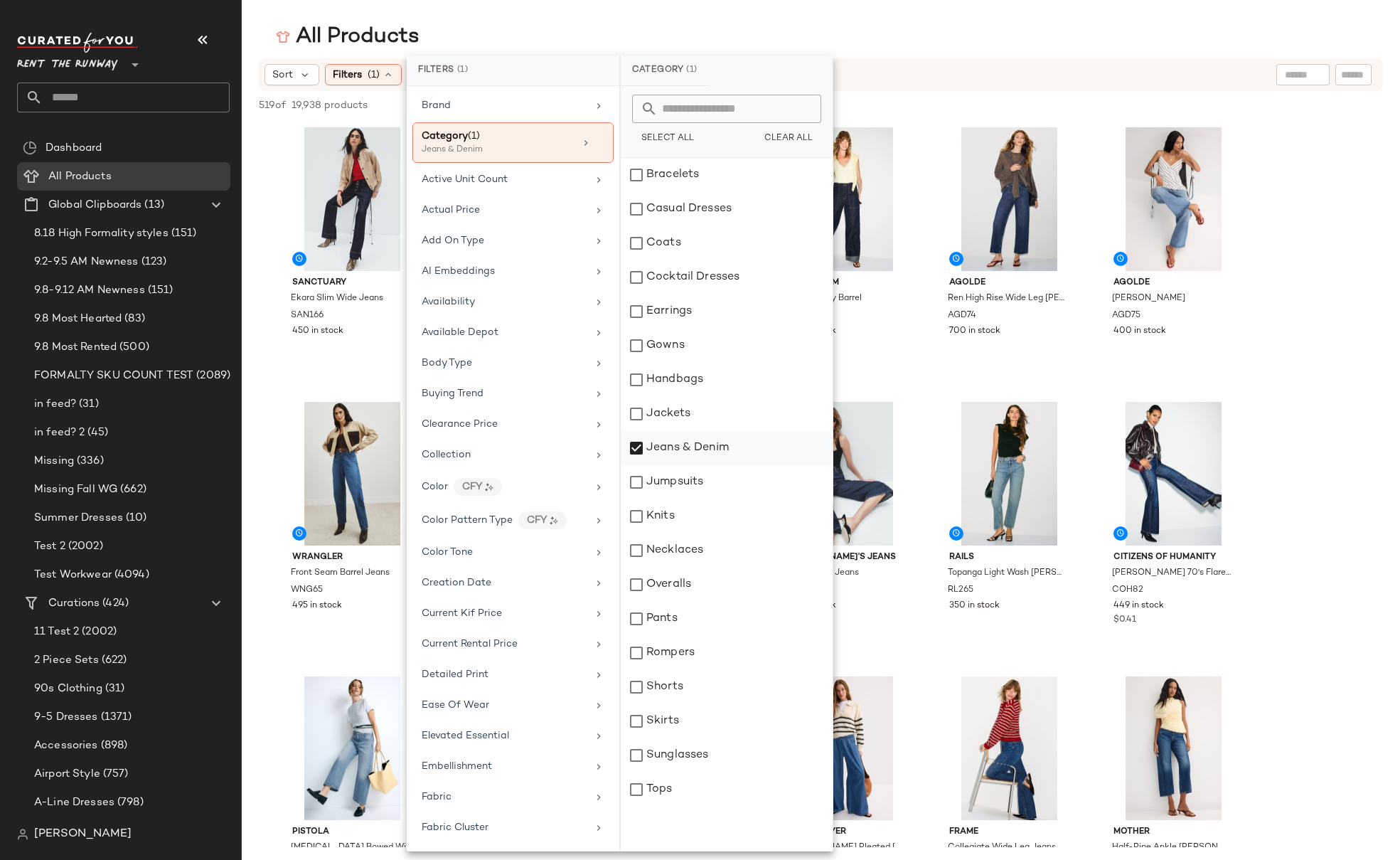
click at [674, 445] on div "Jeans & Denim" at bounding box center [726, 448] width 211 height 34
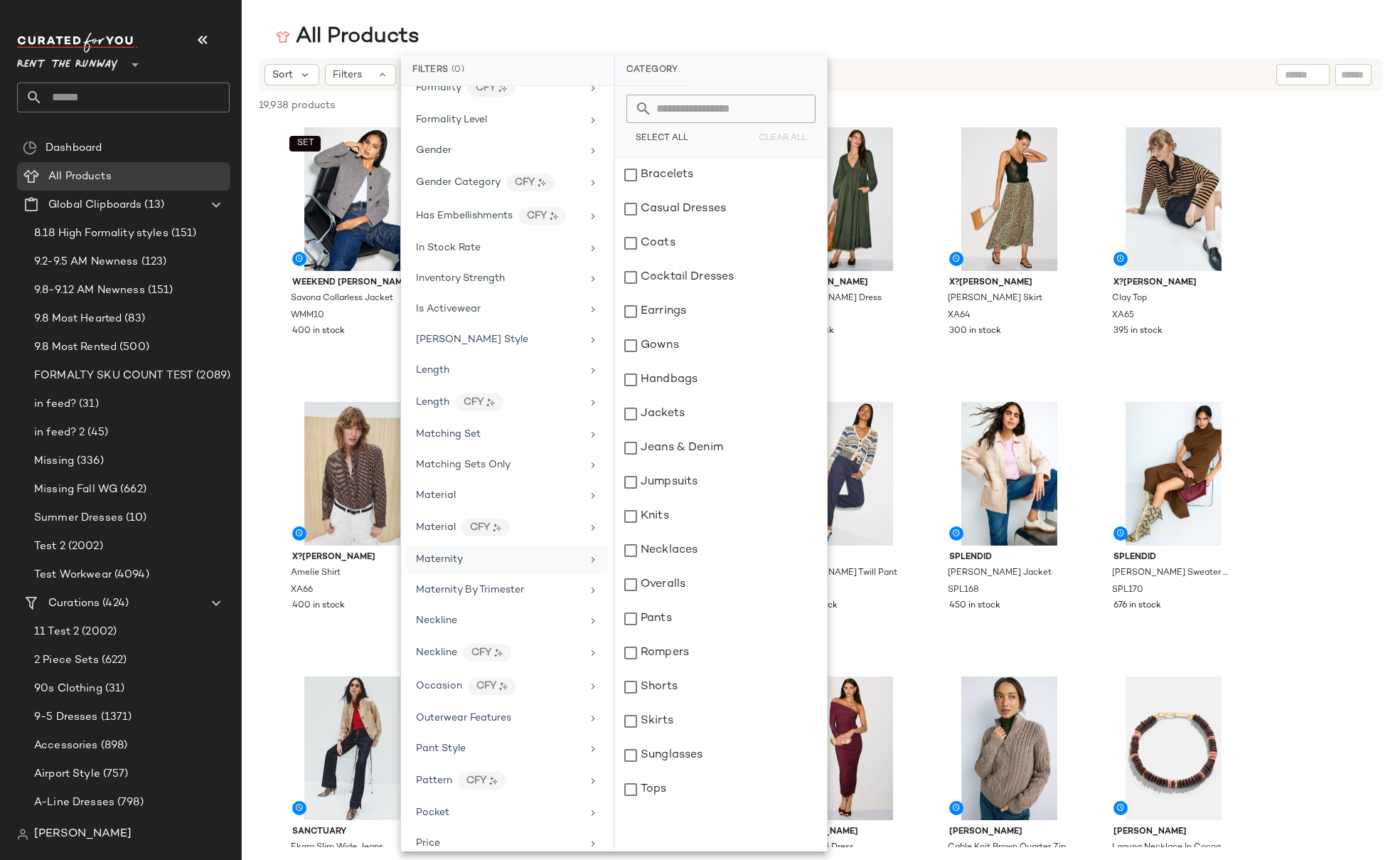
scroll to position [873, 0]
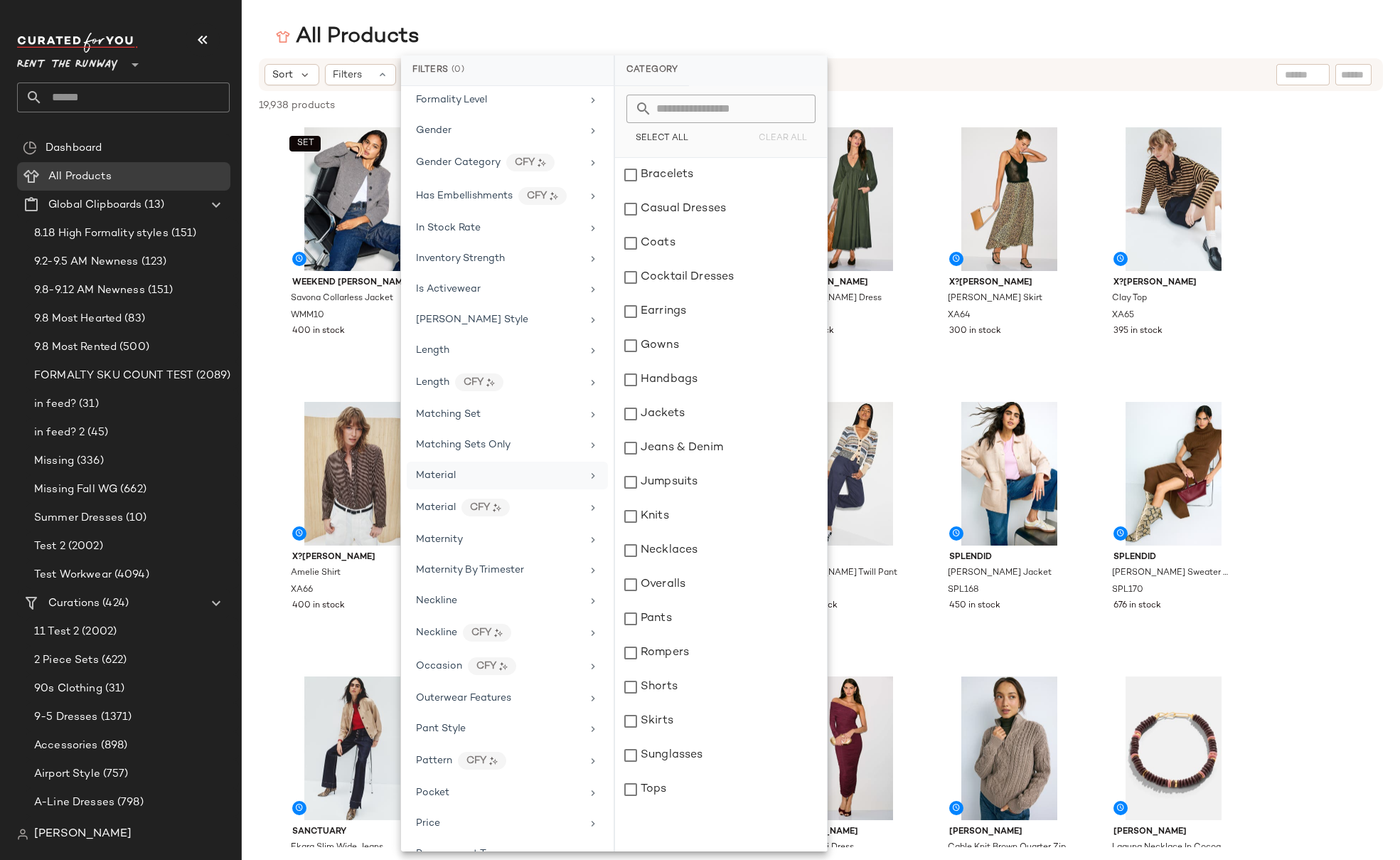
click at [477, 482] on div "Material" at bounding box center [499, 474] width 166 height 15
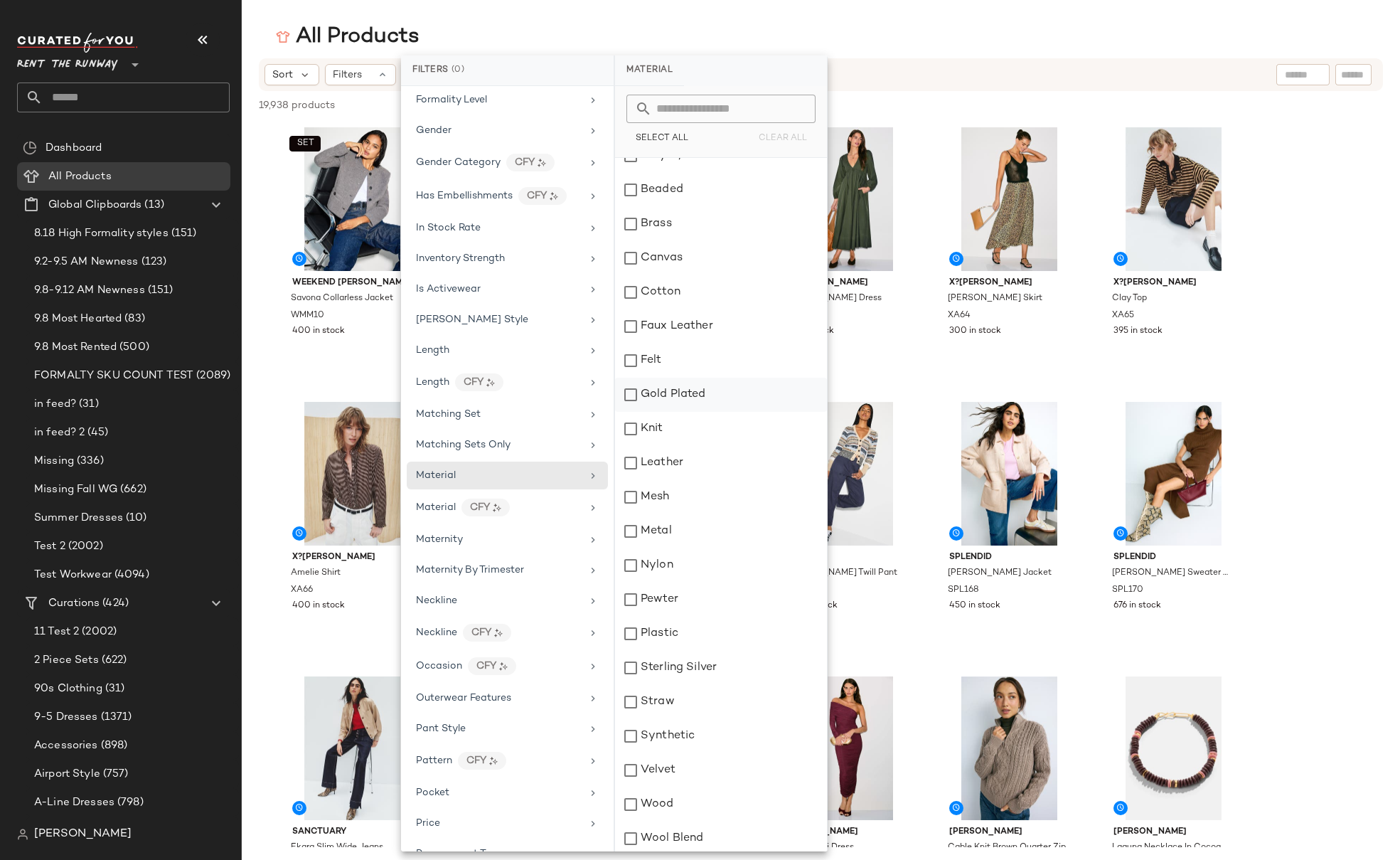
scroll to position [126, 0]
click at [526, 511] on div "Material CFY" at bounding box center [499, 507] width 166 height 18
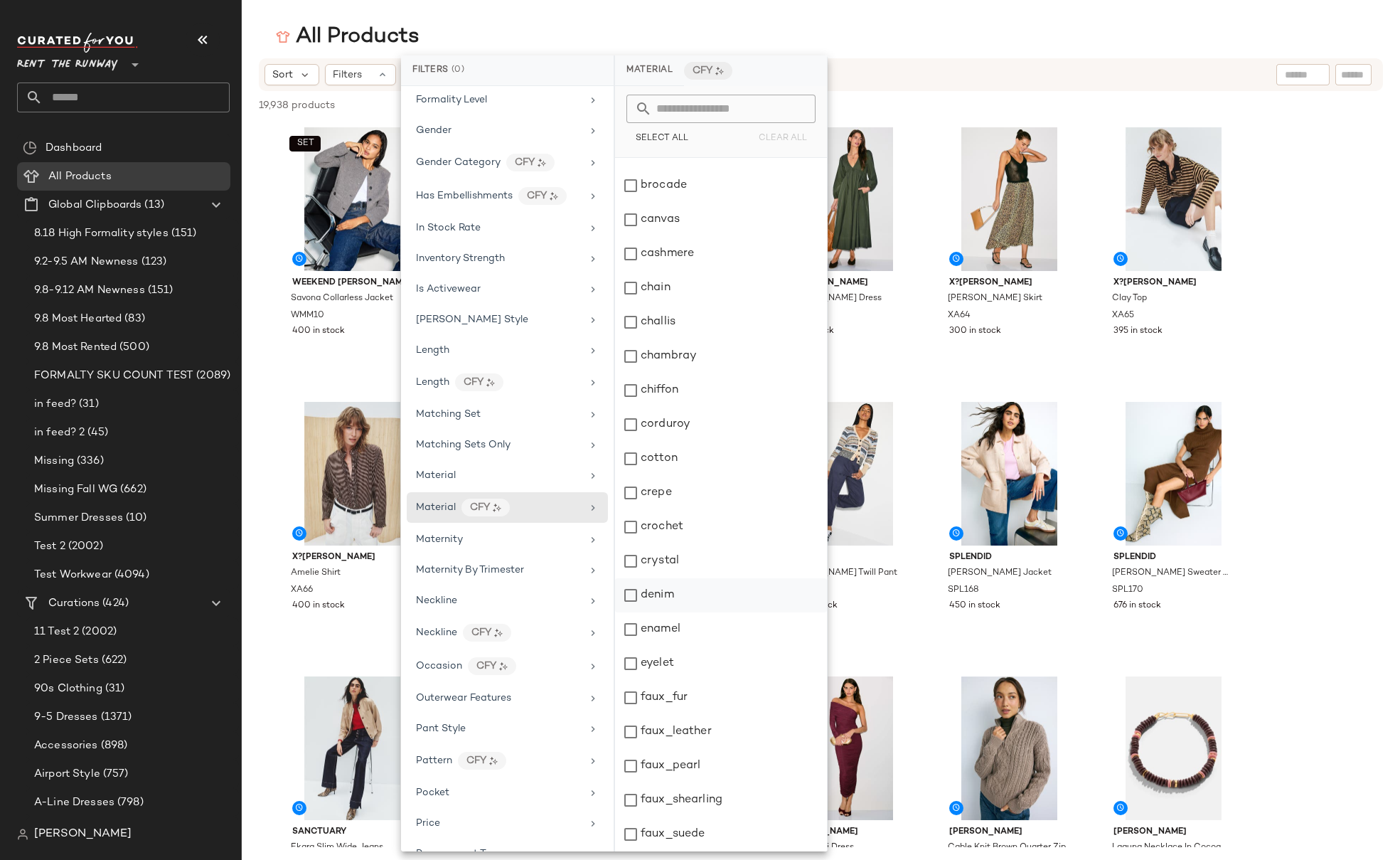
click at [682, 590] on div "denim" at bounding box center [720, 595] width 211 height 34
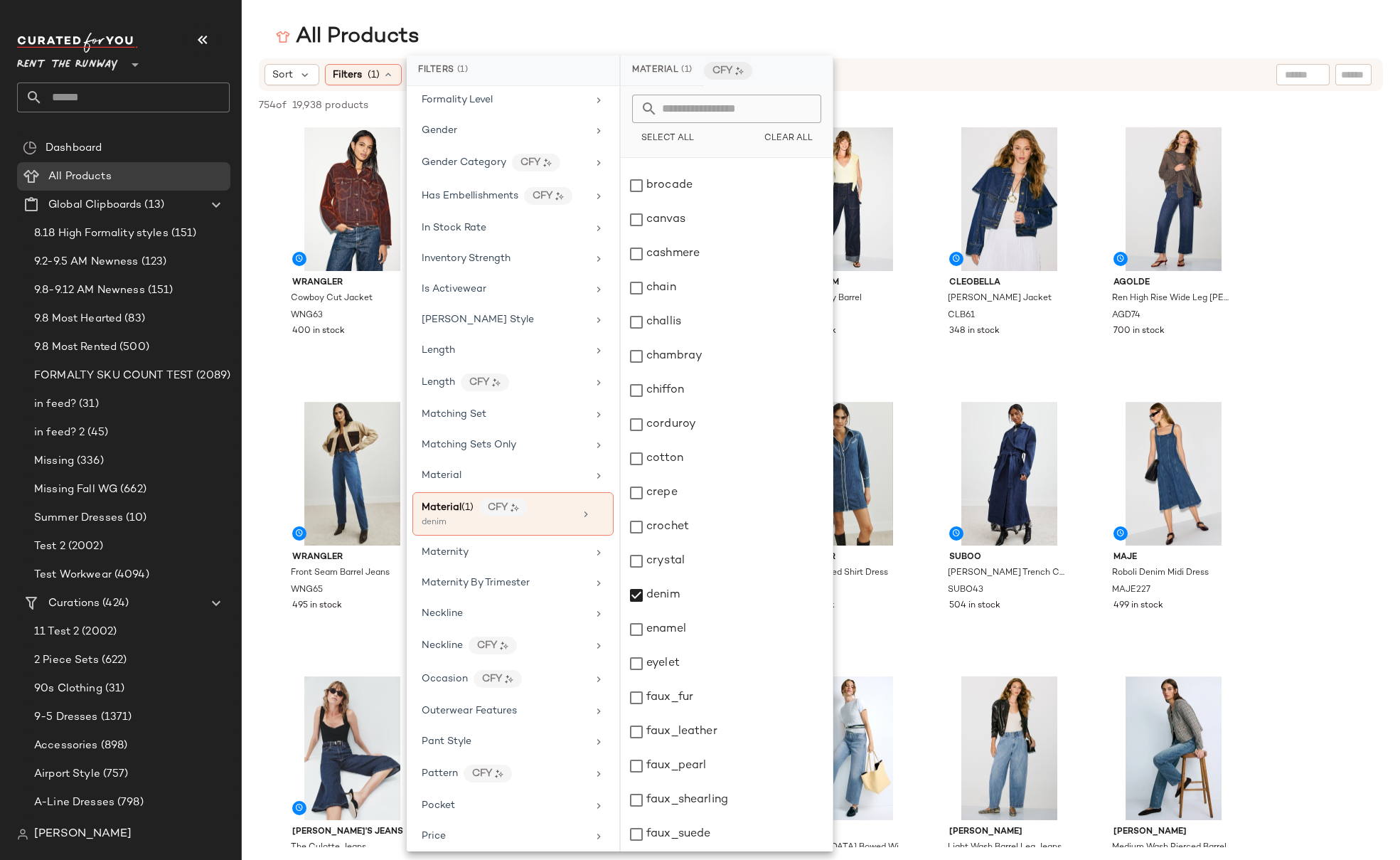
click at [674, 18] on main "All Products Sort Filters (1) Reset 754 of 19,938 products • 0 selected Deselec…" at bounding box center [700, 430] width 1400 height 860
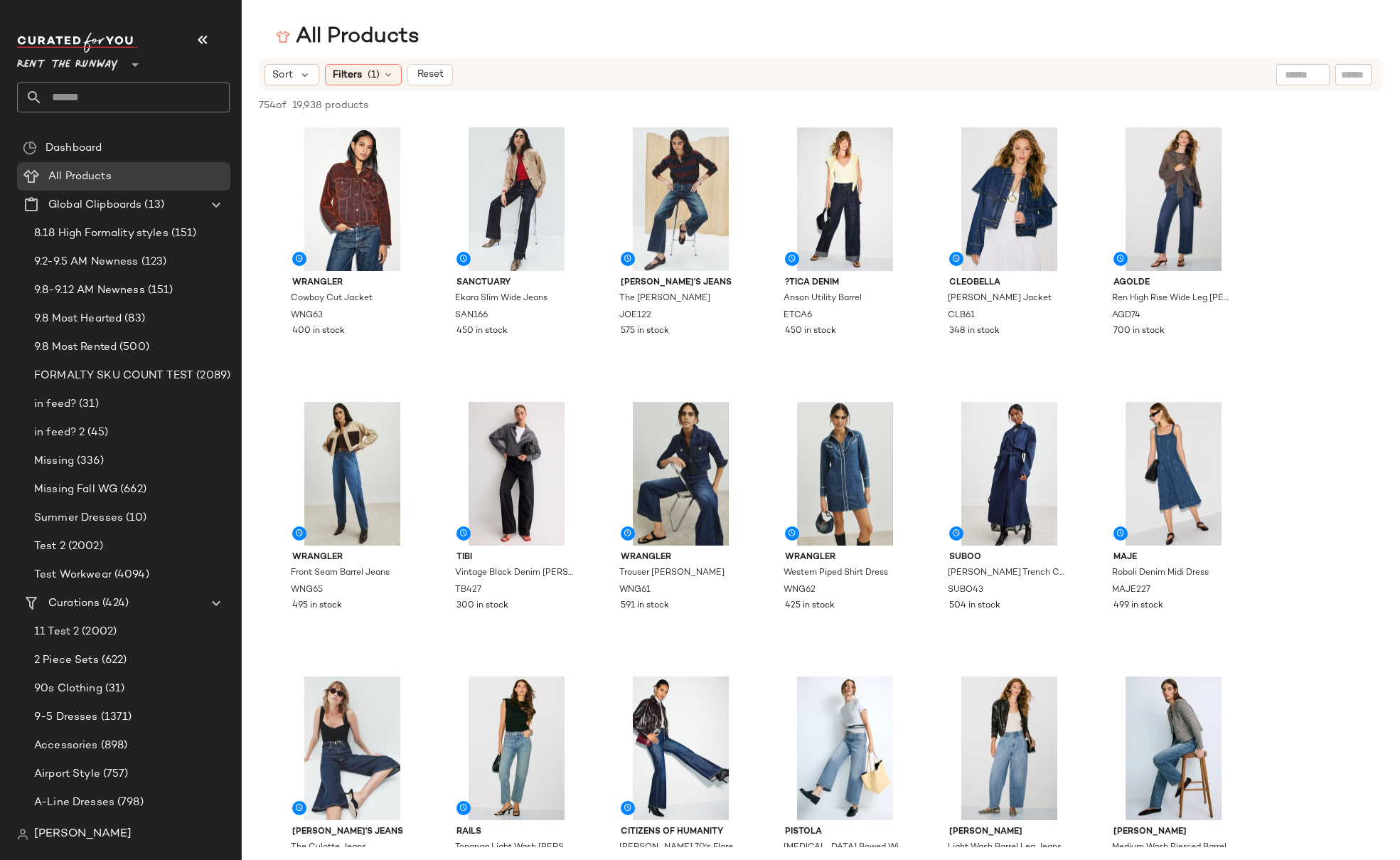
click at [674, 18] on main "All Products Sort Filters (1) Reset 754 of 19,938 products • 0 selected Deselec…" at bounding box center [700, 430] width 1400 height 860
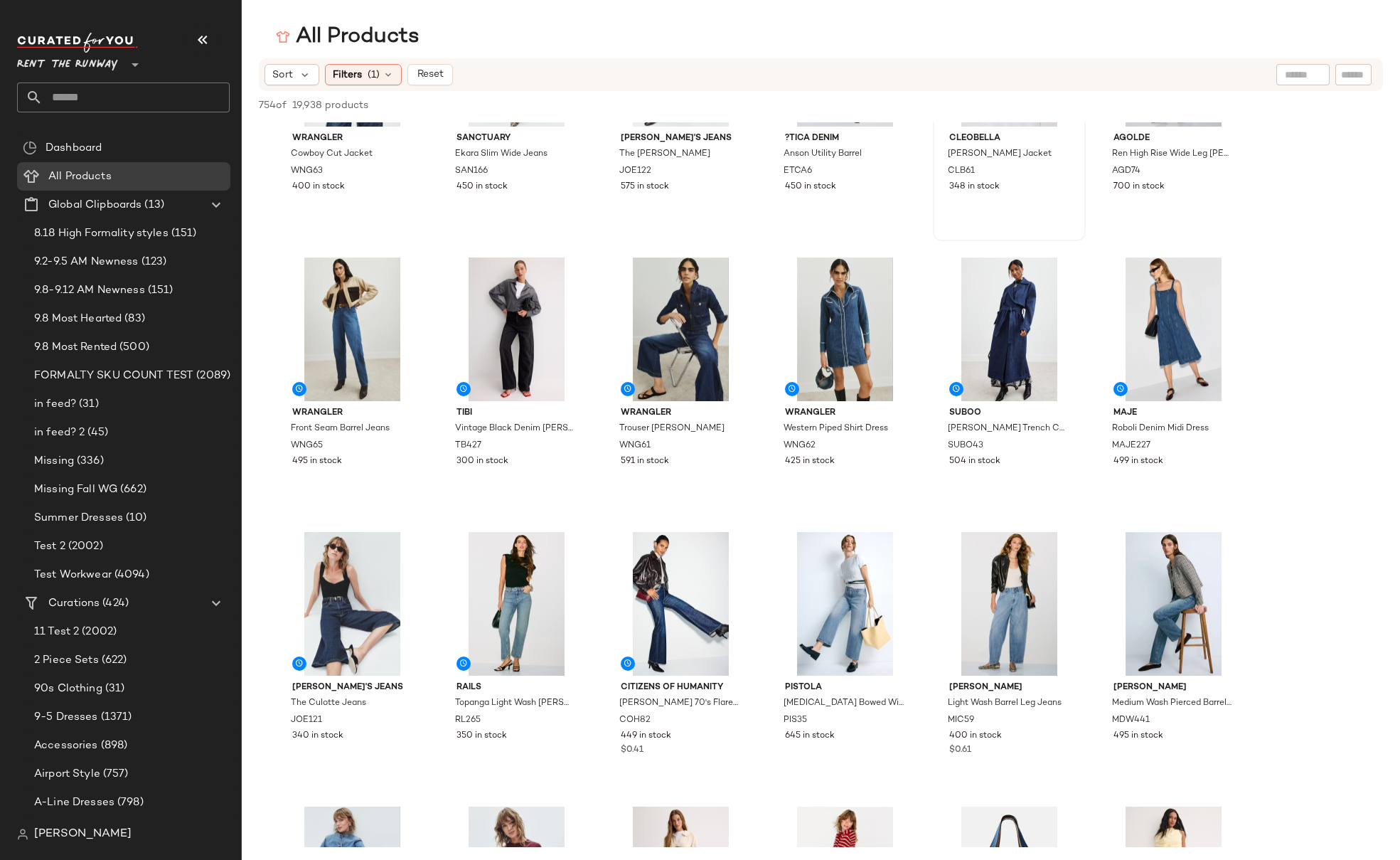
scroll to position [0, 0]
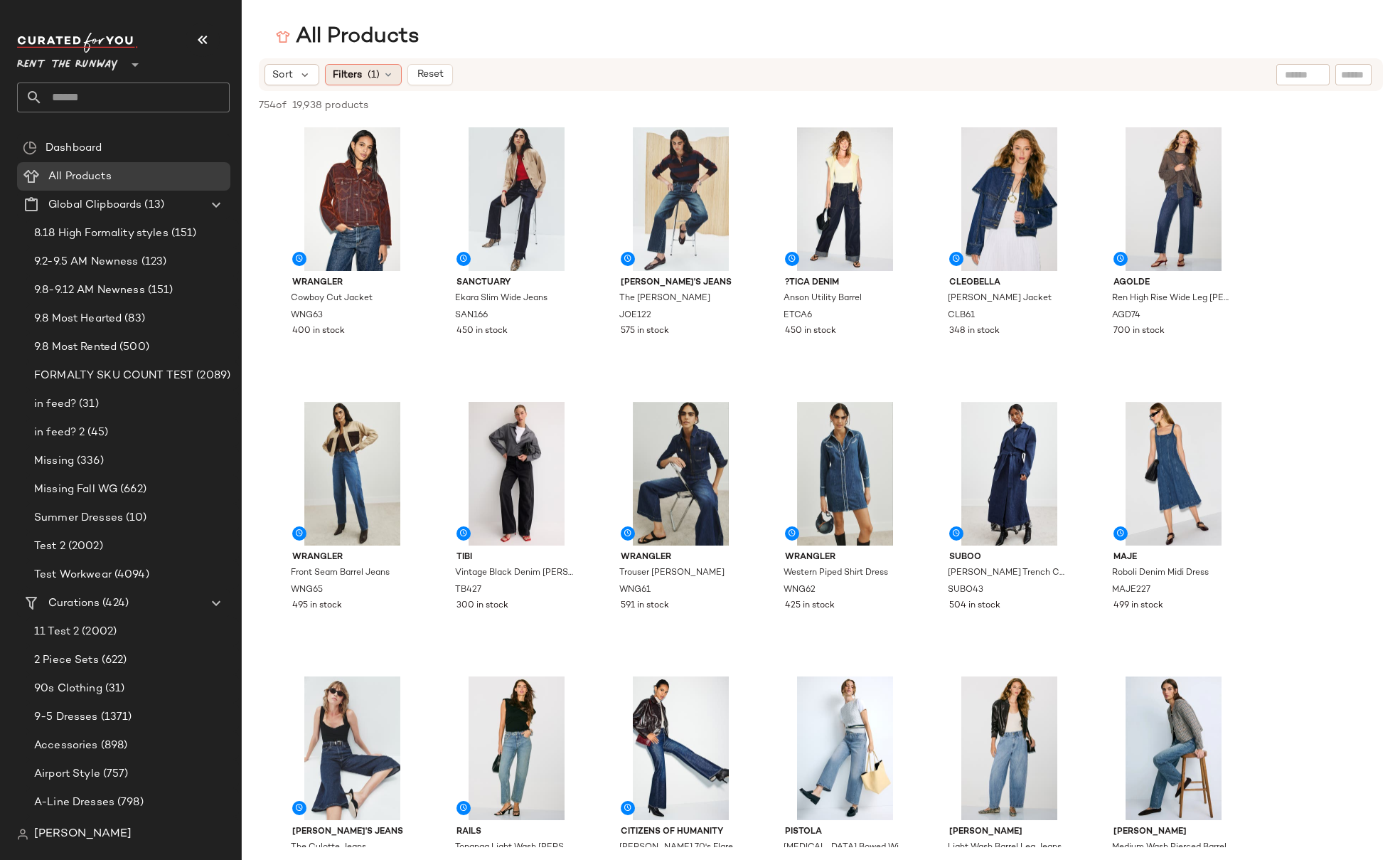
click at [373, 81] on span "(1)" at bounding box center [374, 74] width 12 height 15
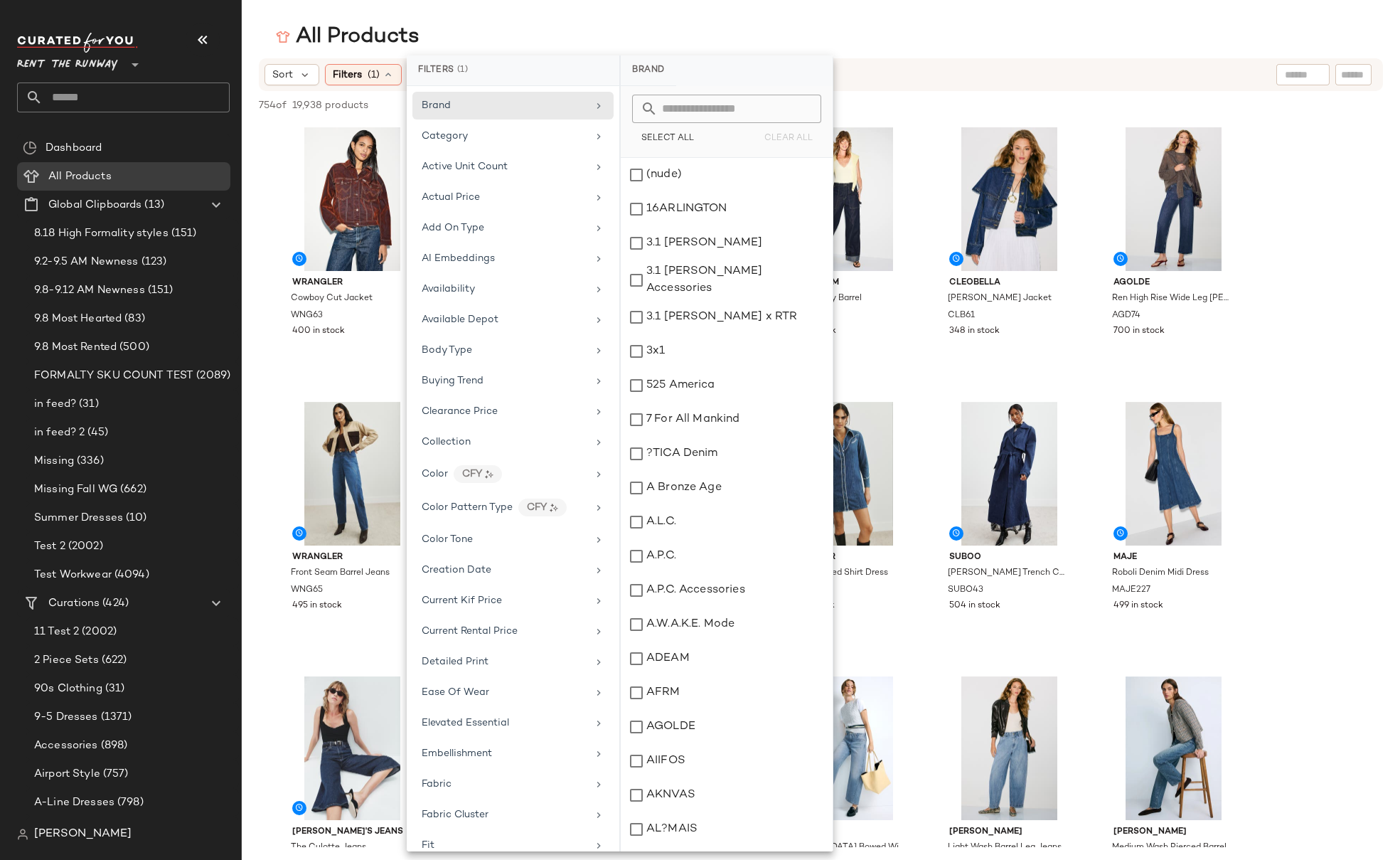
click at [553, 34] on div "All Products" at bounding box center [820, 37] width 1158 height 28
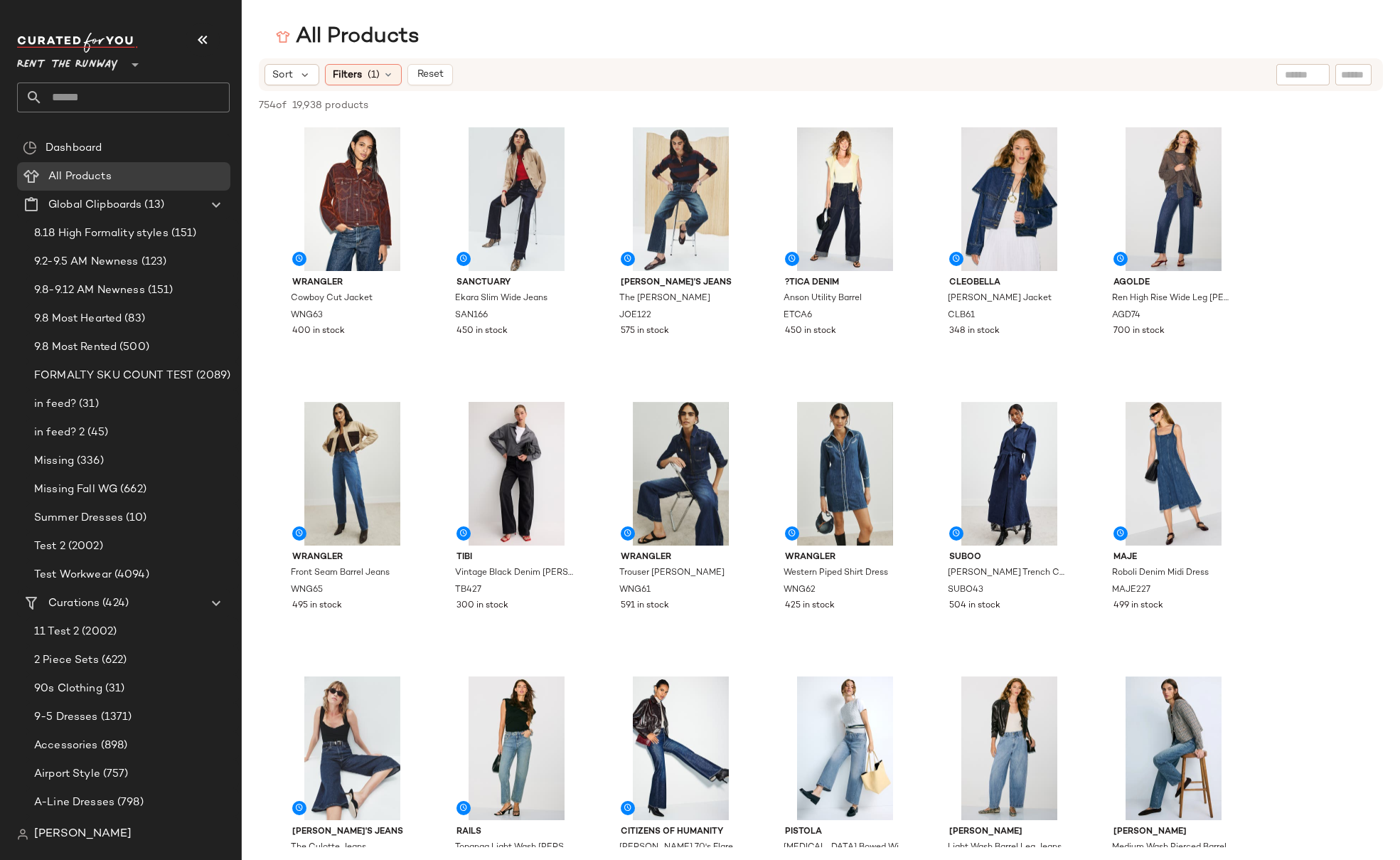
click at [553, 34] on div "All Products" at bounding box center [820, 37] width 1158 height 28
click at [369, 76] on span "(1)" at bounding box center [374, 74] width 12 height 15
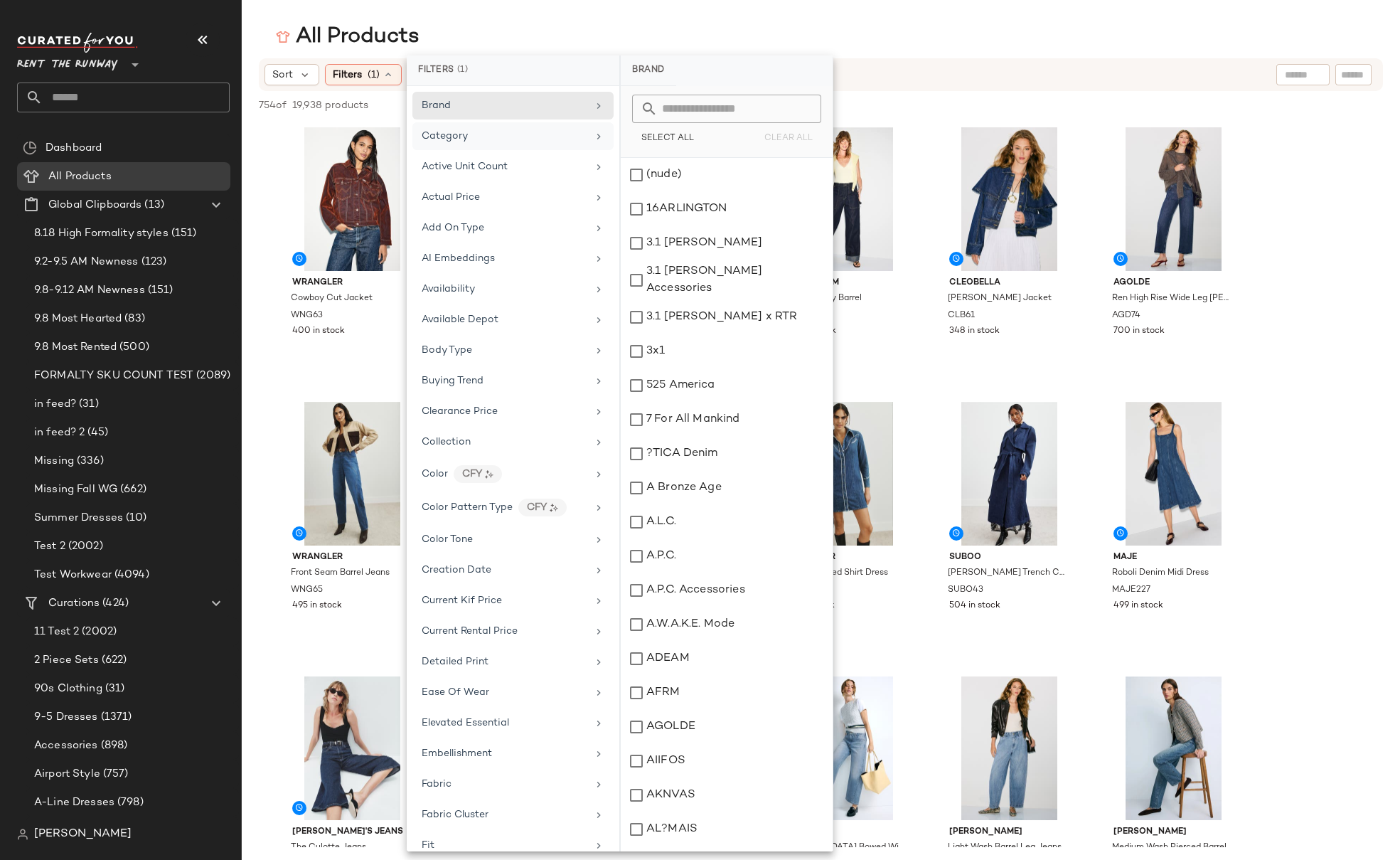
click at [457, 140] on span "Category" at bounding box center [444, 136] width 46 height 11
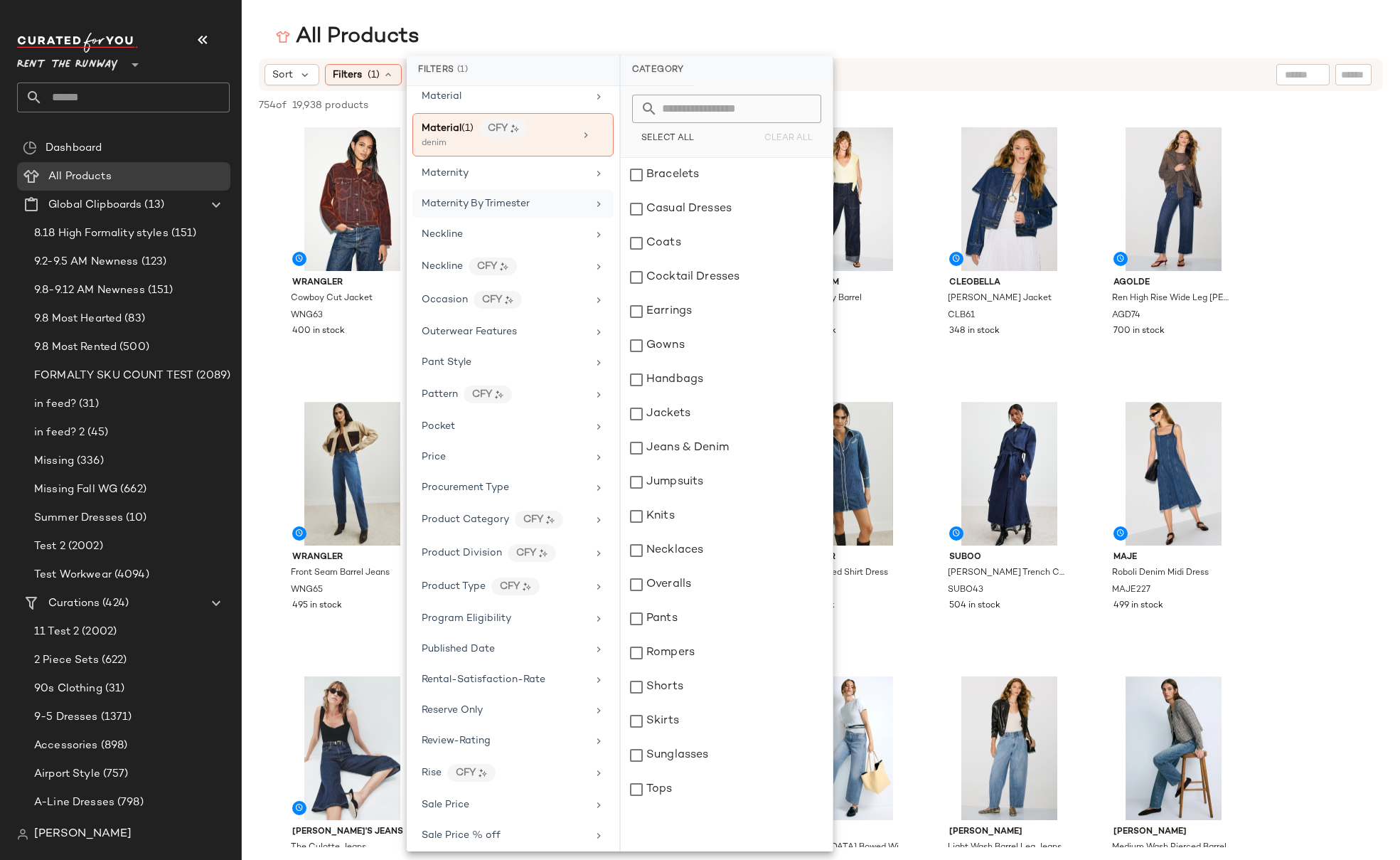
scroll to position [1252, 0]
click at [585, 127] on div "Material (1) CFY denim" at bounding box center [513, 135] width 202 height 44
click at [595, 138] on icon at bounding box center [599, 136] width 10 height 10
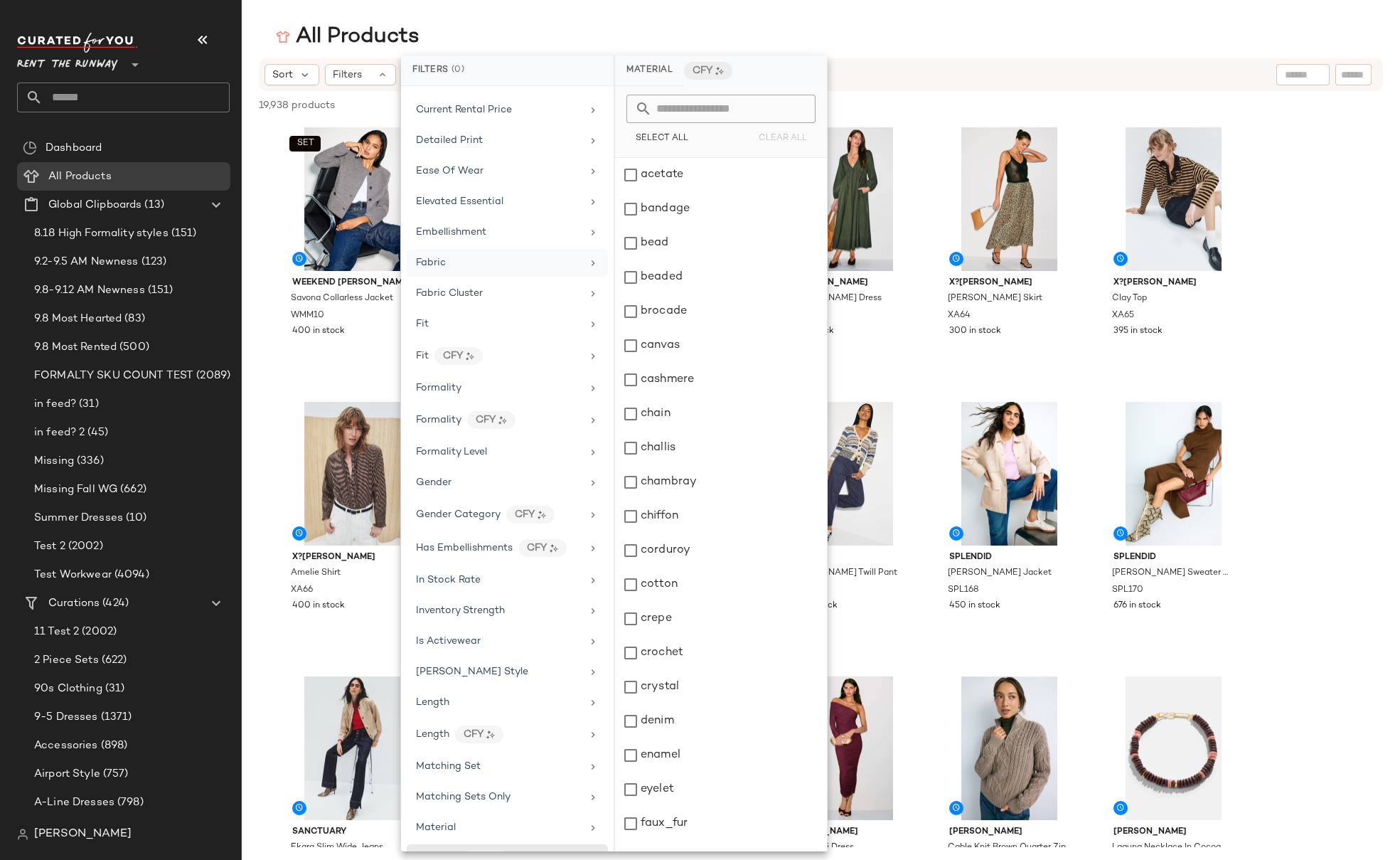
scroll to position [0, 0]
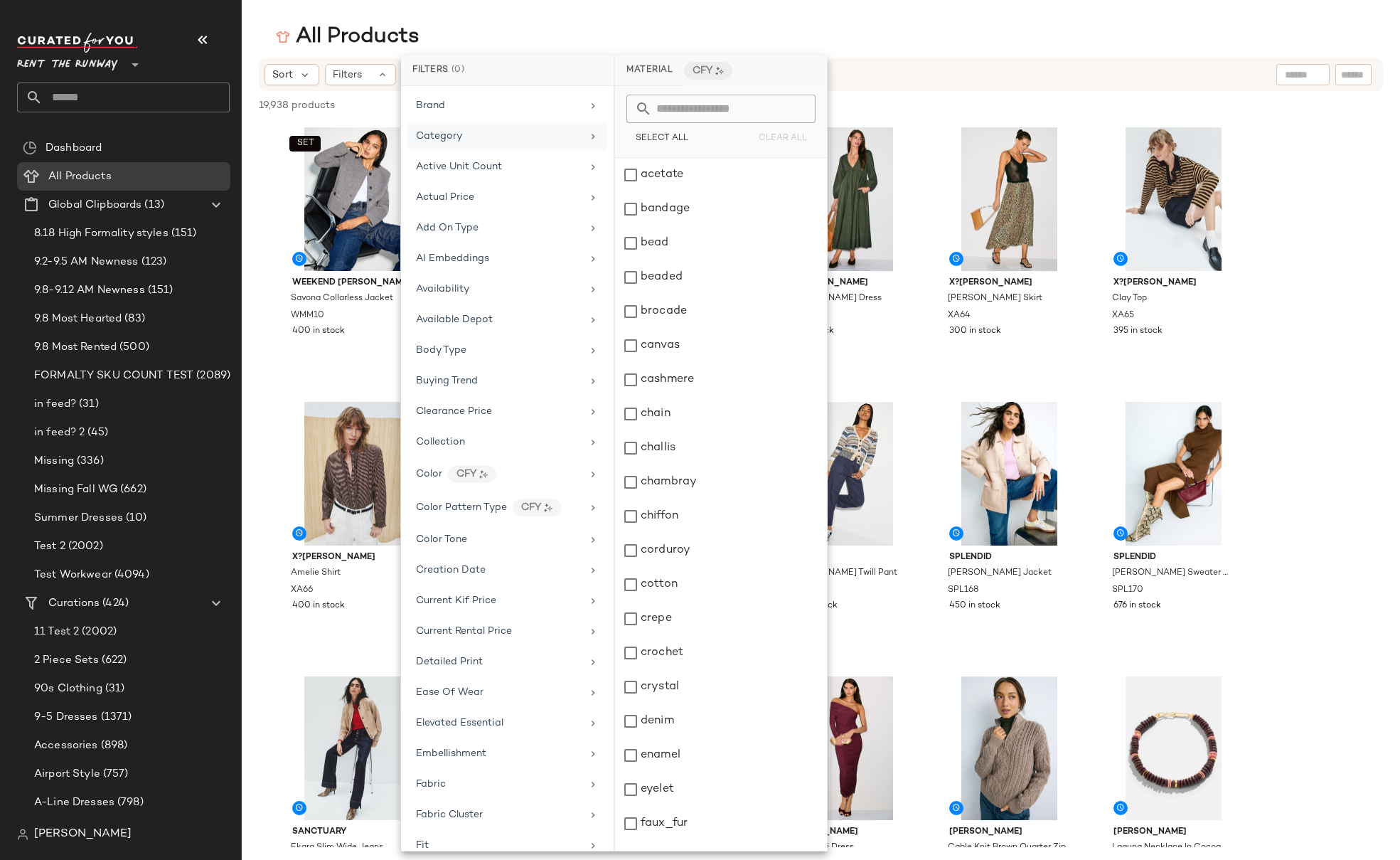
click at [503, 133] on div "Category" at bounding box center [499, 136] width 166 height 15
click at [676, 453] on div "Jeans & Denim" at bounding box center [720, 448] width 211 height 34
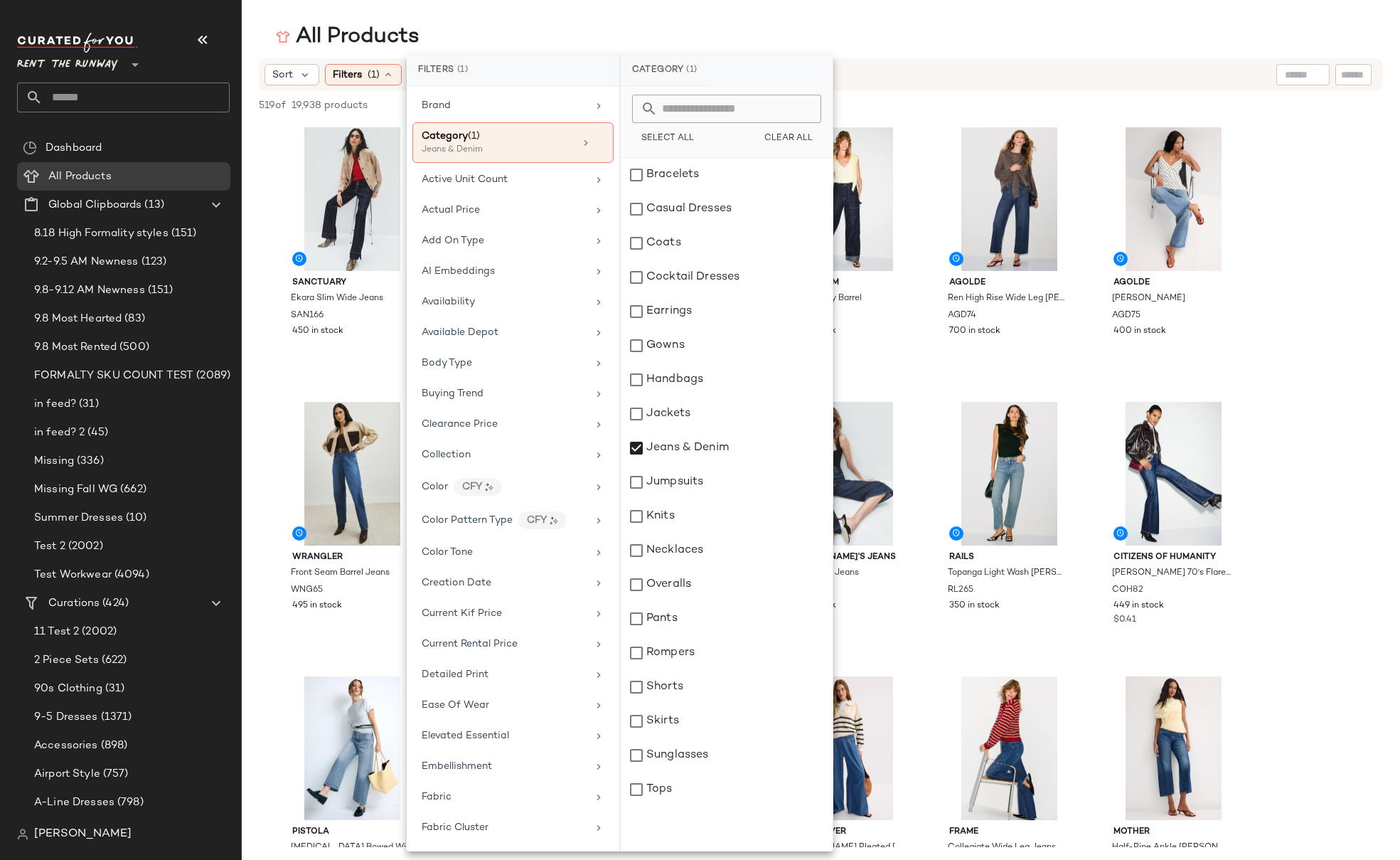
click at [896, 62] on div "Sort Filters (1) Reset" at bounding box center [821, 74] width 1124 height 33
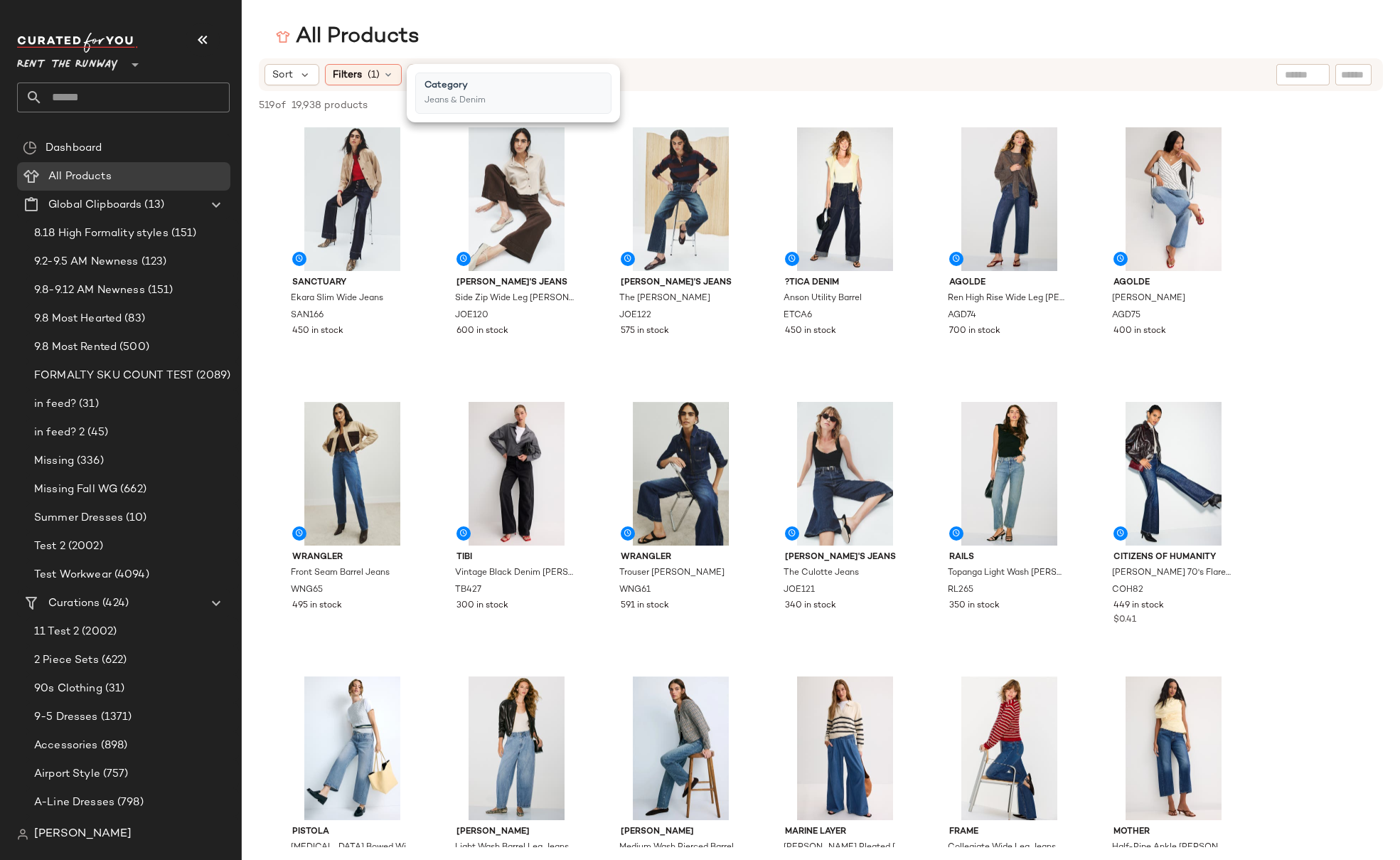
click at [1335, 3] on main "All Products Sort Filters (1) Reset 519 of 19,938 products • 0 selected Deselec…" at bounding box center [700, 430] width 1400 height 860
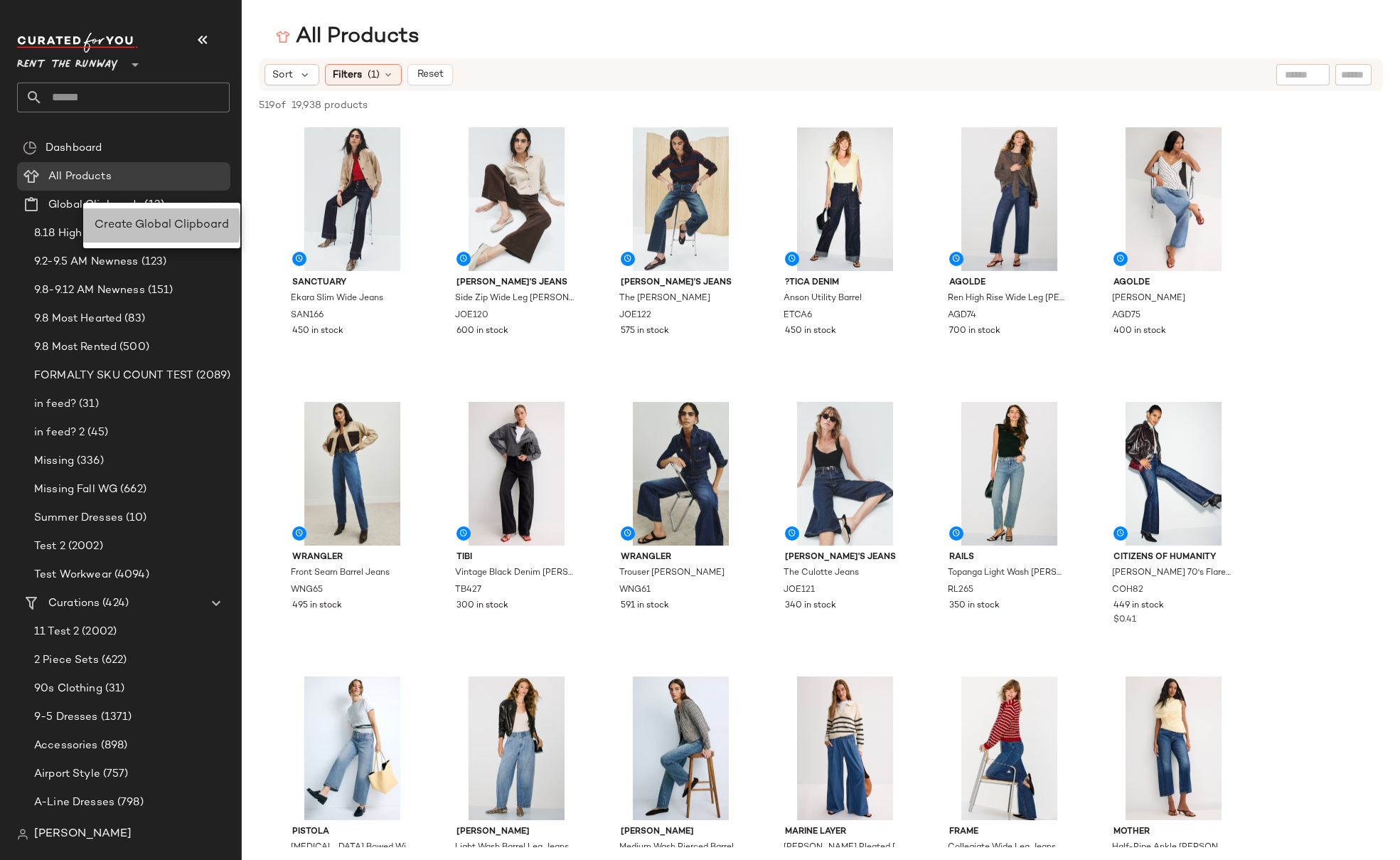
click at [150, 228] on span "Create Global Clipboard" at bounding box center [161, 225] width 134 height 12
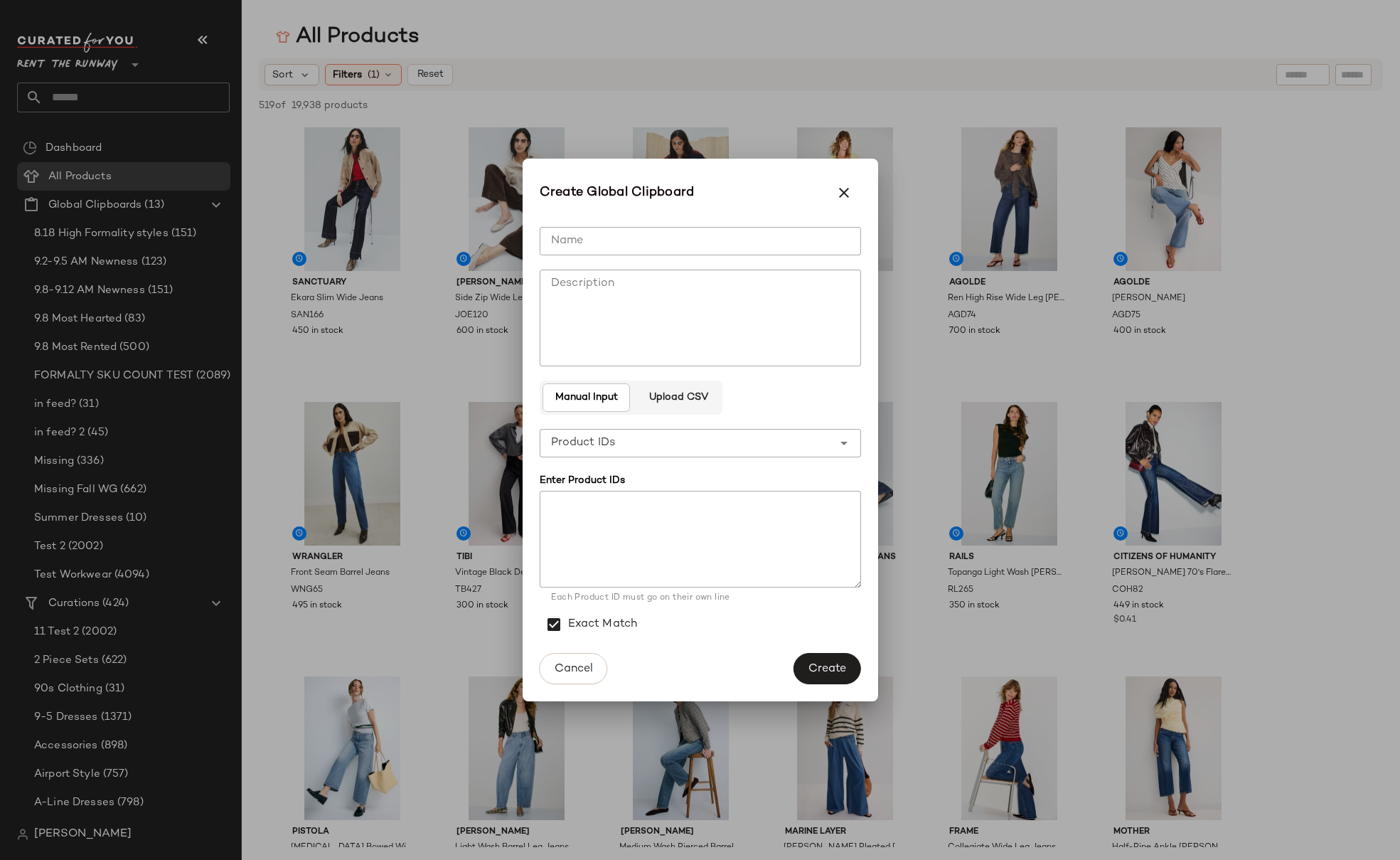
click at [597, 240] on input "Name" at bounding box center [700, 241] width 321 height 28
type input "**********"
click at [758, 211] on div "Create Global Clipboard" at bounding box center [700, 187] width 356 height 57
click at [844, 197] on icon "button" at bounding box center [844, 192] width 17 height 17
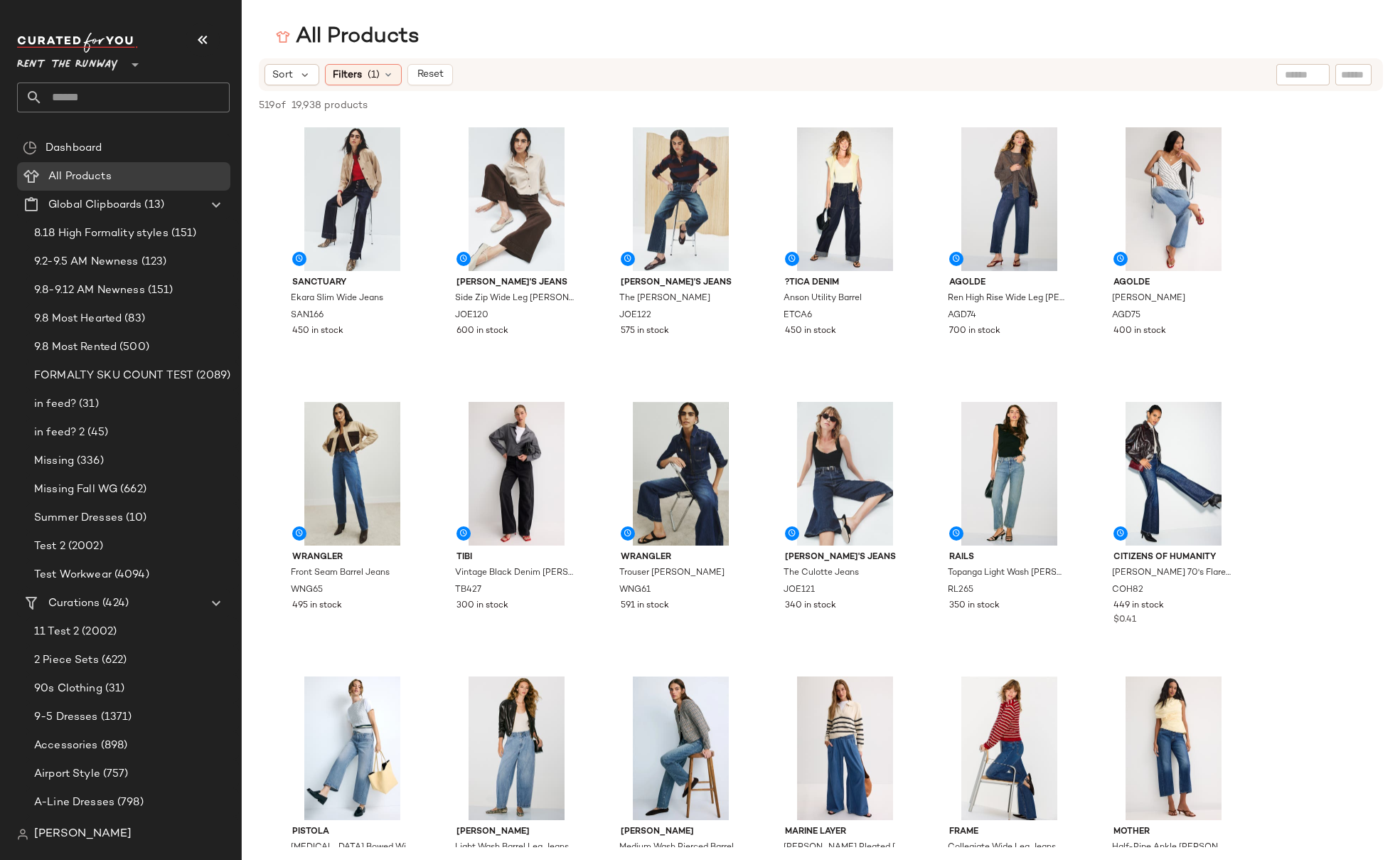
click at [672, 64] on div "Sort Filters (1) Reset" at bounding box center [728, 74] width 928 height 21
drag, startPoint x: 1257, startPoint y: 169, endPoint x: 1254, endPoint y: 290, distance: 121.0
click at [1241, 150] on div "#6 View" at bounding box center [1173, 199] width 143 height 143
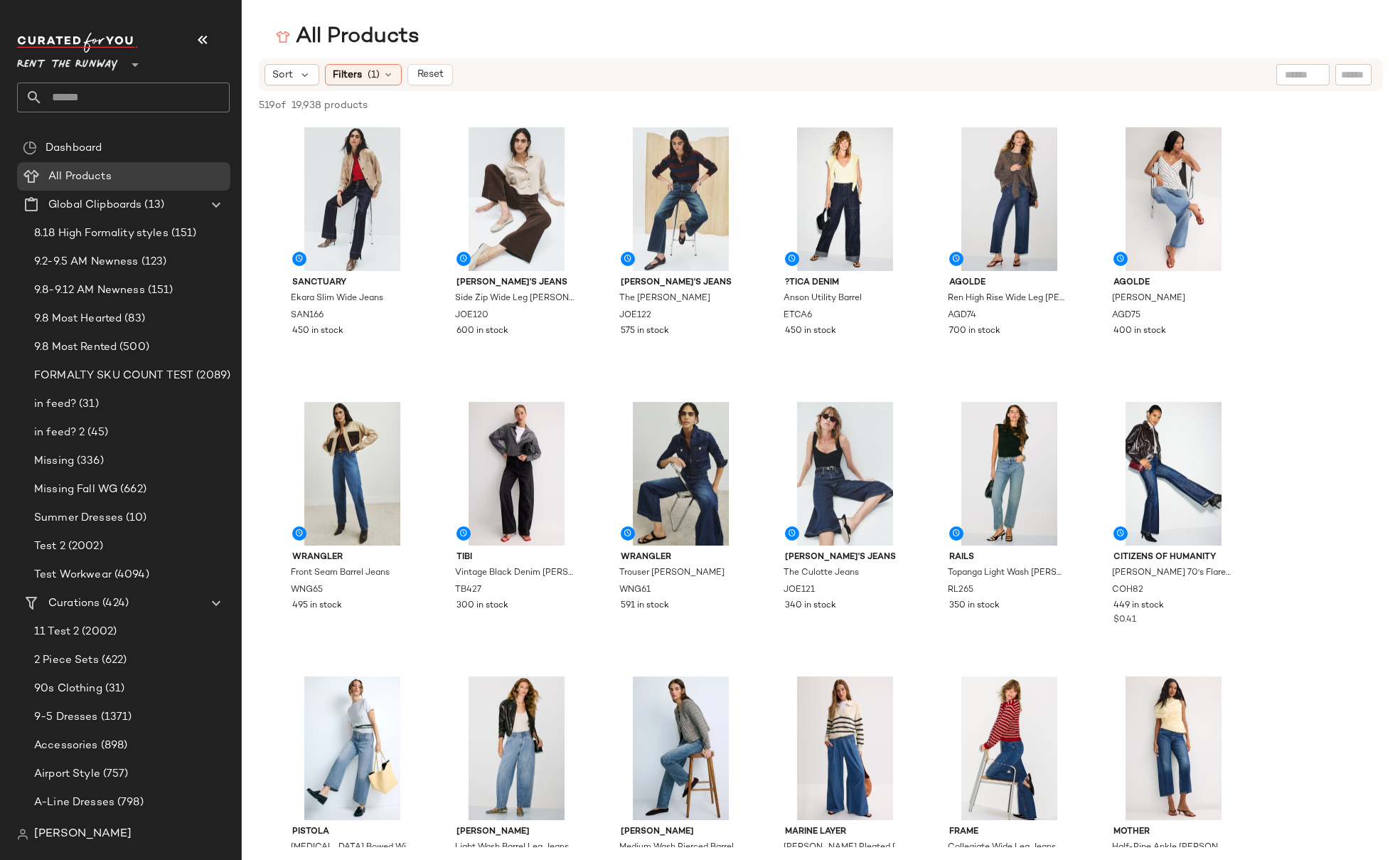
click at [555, 36] on div "All Products" at bounding box center [820, 37] width 1158 height 28
click at [377, 79] on span "(1)" at bounding box center [374, 74] width 12 height 15
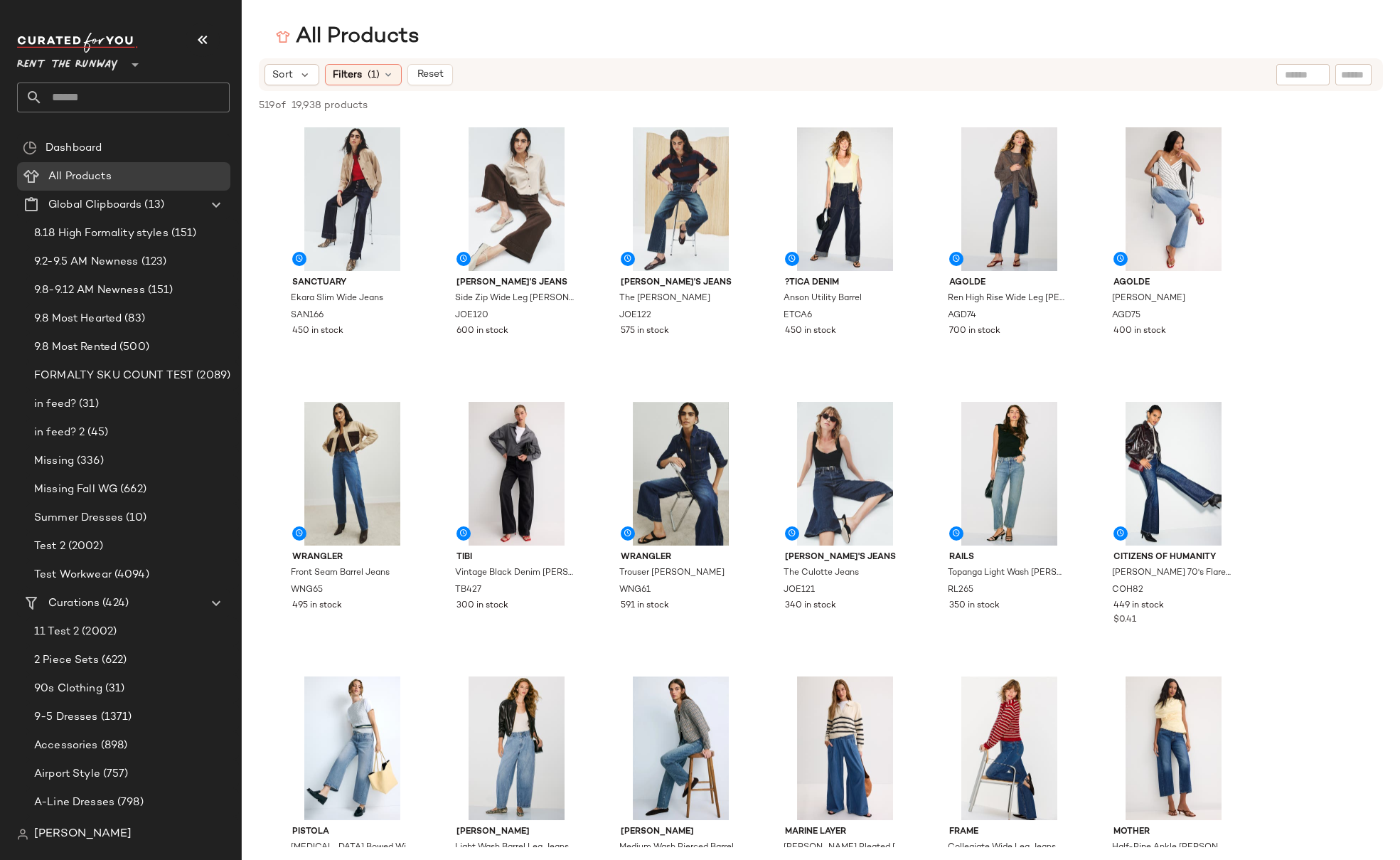
click at [76, 94] on input "text" at bounding box center [136, 97] width 187 height 30
type input "*"
click at [1123, 35] on div "All Products" at bounding box center [820, 37] width 1158 height 28
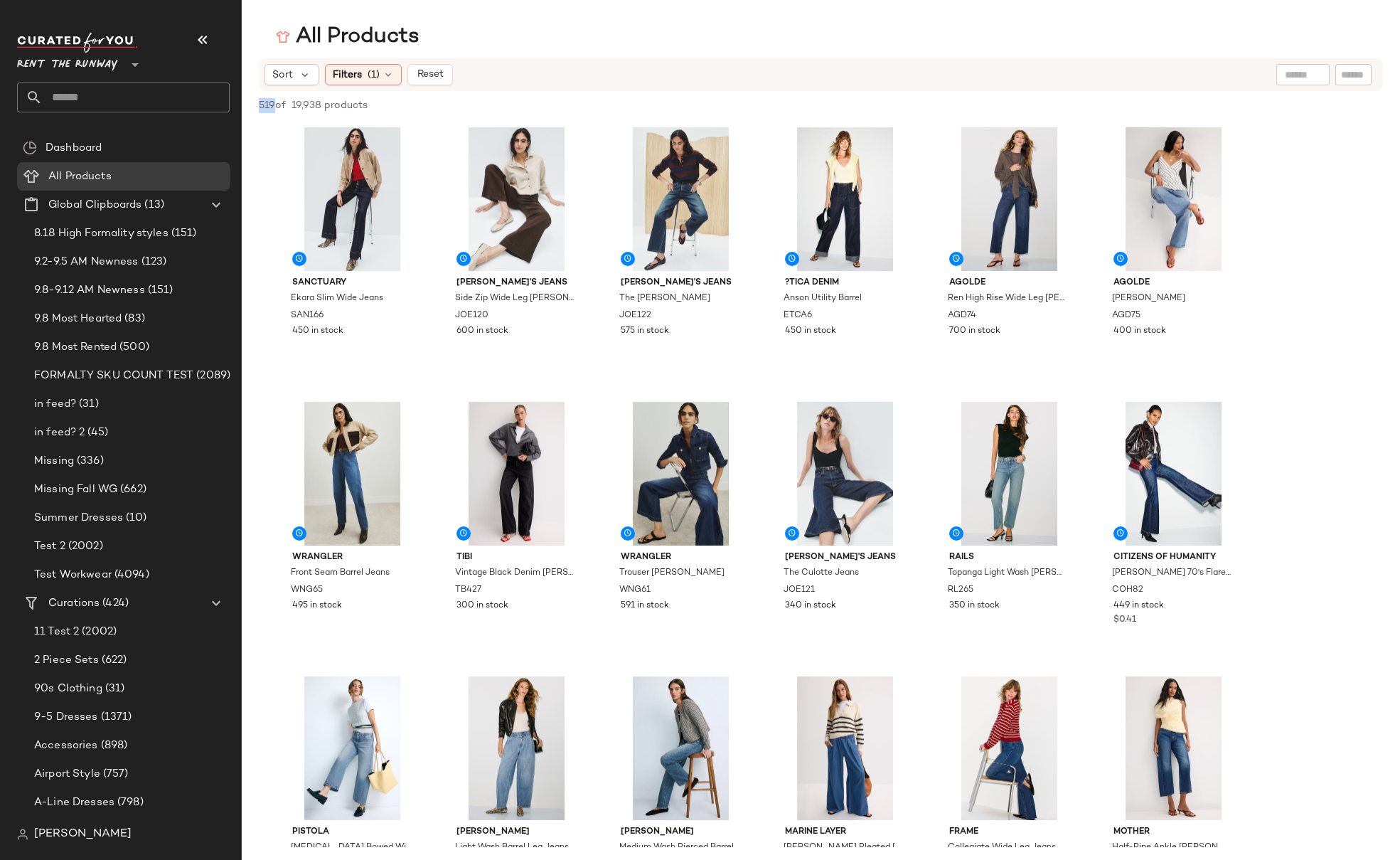
drag, startPoint x: 257, startPoint y: 104, endPoint x: 276, endPoint y: 105, distance: 19.0
click at [276, 105] on div "519 of 19,938 products • 0 selected Deselect All" at bounding box center [820, 107] width 1158 height 31
click at [276, 105] on span "519 of" at bounding box center [272, 105] width 27 height 15
drag, startPoint x: 276, startPoint y: 105, endPoint x: 251, endPoint y: 107, distance: 25.1
click at [251, 107] on div "519 of 19,938 products • 0 selected Deselect All" at bounding box center [820, 107] width 1158 height 31
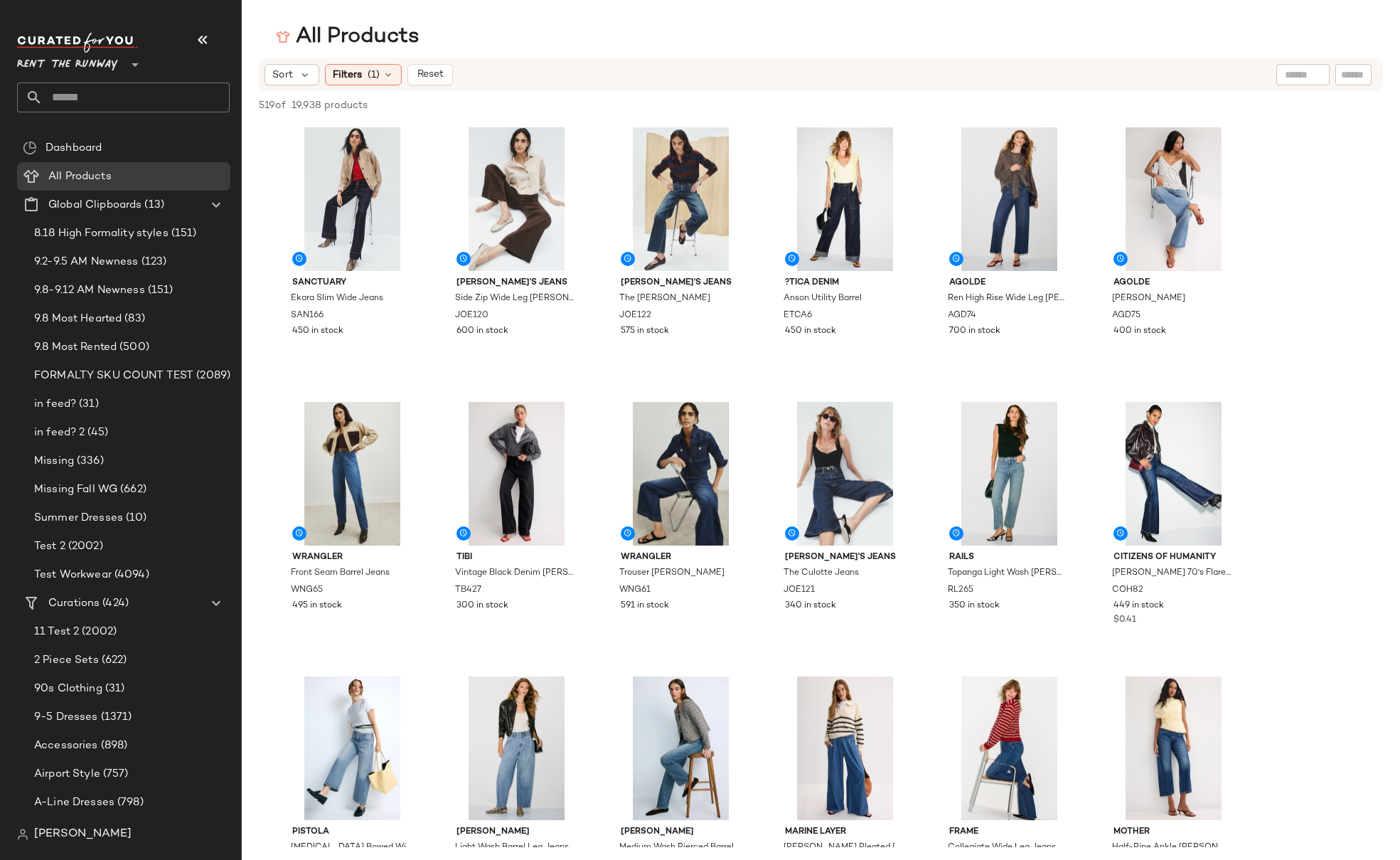
click at [277, 108] on span "519 of" at bounding box center [272, 105] width 27 height 15
click at [83, 102] on input "text" at bounding box center [136, 97] width 187 height 30
type input "*"
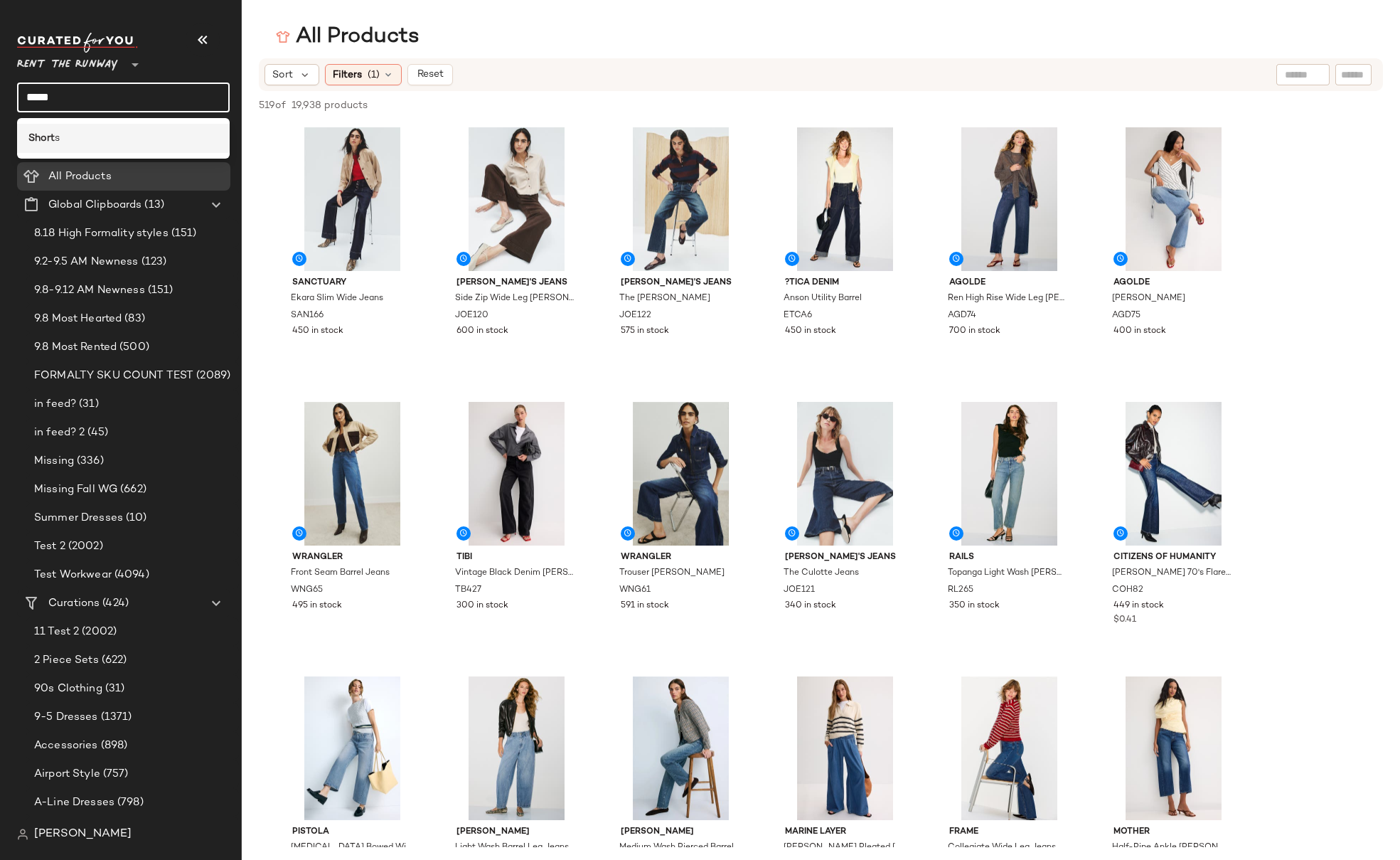
type input "*****"
click at [46, 145] on b "Short" at bounding box center [41, 138] width 26 height 15
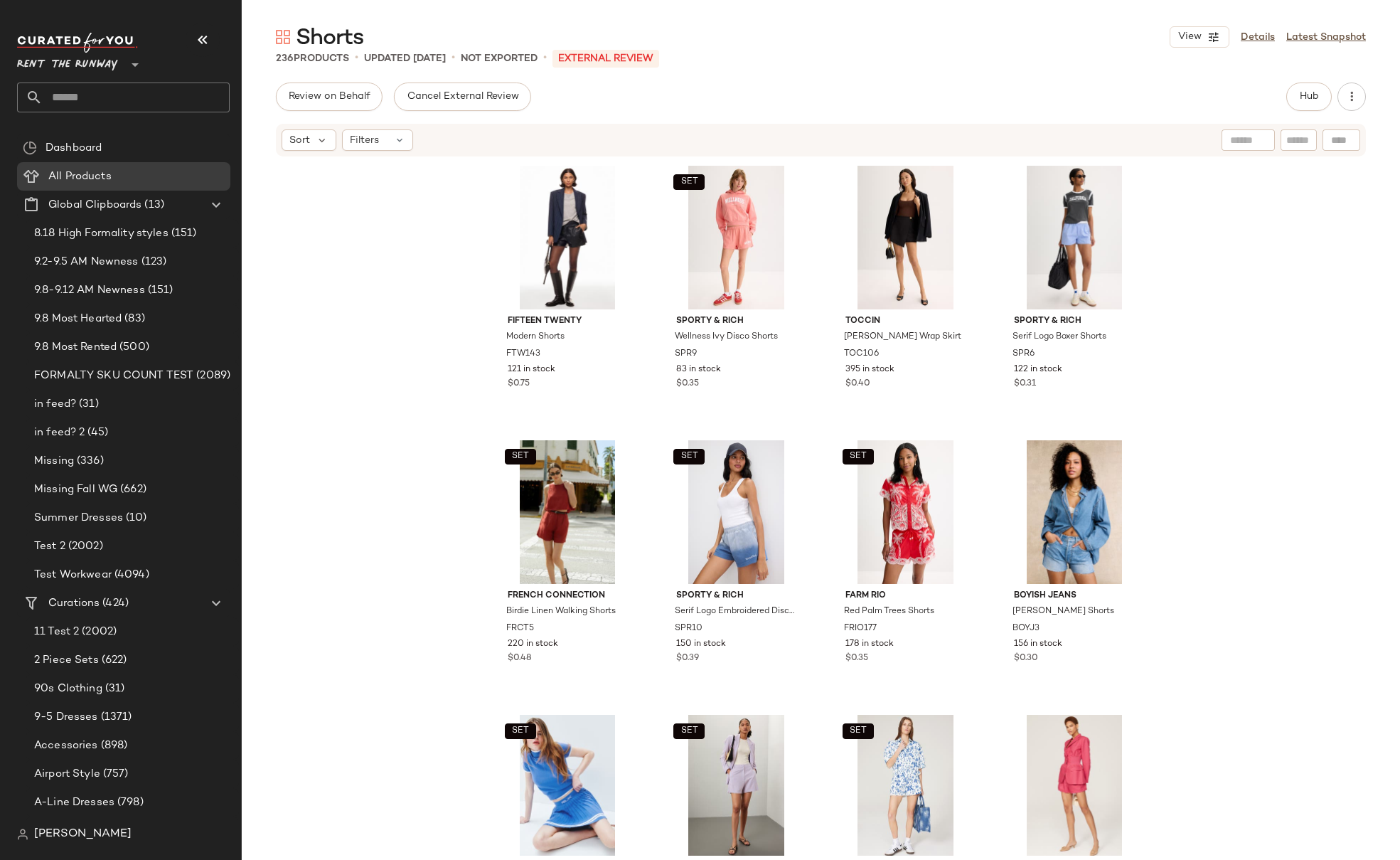
click at [1225, 205] on div "Fifteen Twenty Modern Shorts FTW143 121 in stock $0.75 SET Sporty & Rich Wellne…" at bounding box center [820, 507] width 1158 height 698
click at [1221, 277] on div "Fifteen Twenty Modern Shorts FTW143 121 in stock $0.75 SET Sporty & Rich Wellne…" at bounding box center [820, 507] width 1158 height 698
click at [352, 235] on div "Fifteen Twenty Modern Shorts FTW143 121 in stock $0.75 SET Sporty & Rich Wellne…" at bounding box center [820, 507] width 1158 height 698
click at [104, 103] on input "text" at bounding box center [136, 97] width 187 height 30
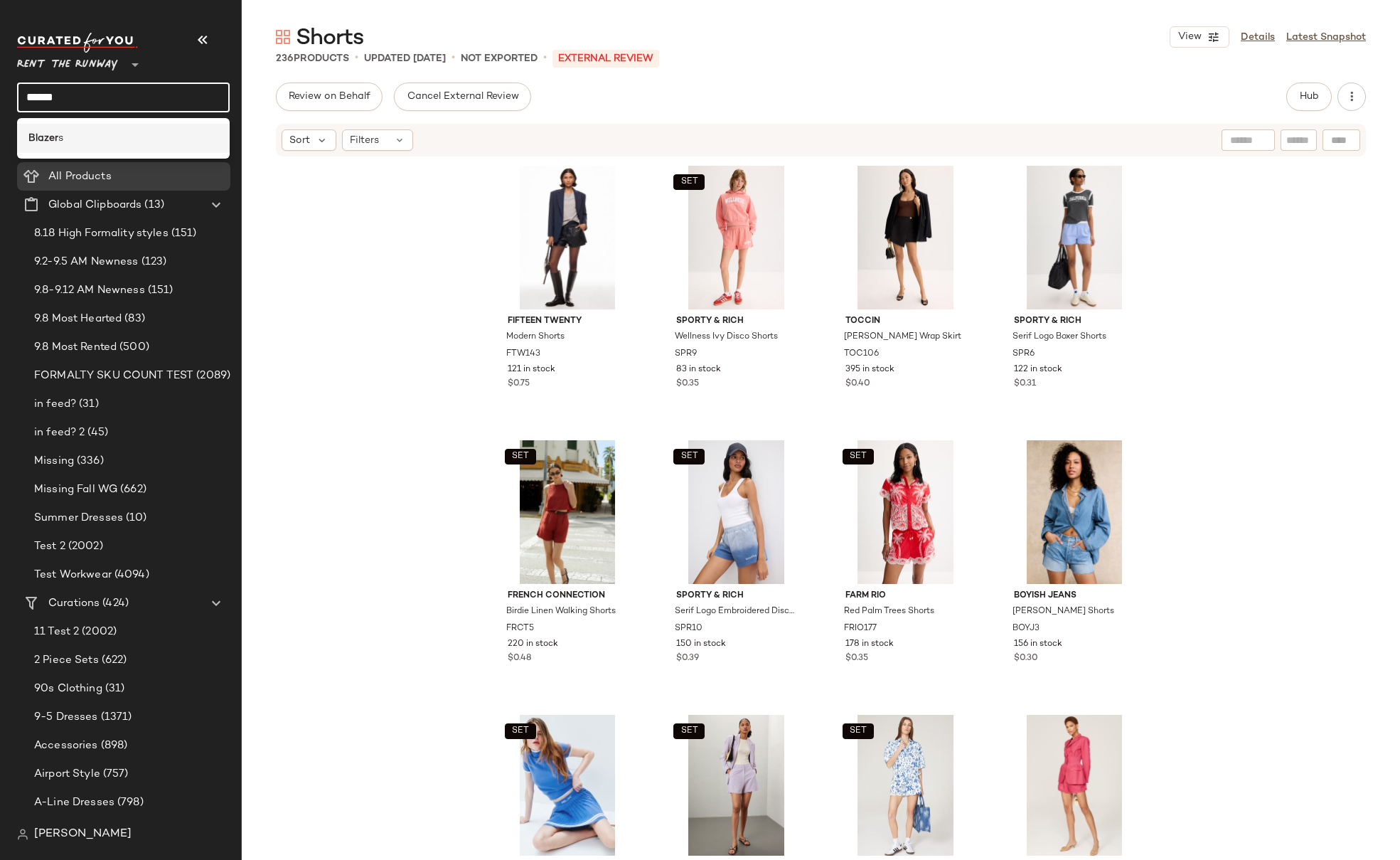
type input "******"
click at [99, 143] on div "Blazer s" at bounding box center [123, 138] width 190 height 15
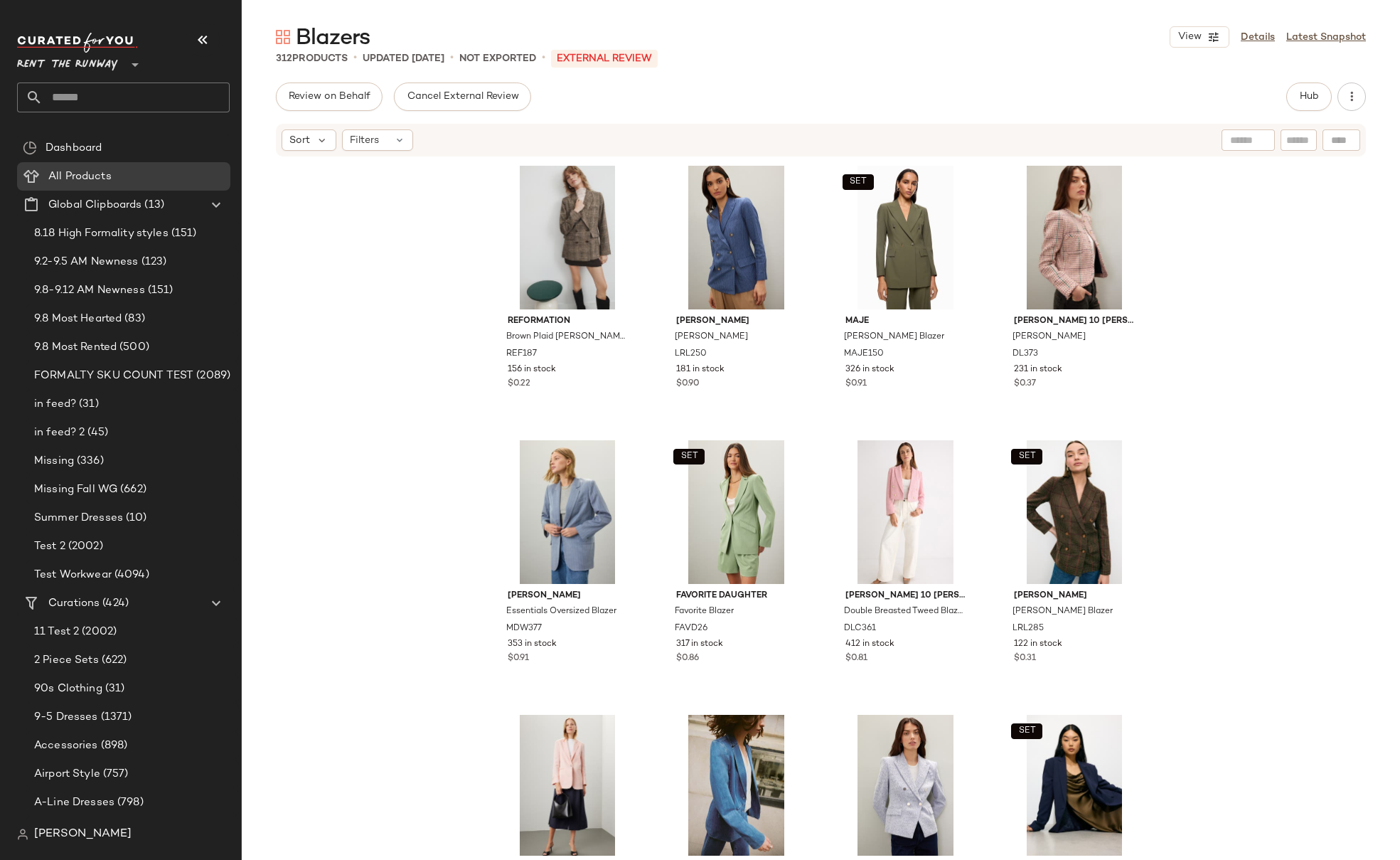
click at [89, 99] on input "text" at bounding box center [136, 97] width 187 height 30
type input "*"
click at [102, 87] on input "text" at bounding box center [136, 97] width 187 height 30
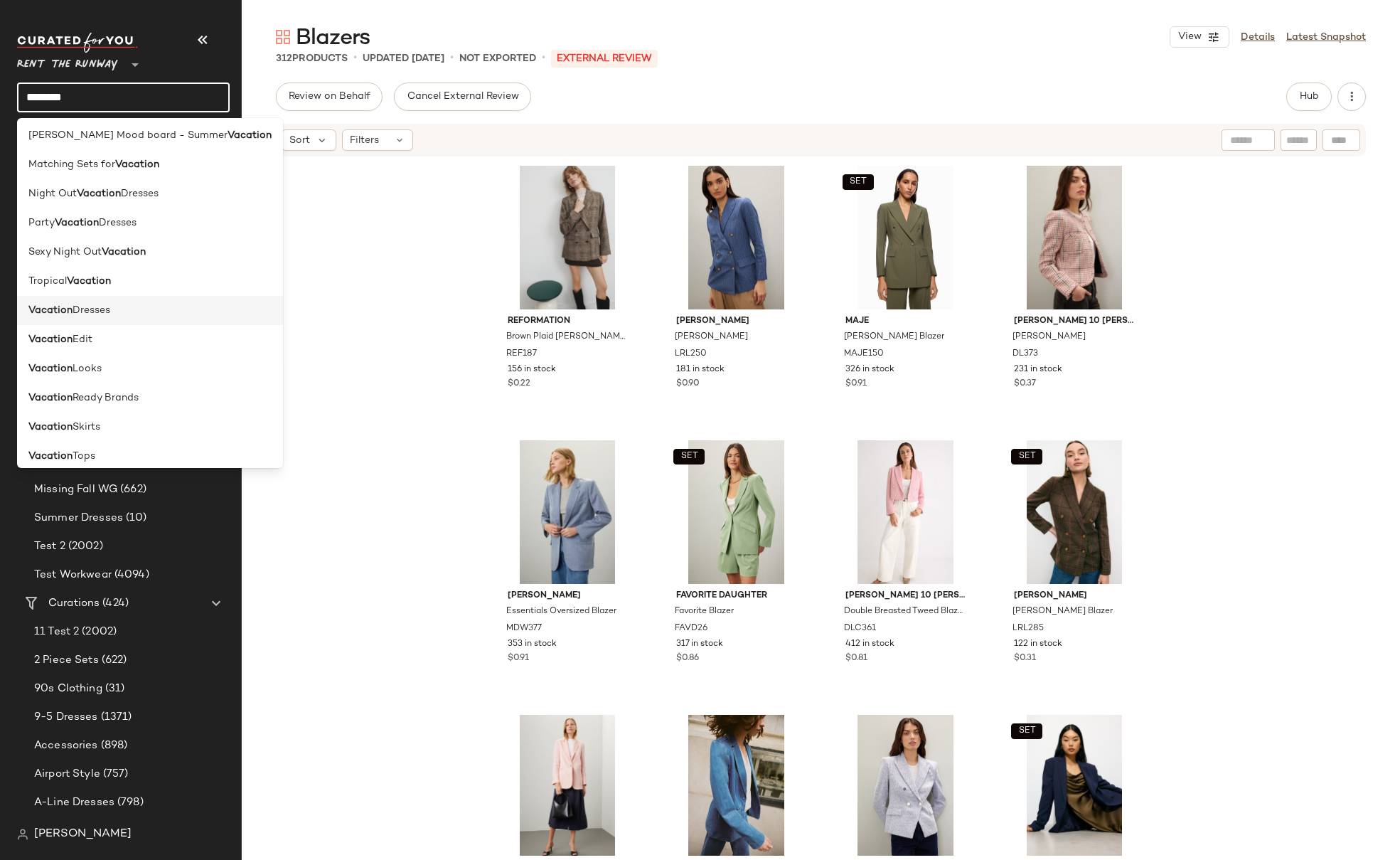
scroll to position [172, 0]
type input "********"
click at [133, 342] on div "Vacation Looks" at bounding box center [149, 345] width 243 height 15
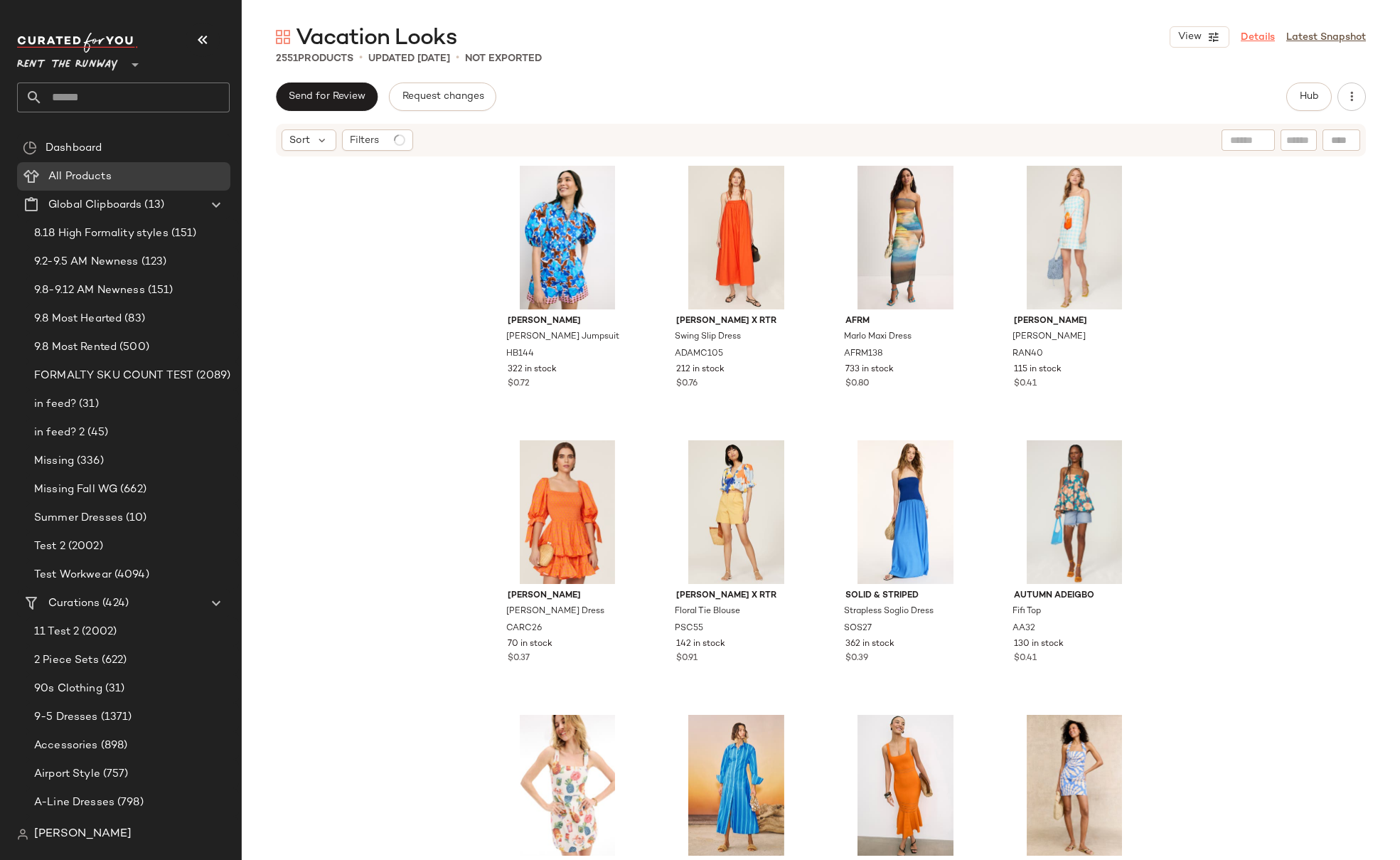
click at [1256, 34] on link "Details" at bounding box center [1257, 37] width 34 height 15
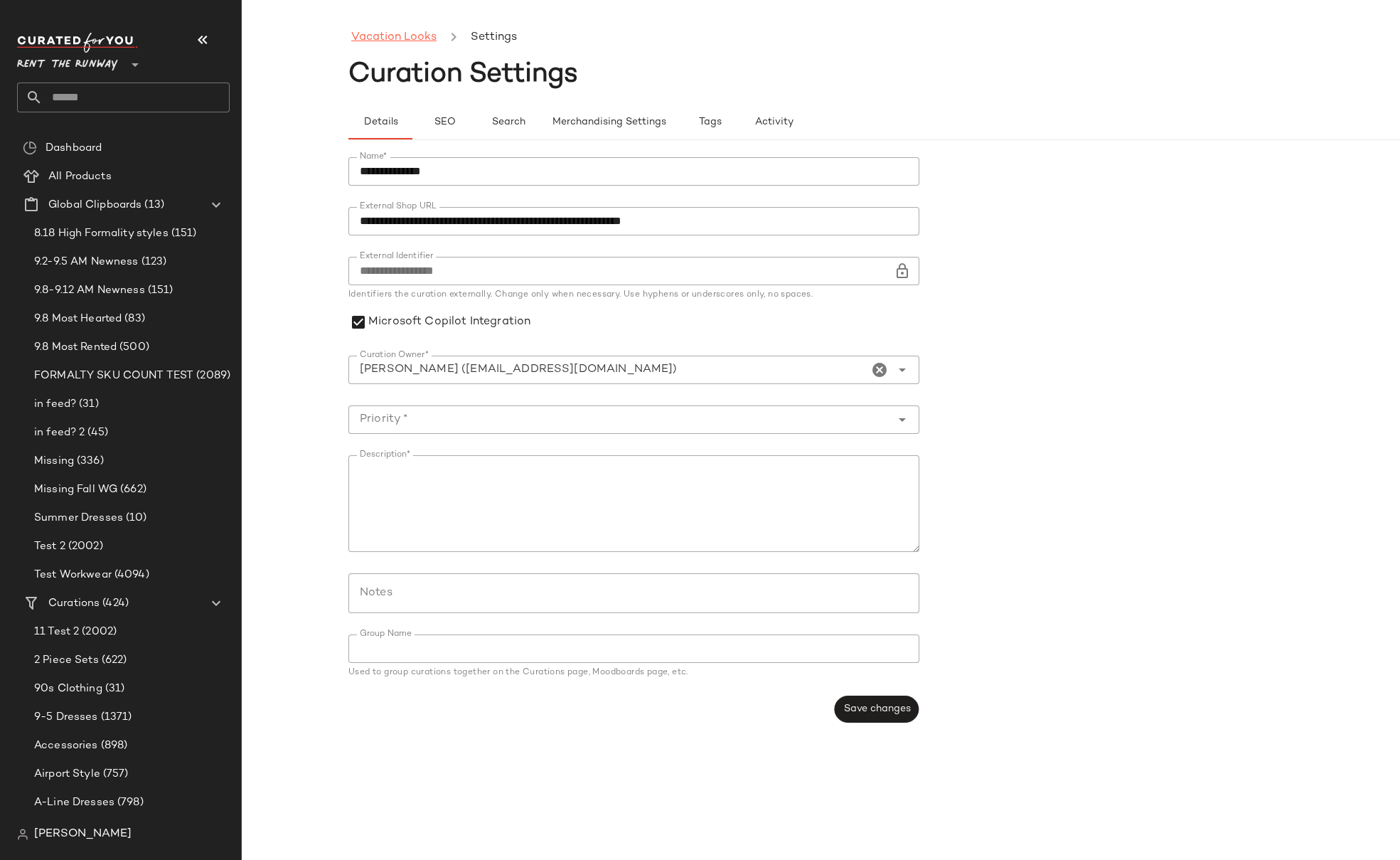
click at [421, 34] on link "Vacation Looks" at bounding box center [393, 38] width 85 height 18
